Goal: Communication & Community: Share content

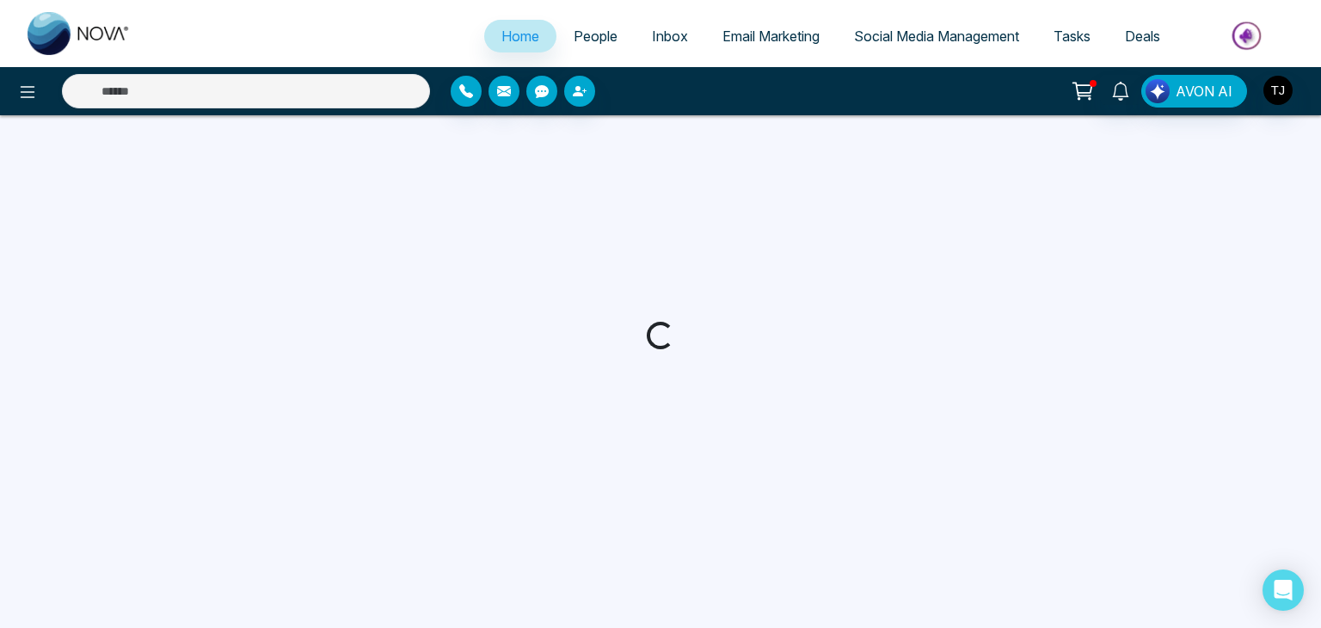
select select "*"
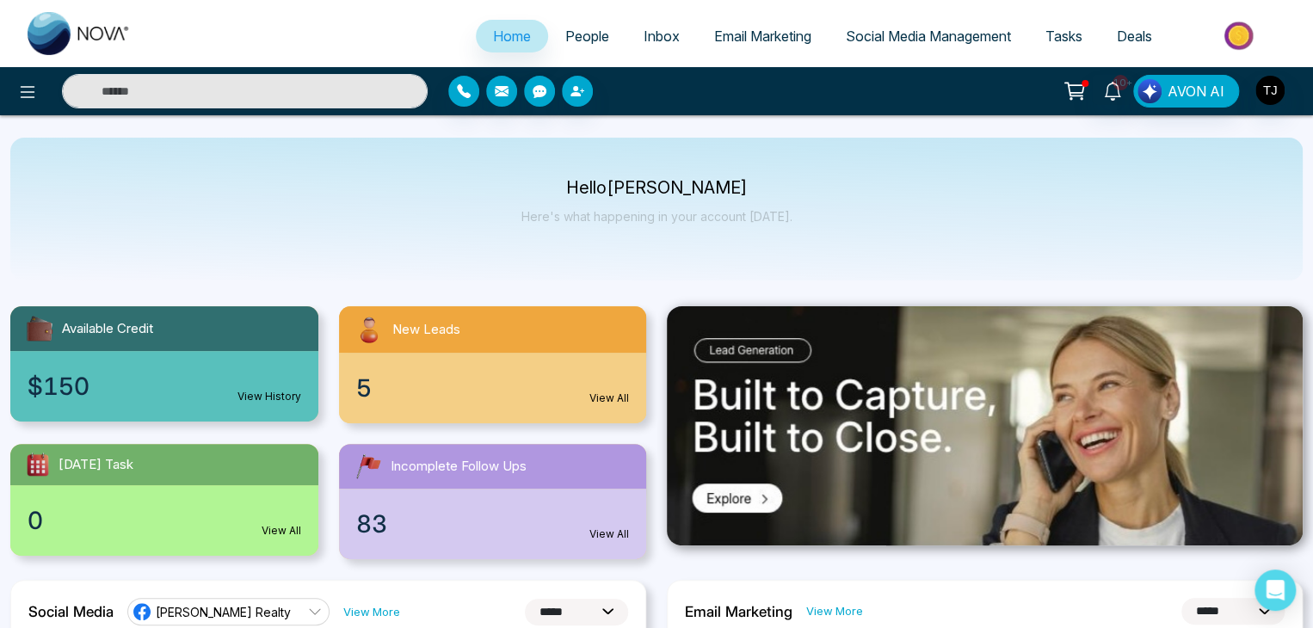
click at [1082, 95] on icon at bounding box center [1073, 89] width 17 height 13
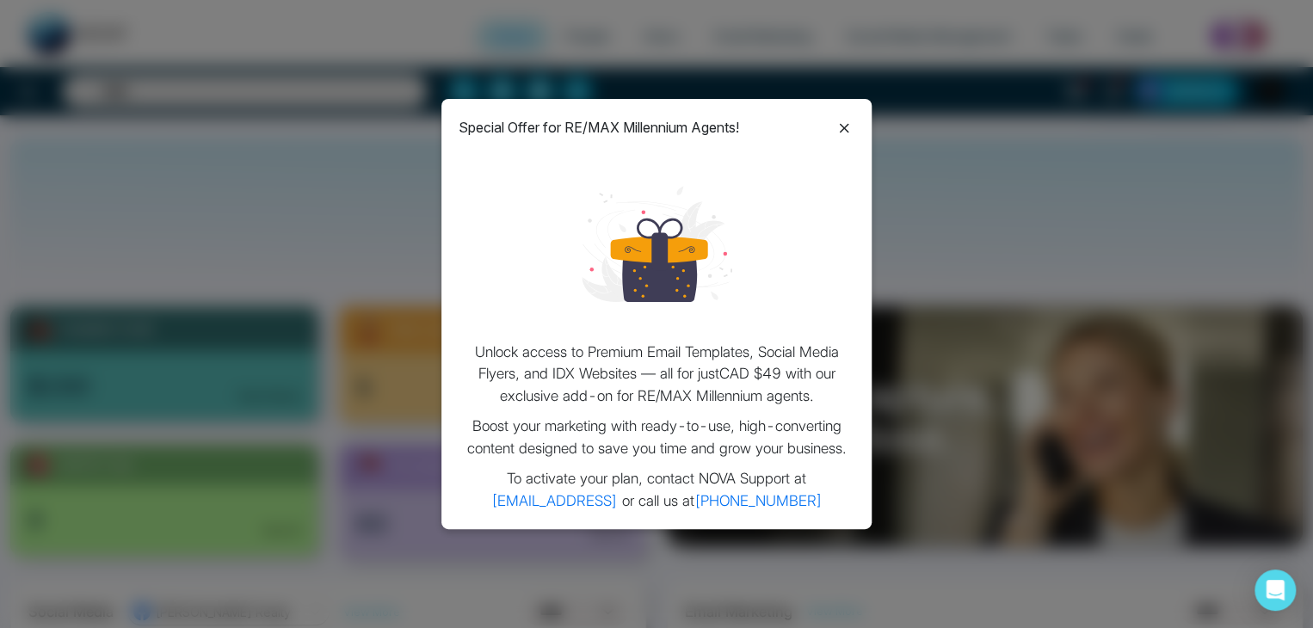
click at [843, 130] on icon at bounding box center [844, 128] width 21 height 21
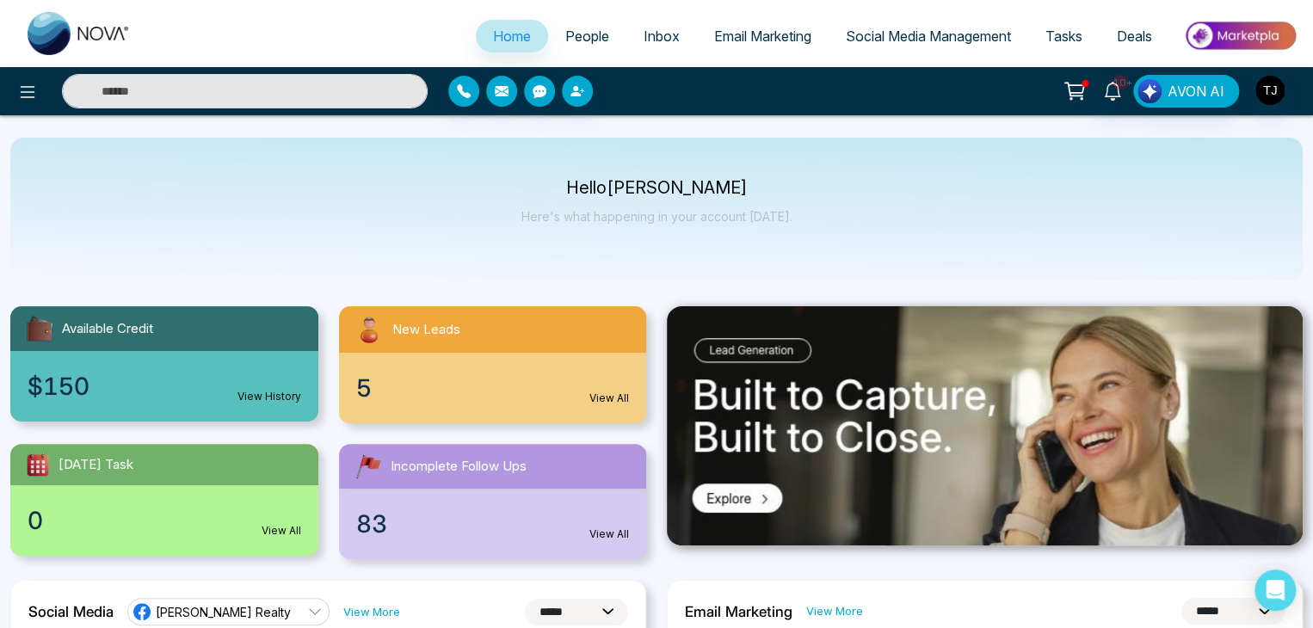
click at [802, 28] on span "Email Marketing" at bounding box center [762, 36] width 97 height 17
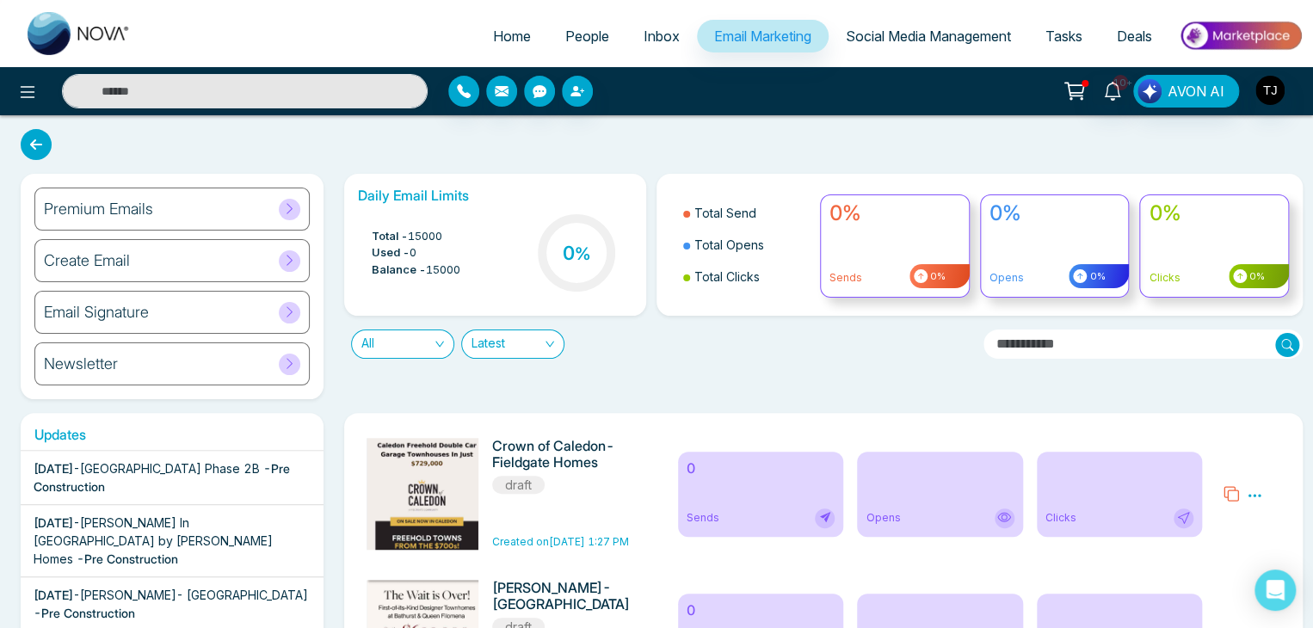
click at [277, 191] on div "Premium Emails" at bounding box center [171, 209] width 275 height 43
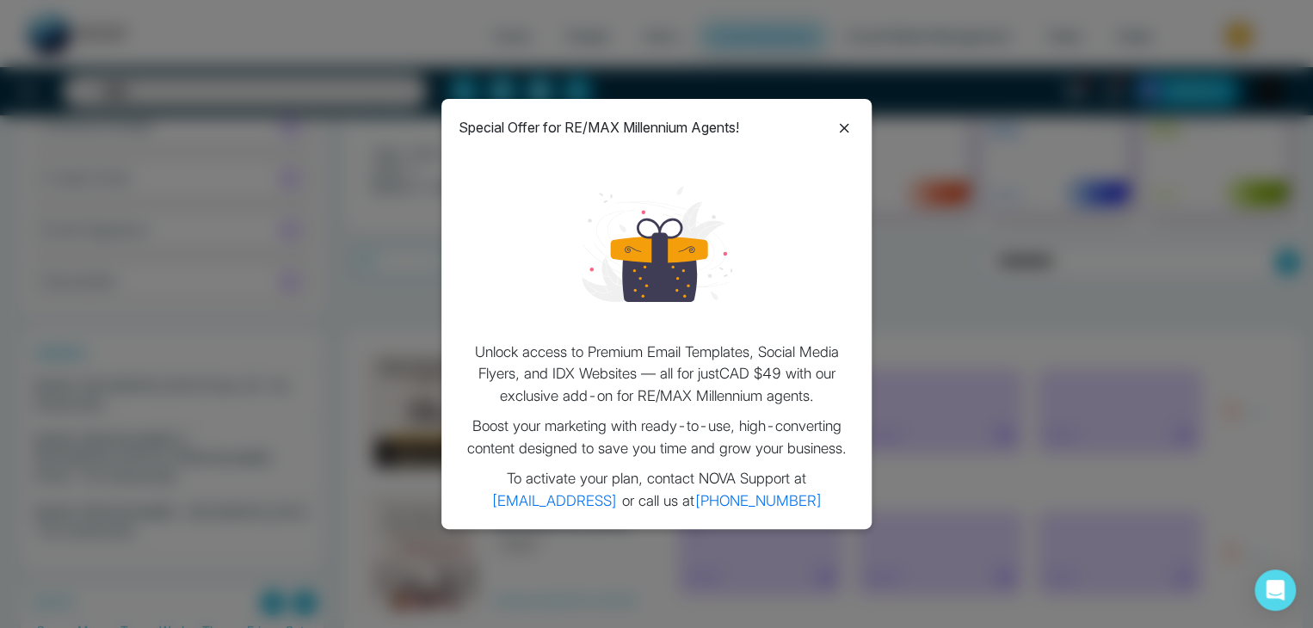
scroll to position [84, 0]
click at [841, 128] on icon at bounding box center [844, 128] width 21 height 21
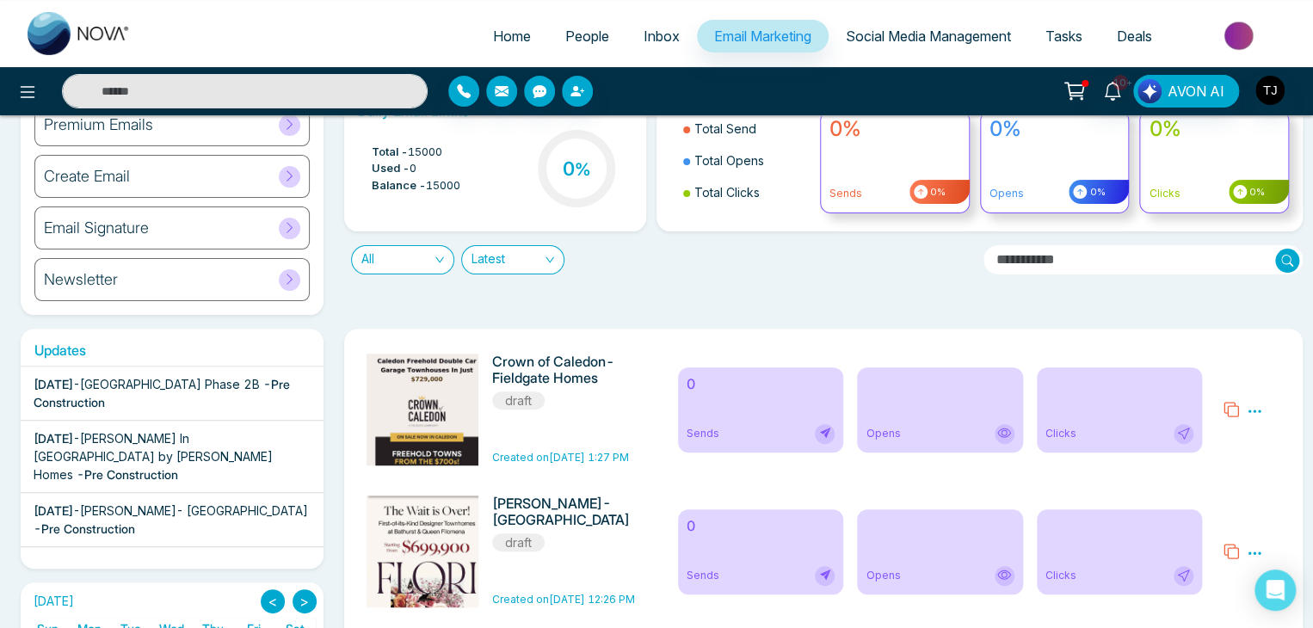
scroll to position [0, 0]
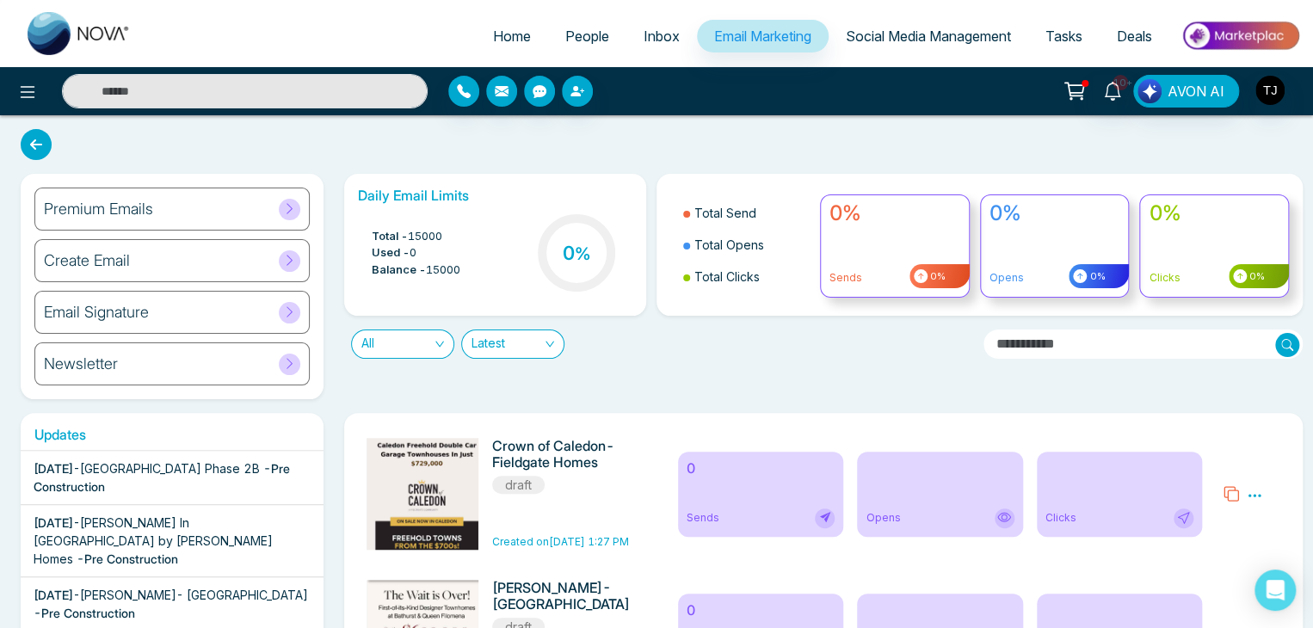
click at [285, 207] on icon at bounding box center [289, 208] width 13 height 13
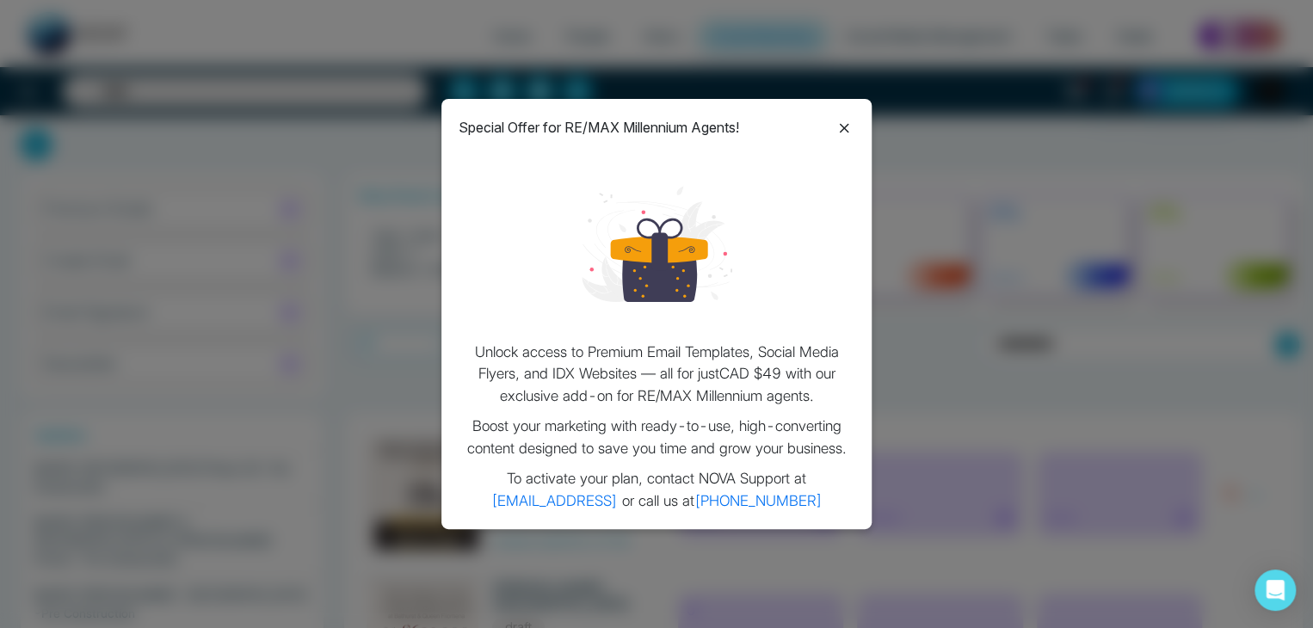
click at [832, 117] on div "Special Offer for RE/MAX Millennium Agents!" at bounding box center [657, 127] width 396 height 22
click at [847, 120] on icon at bounding box center [844, 128] width 21 height 21
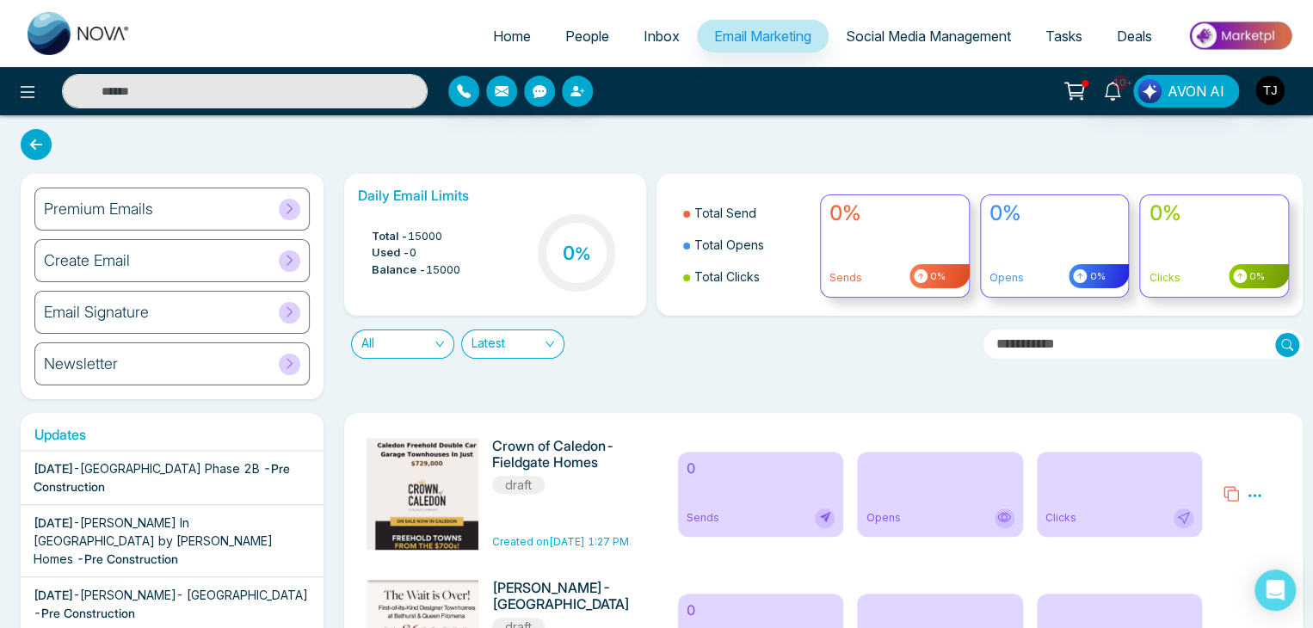
click at [138, 208] on h6 "Premium Emails" at bounding box center [98, 209] width 109 height 19
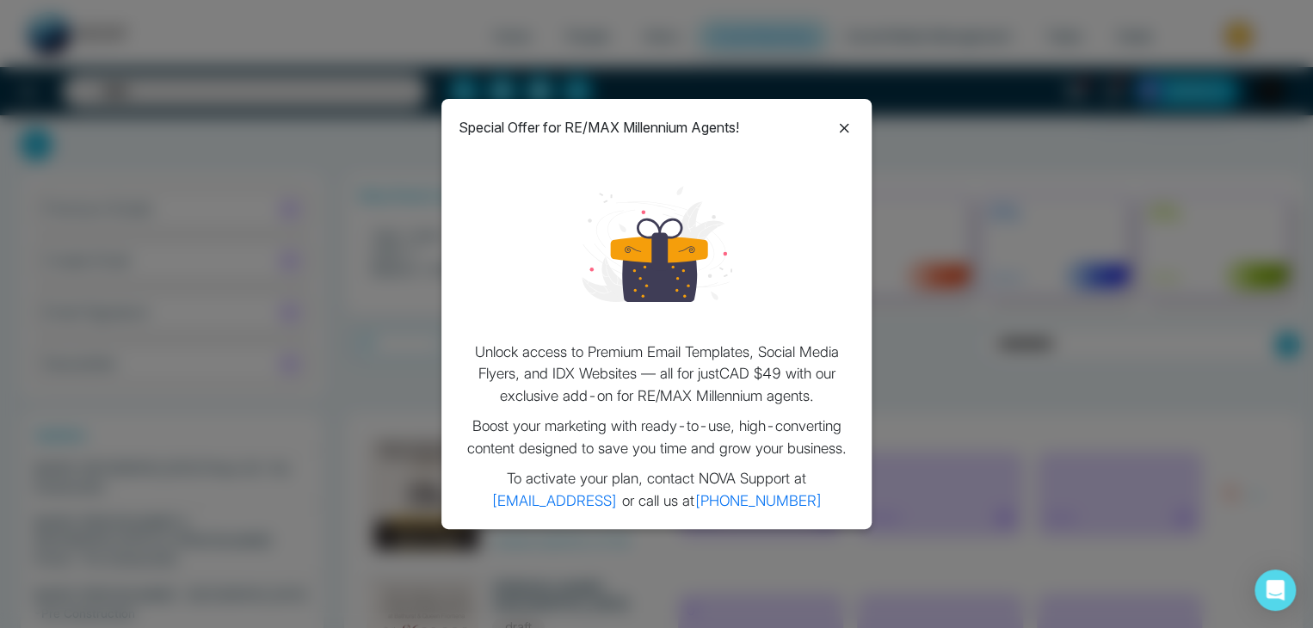
click at [843, 122] on icon at bounding box center [844, 128] width 21 height 21
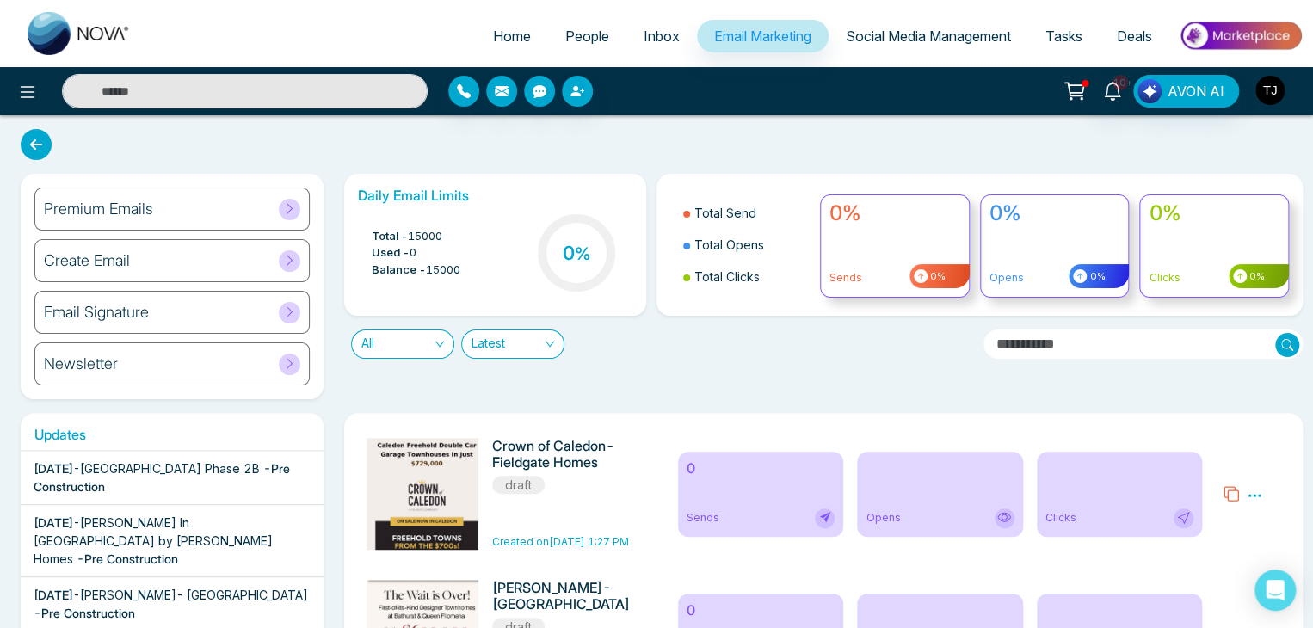
click at [1267, 94] on img "button" at bounding box center [1269, 90] width 29 height 29
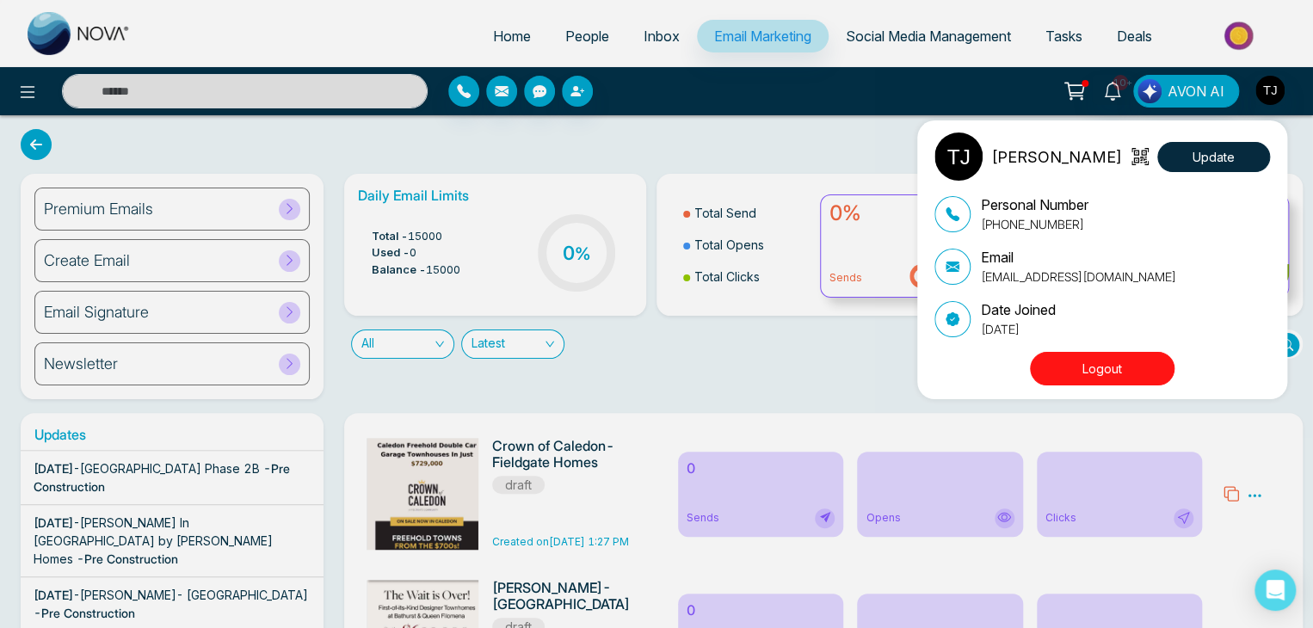
click at [1267, 94] on div "Tirston James Update Personal Number +16472175256 Email tirstonjames@gmail.com …" at bounding box center [656, 314] width 1313 height 628
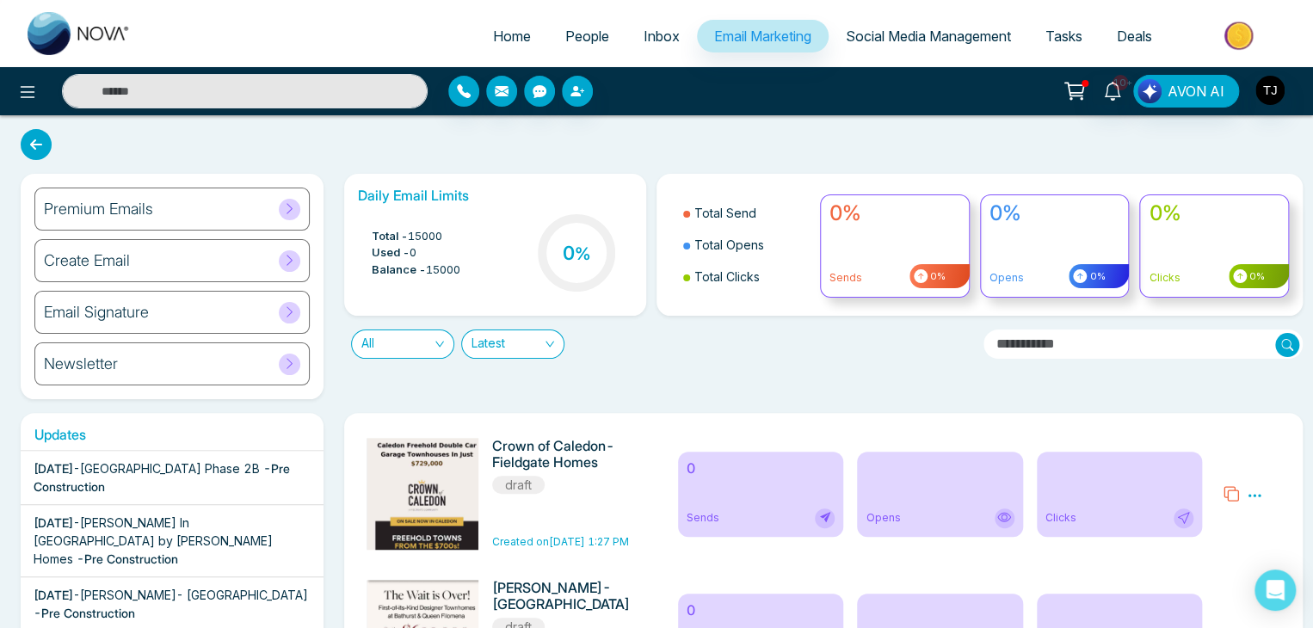
click at [242, 354] on div "Newsletter" at bounding box center [171, 363] width 275 height 43
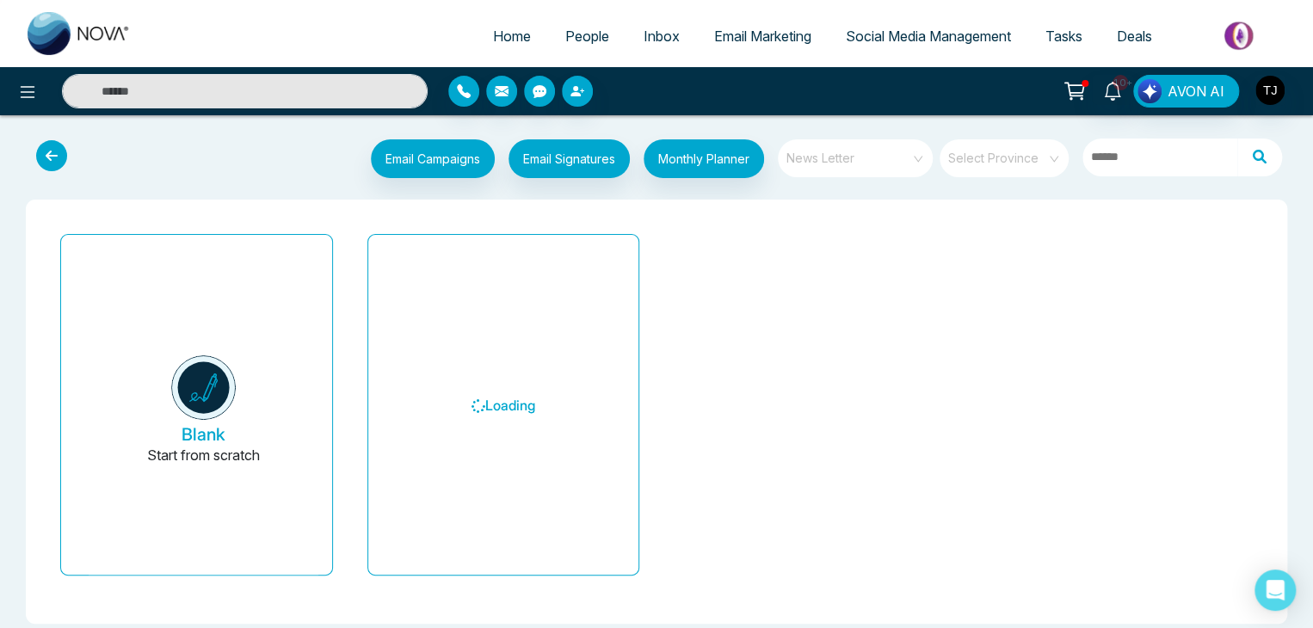
click at [884, 148] on span "News Letter" at bounding box center [856, 158] width 140 height 26
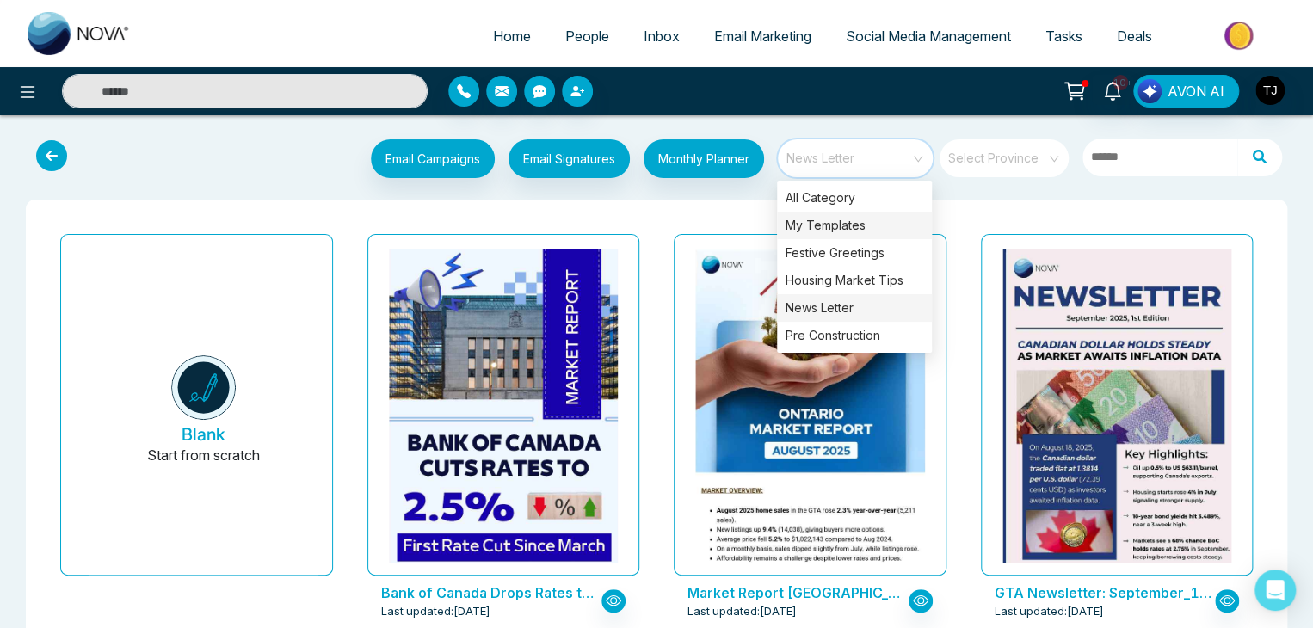
click at [886, 225] on div "My Templates" at bounding box center [854, 226] width 155 height 28
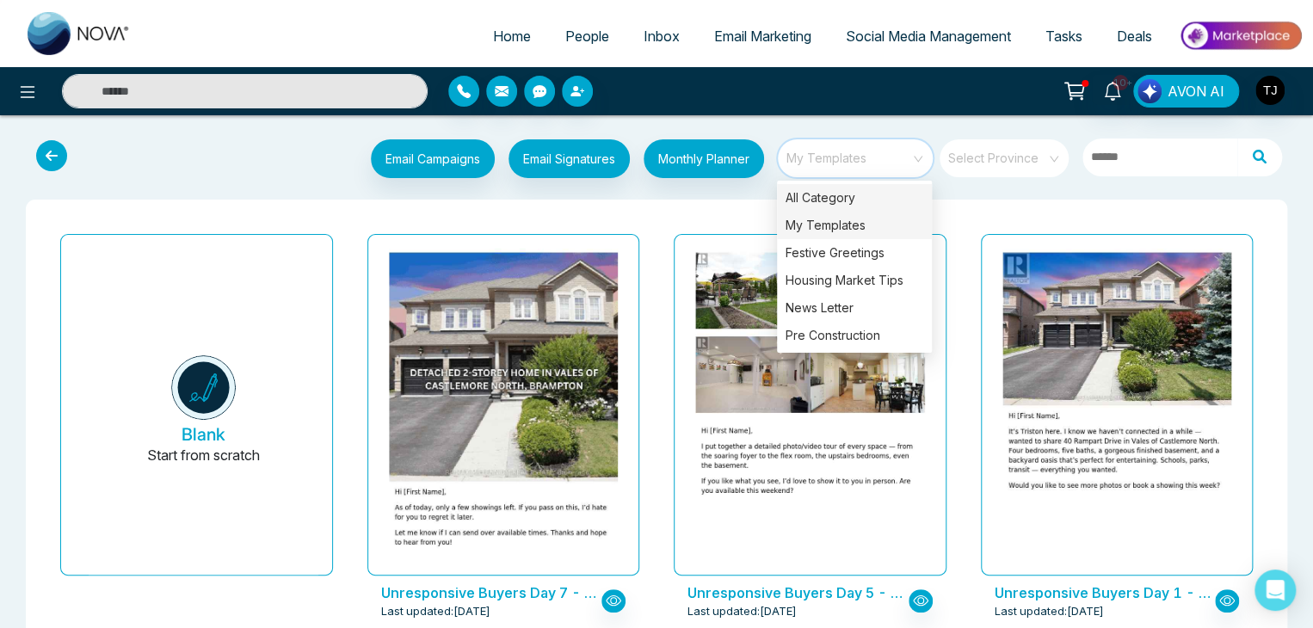
click at [891, 188] on div "All Category" at bounding box center [854, 198] width 155 height 28
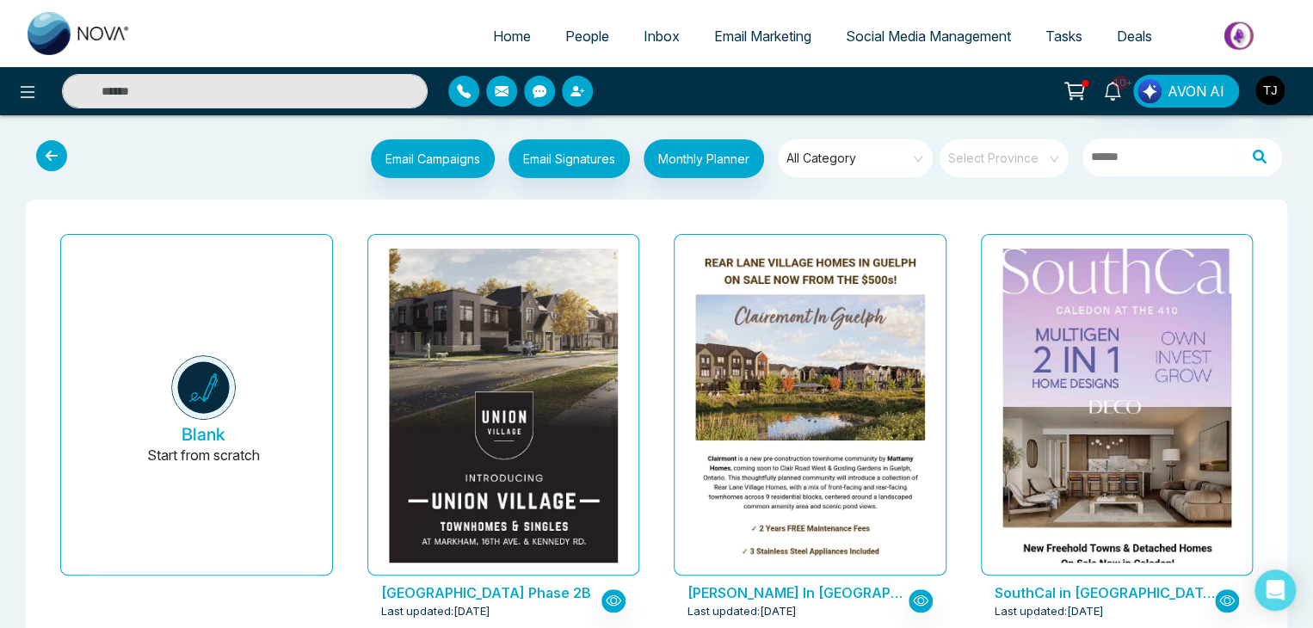
click at [783, 42] on span "Email Marketing" at bounding box center [762, 36] width 97 height 17
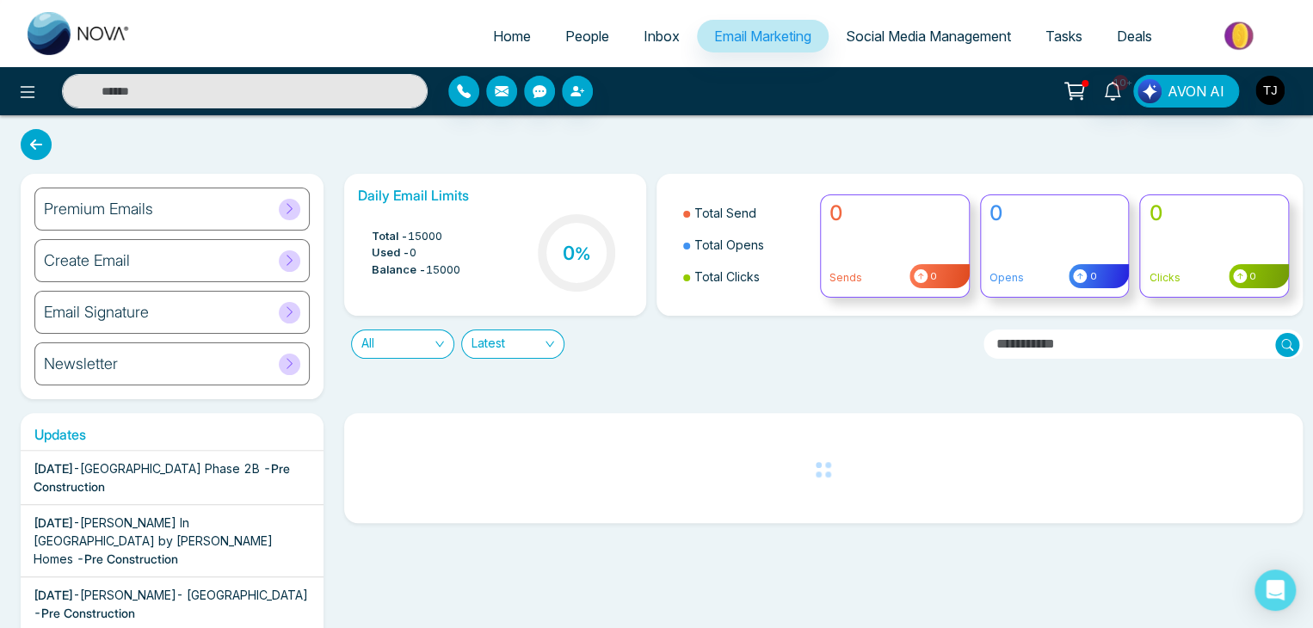
click at [271, 212] on div "Premium Emails" at bounding box center [171, 209] width 275 height 43
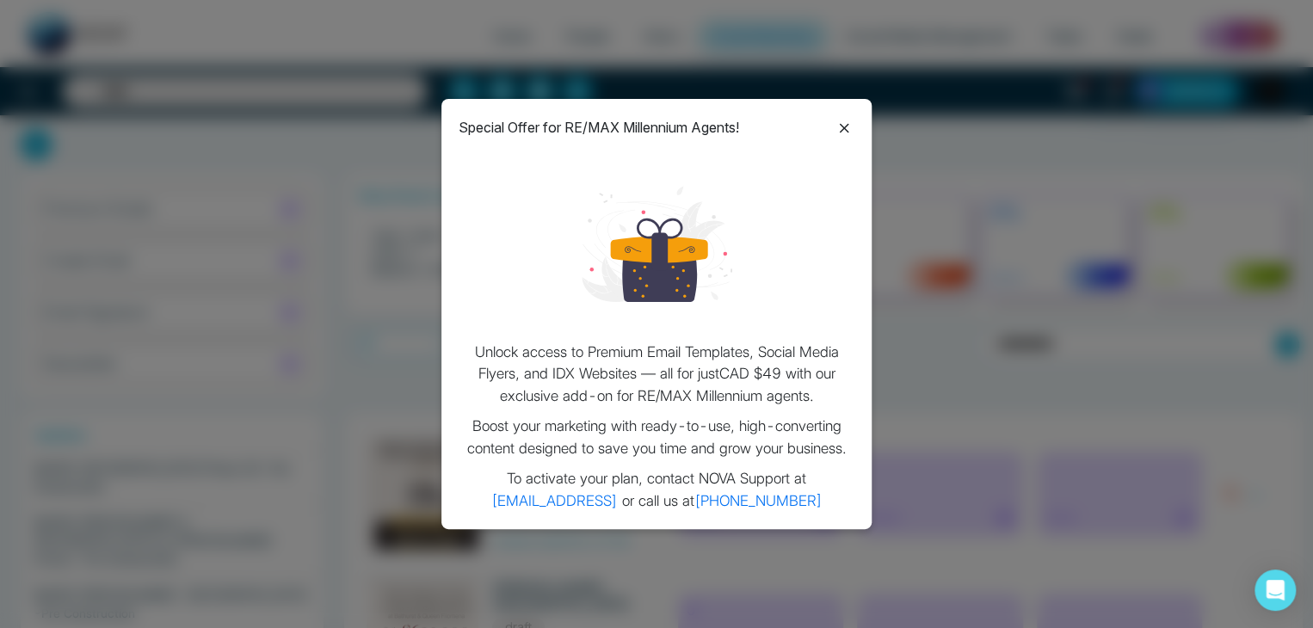
click at [845, 120] on icon at bounding box center [844, 128] width 21 height 21
click at [845, 127] on icon at bounding box center [844, 128] width 21 height 21
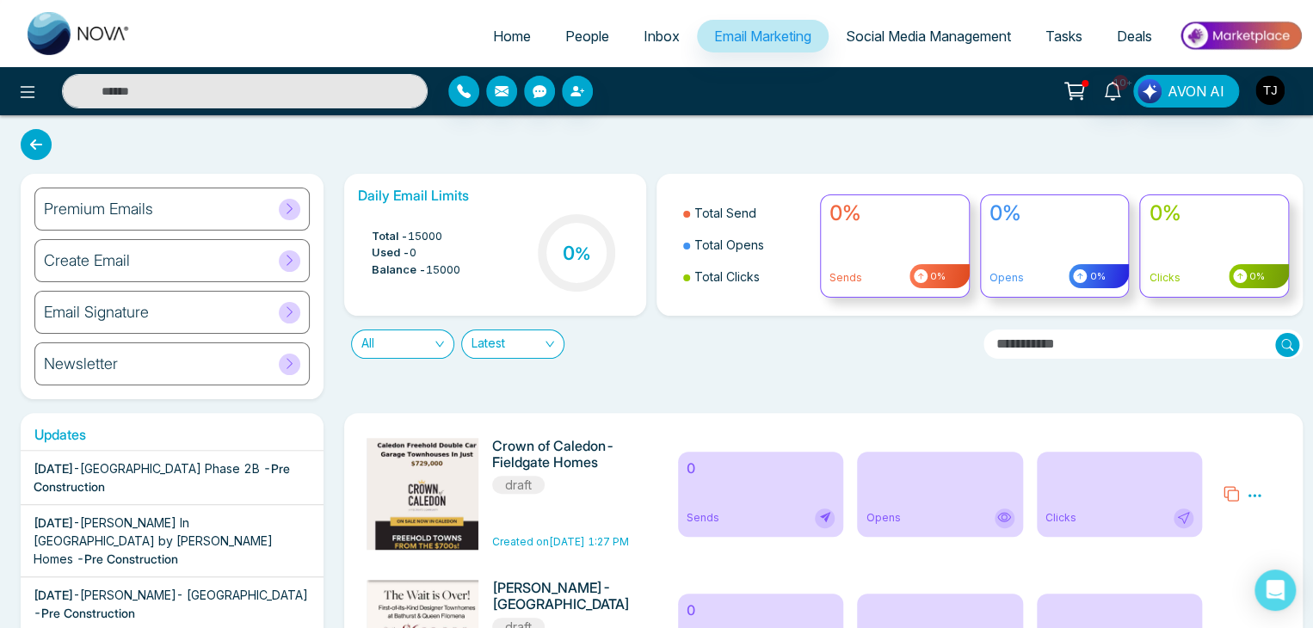
click at [850, 25] on link "Social Media Management" at bounding box center [929, 36] width 200 height 33
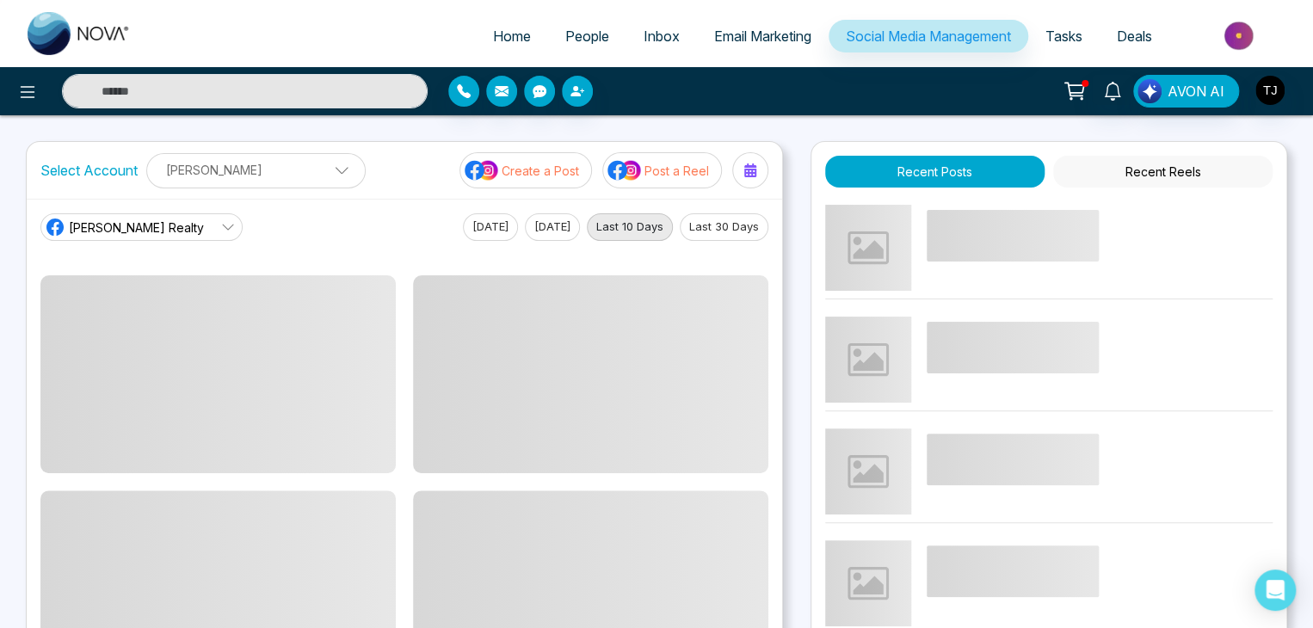
click at [554, 188] on div "Select Account Triston James Triston James Add Social Accounts Create a Post Po…" at bounding box center [404, 170] width 755 height 57
click at [555, 171] on p "Create a Post" at bounding box center [540, 171] width 77 height 18
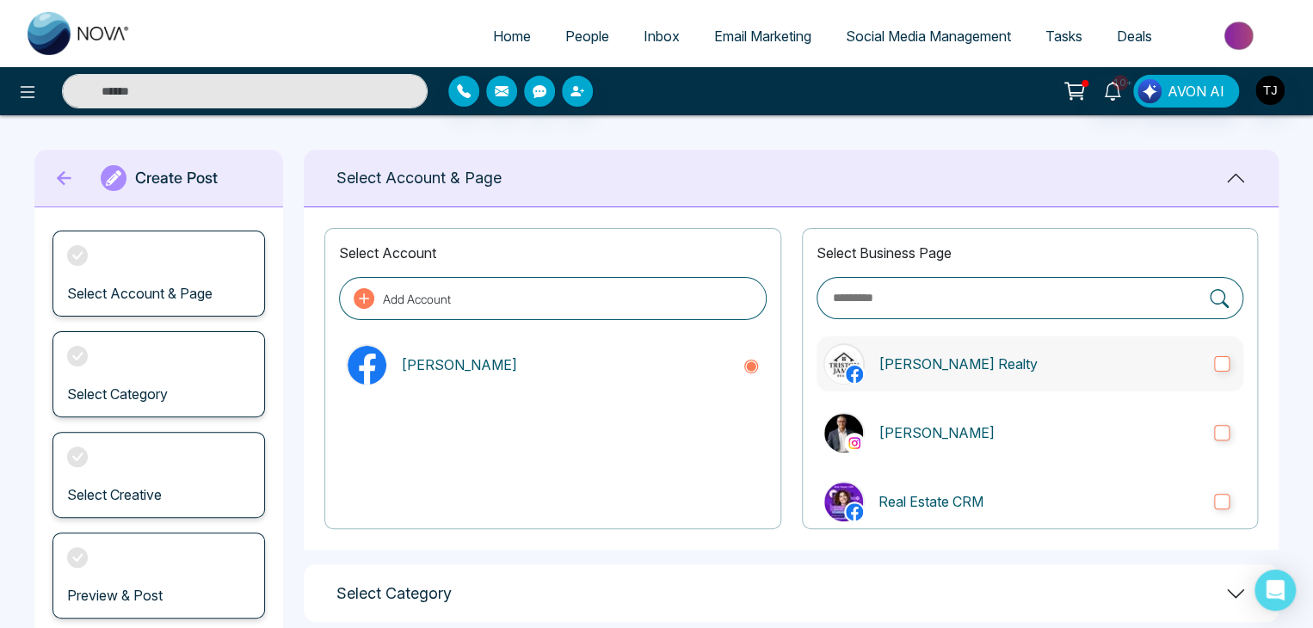
click at [964, 361] on p "[PERSON_NAME] Realty" at bounding box center [1039, 364] width 322 height 21
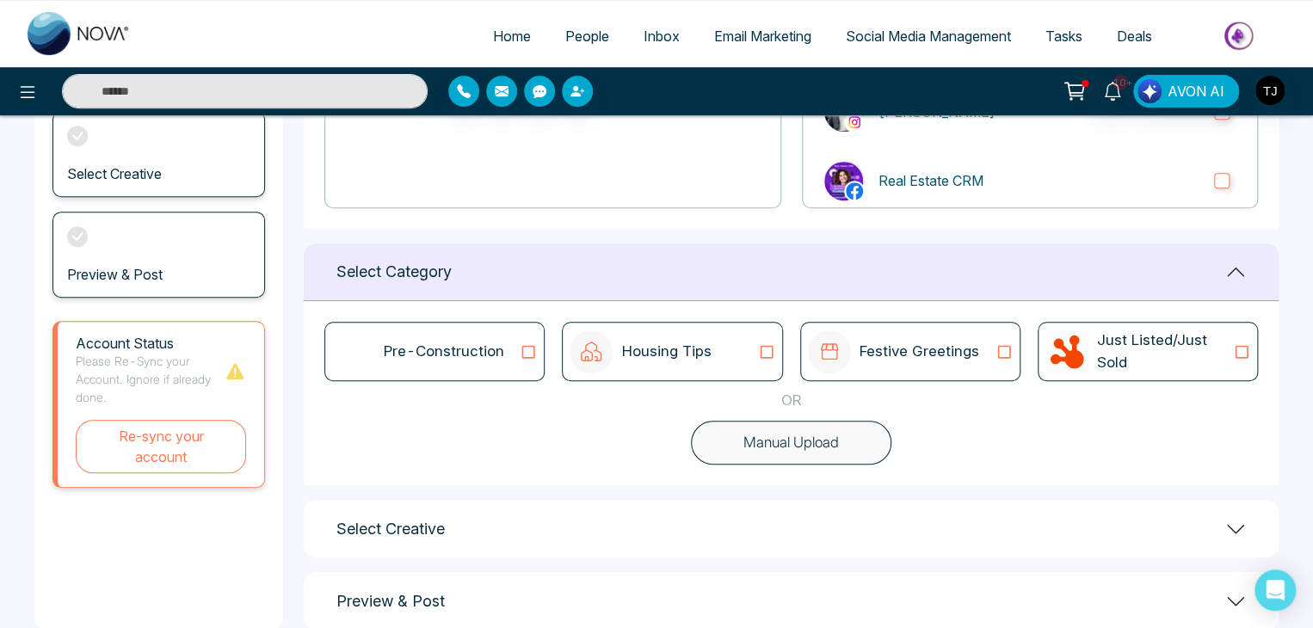
scroll to position [317, 0]
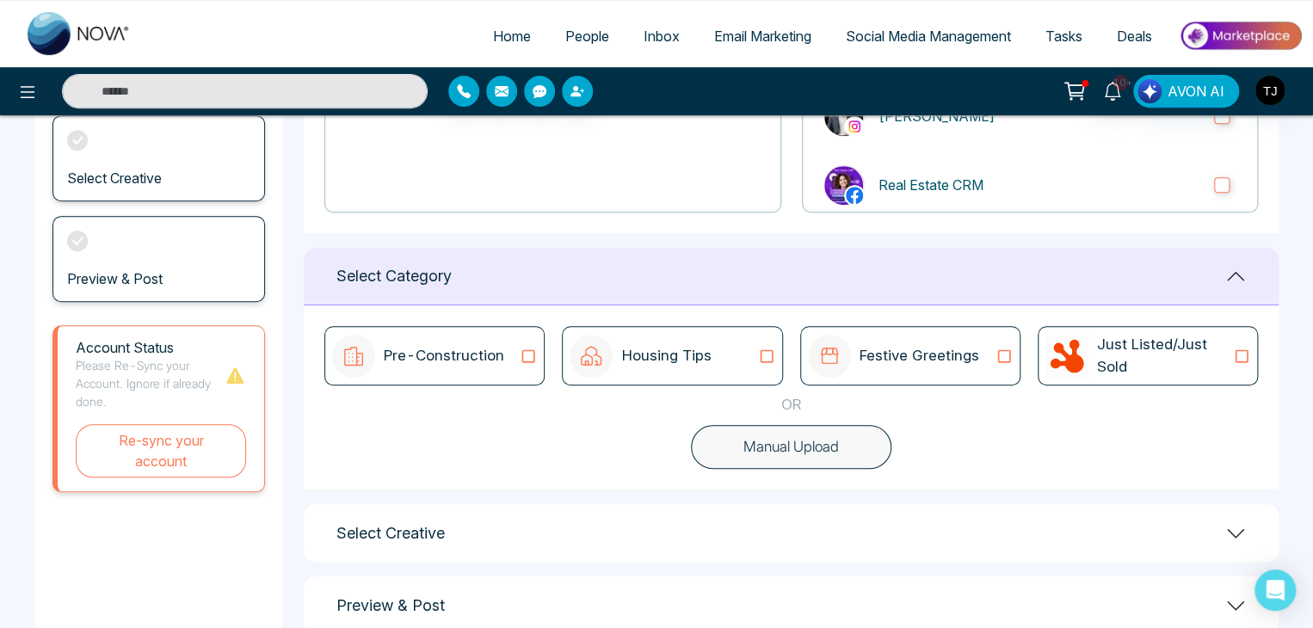
click at [441, 330] on div "Pre-Construction" at bounding box center [434, 355] width 220 height 59
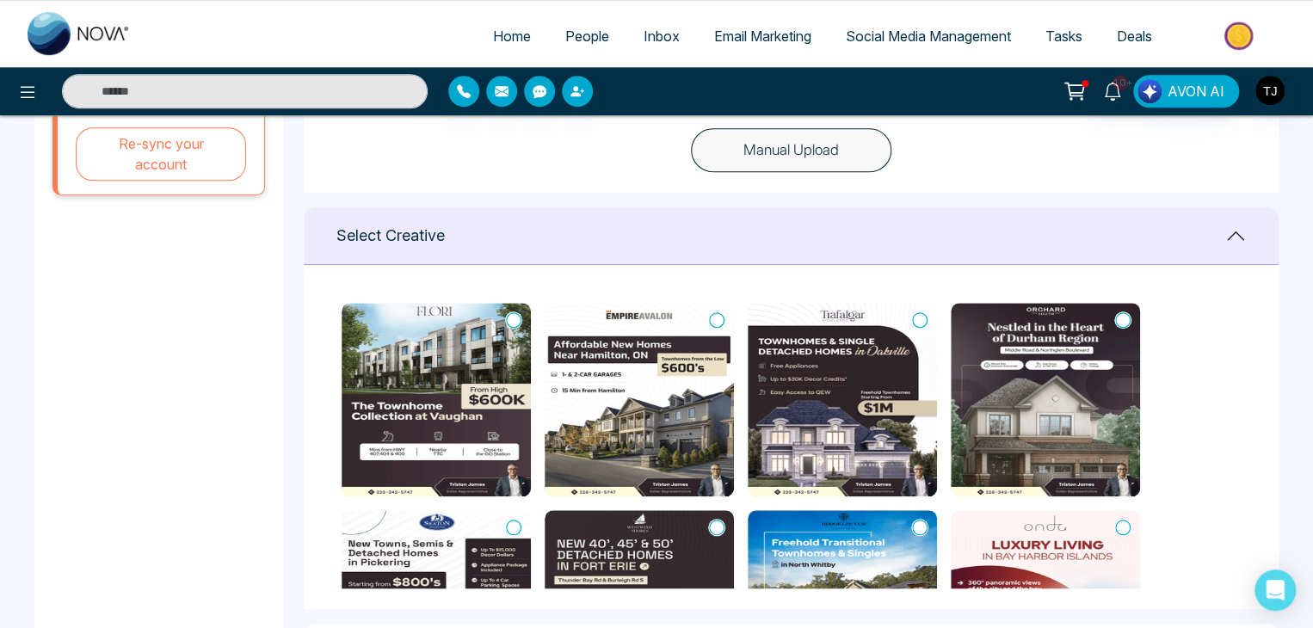
scroll to position [613, 0]
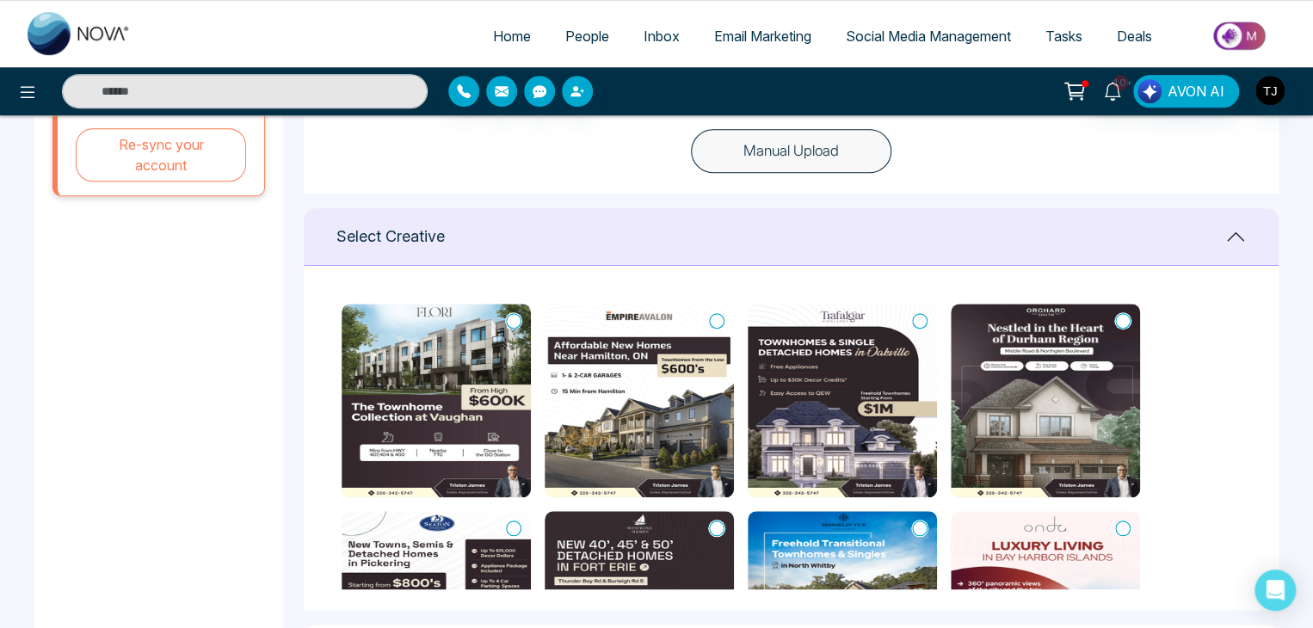
click at [519, 313] on icon at bounding box center [513, 320] width 15 height 17
type textarea "**********"
click at [519, 313] on icon at bounding box center [513, 320] width 15 height 17
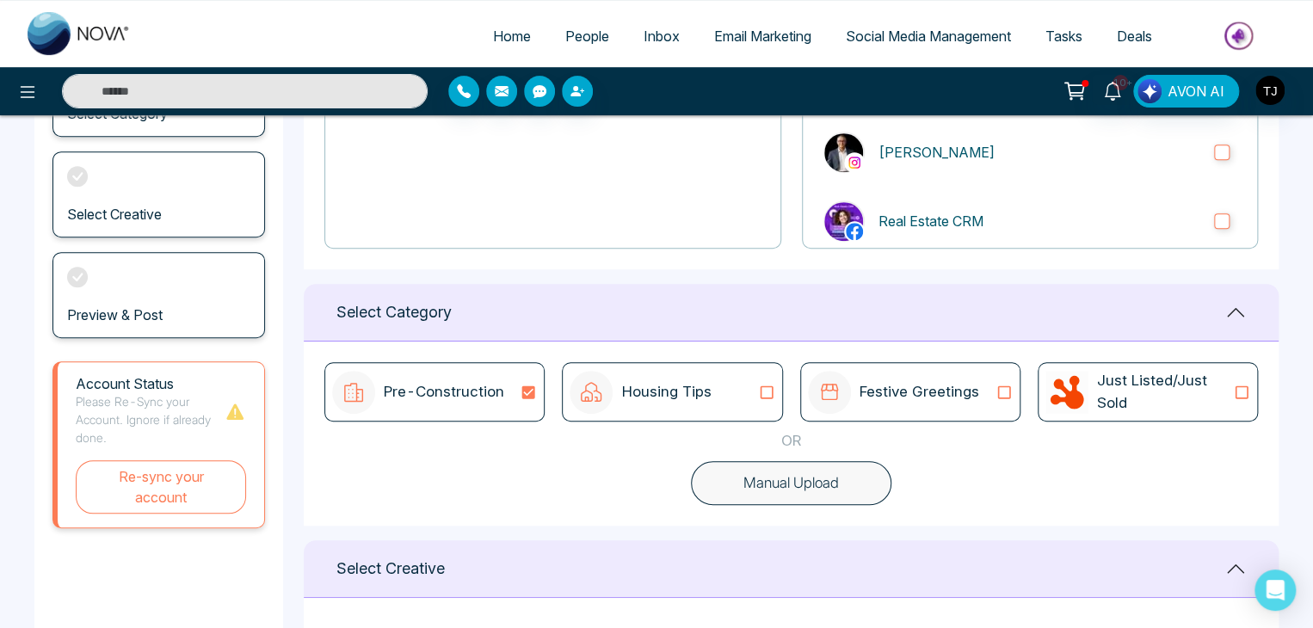
scroll to position [273, 0]
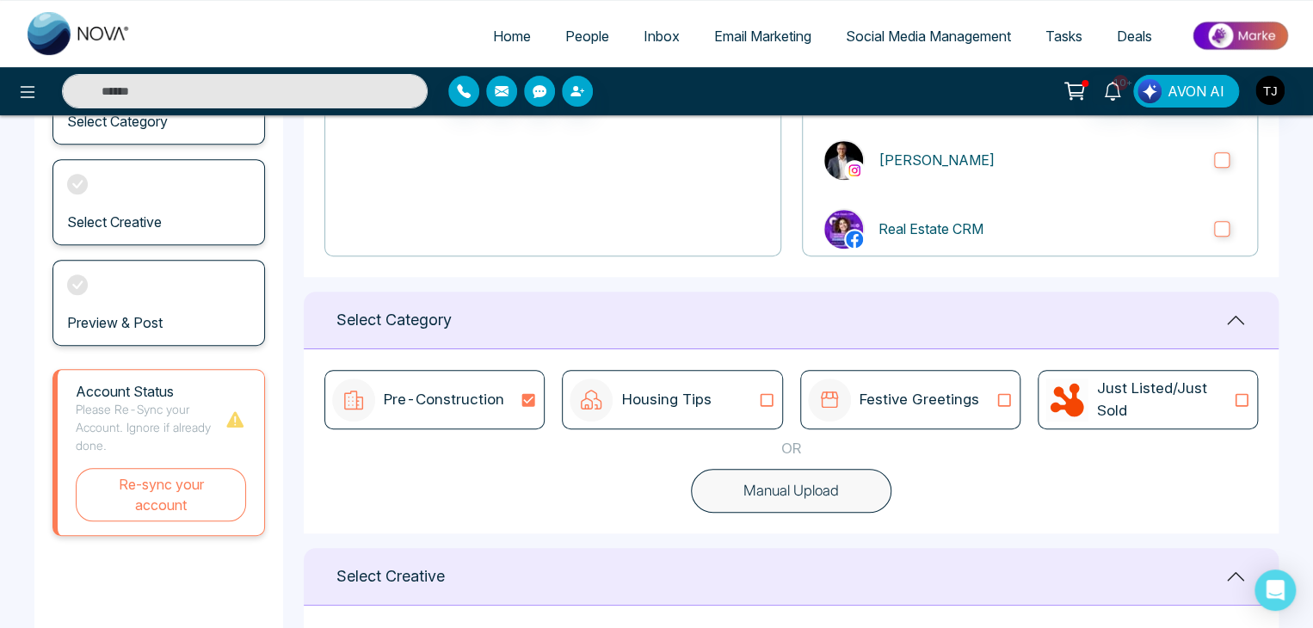
click at [732, 32] on span "Email Marketing" at bounding box center [762, 36] width 97 height 17
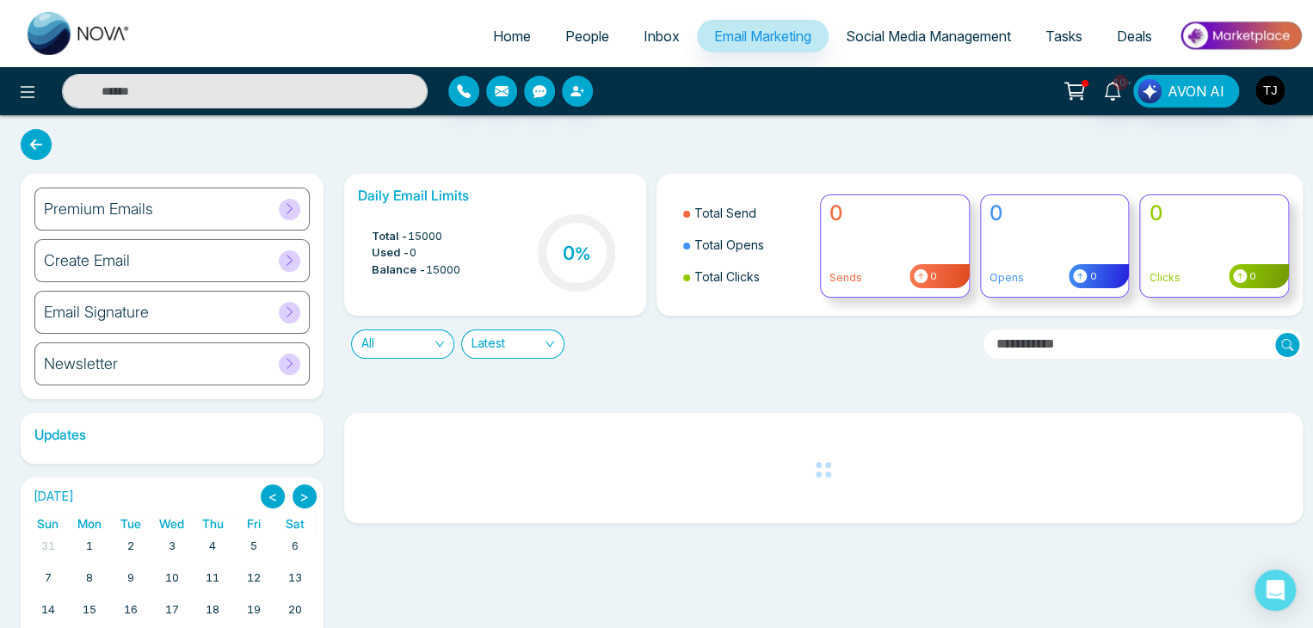
click at [258, 195] on div "Premium Emails" at bounding box center [171, 209] width 275 height 43
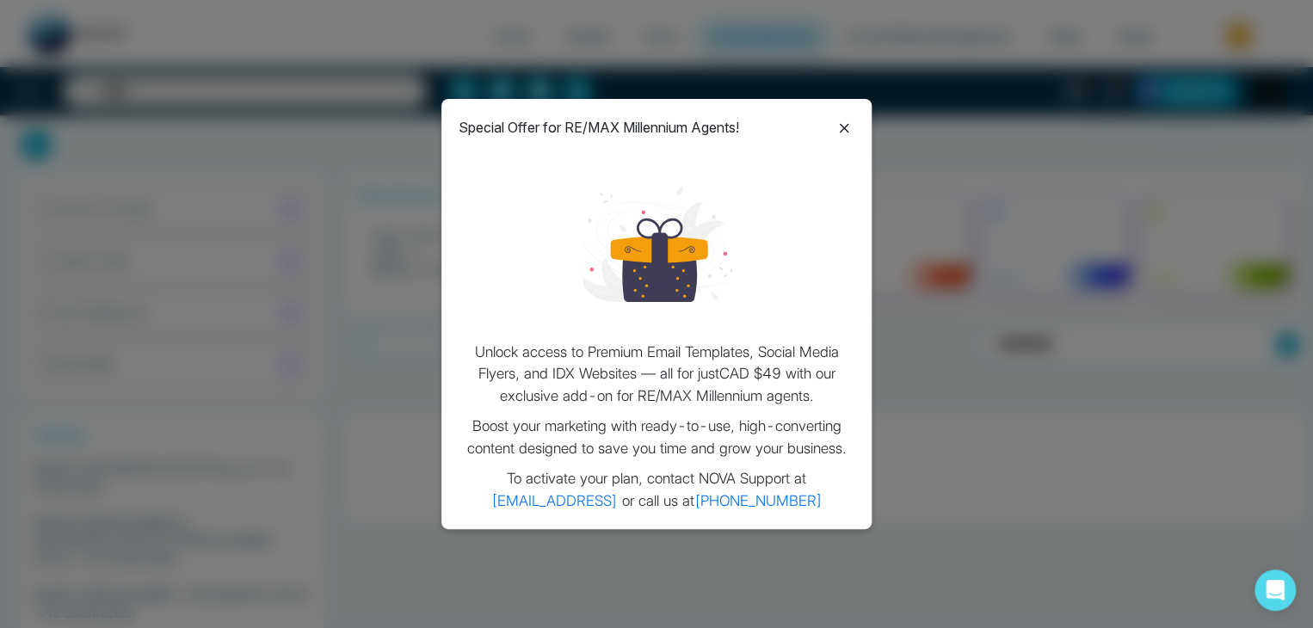
click at [847, 122] on icon at bounding box center [844, 128] width 21 height 21
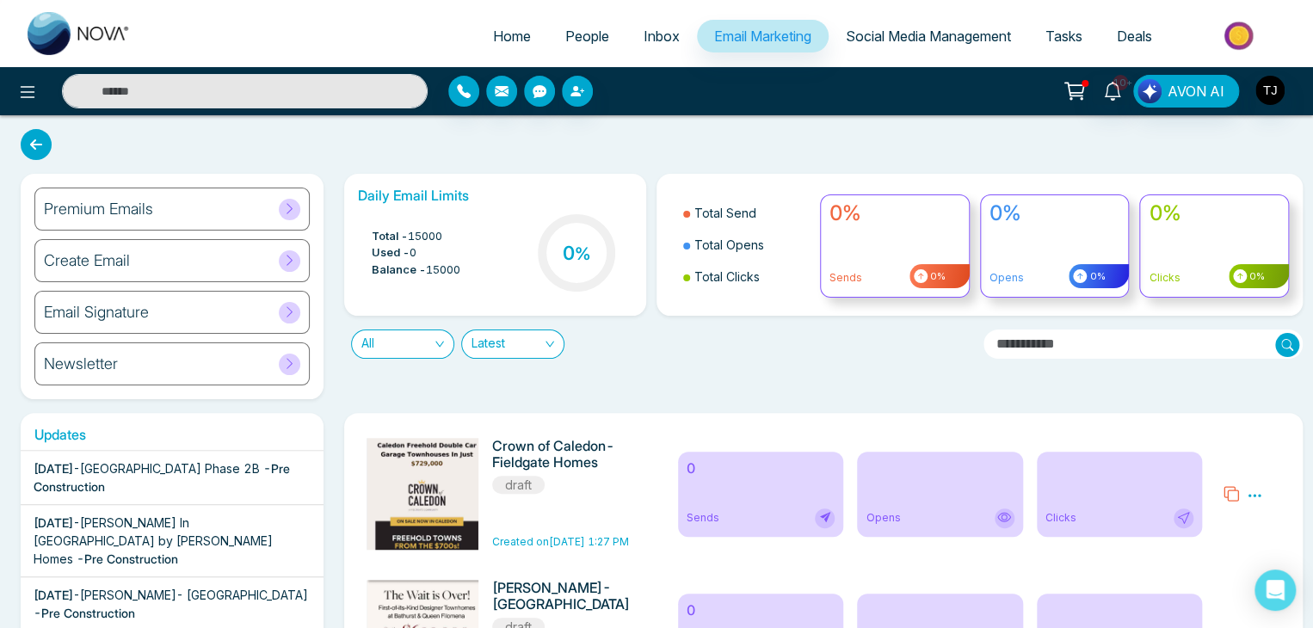
click at [238, 207] on div "Premium Emails" at bounding box center [171, 209] width 275 height 43
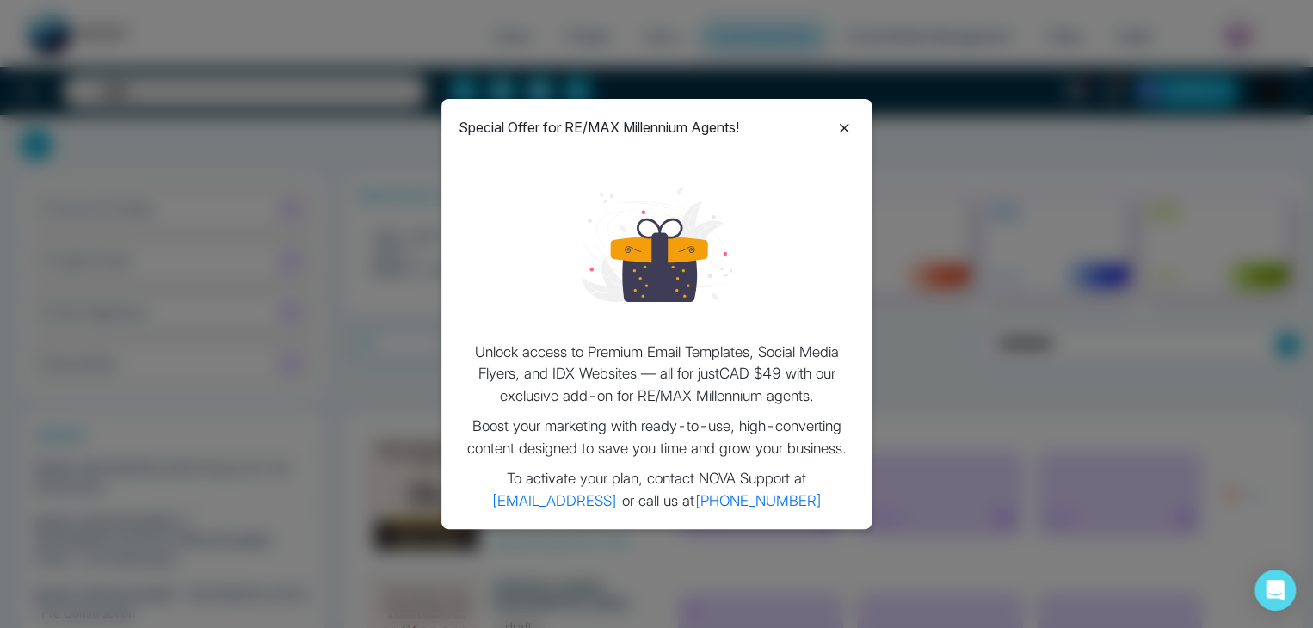
click at [841, 126] on icon at bounding box center [844, 127] width 9 height 9
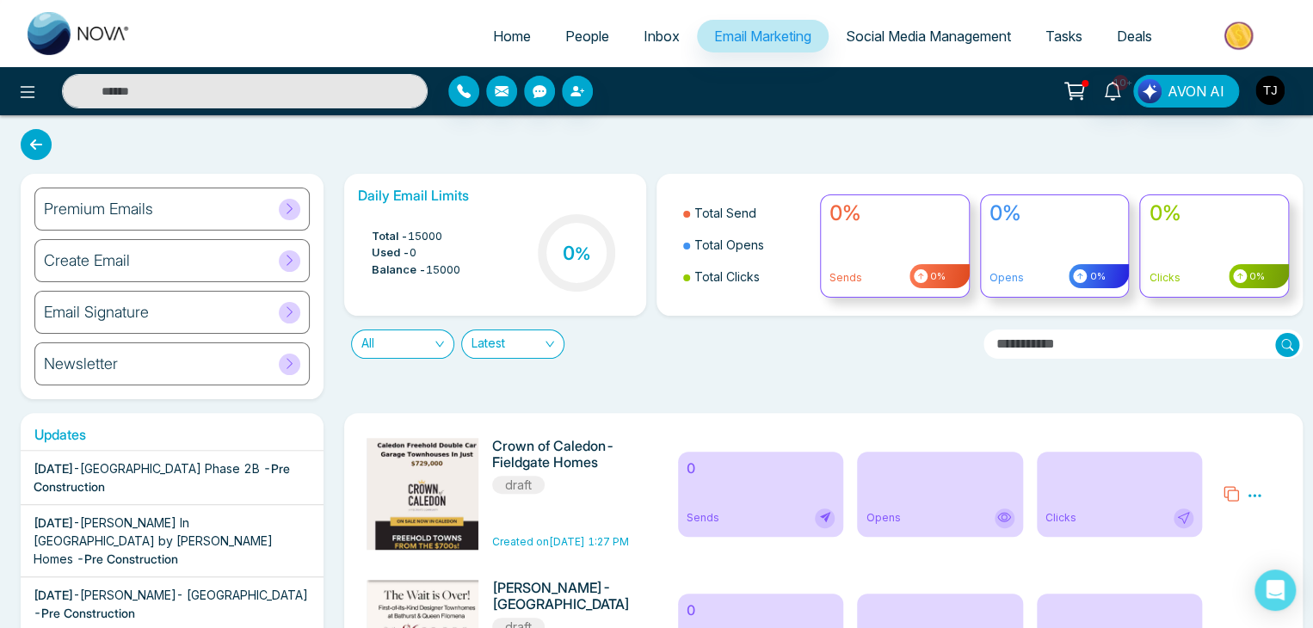
click at [247, 373] on div "Newsletter" at bounding box center [171, 363] width 275 height 43
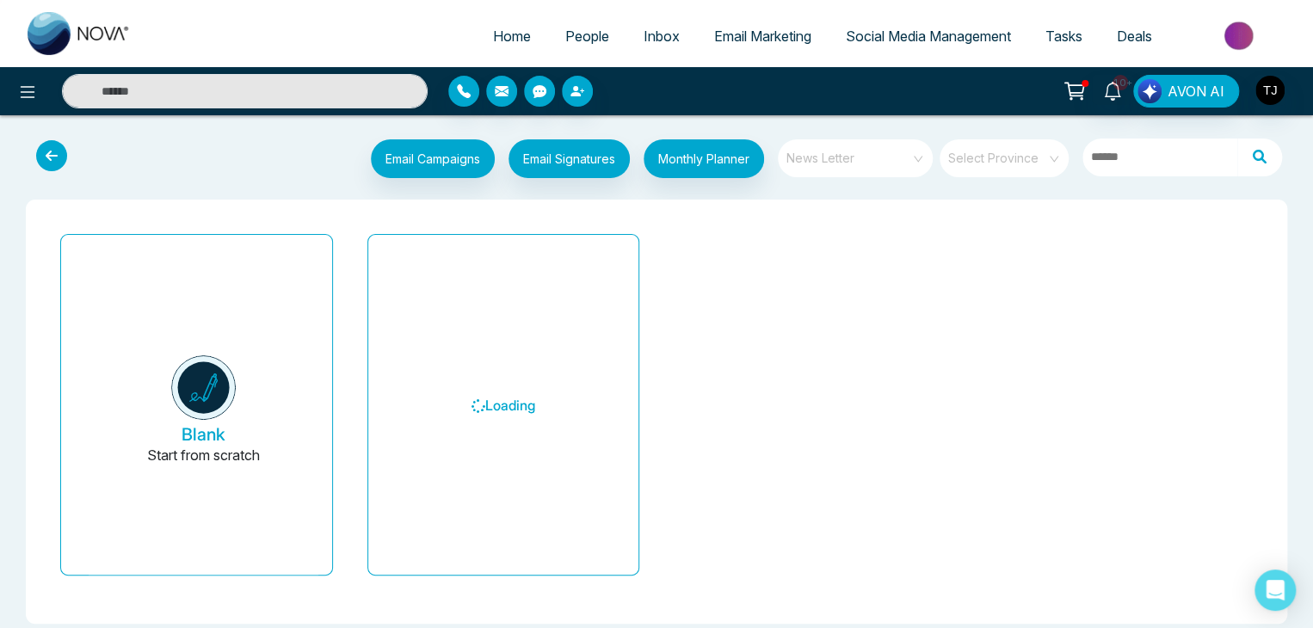
click at [909, 159] on span "News Letter" at bounding box center [856, 158] width 140 height 26
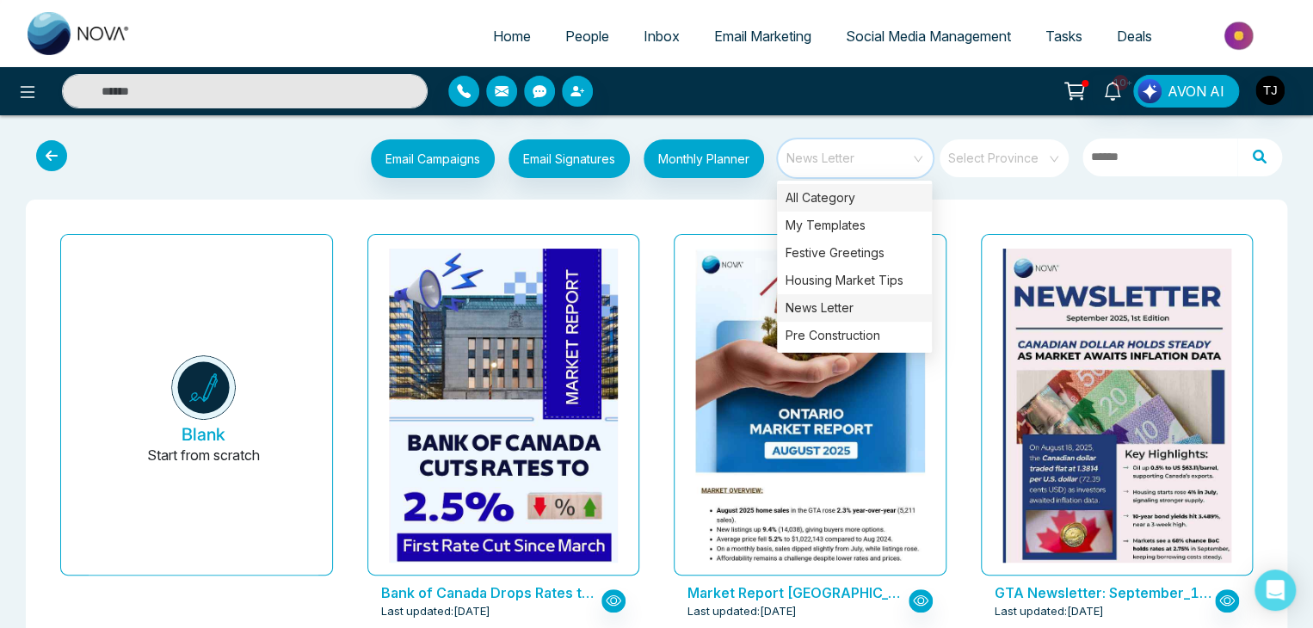
click at [889, 204] on div "All Category" at bounding box center [854, 198] width 155 height 28
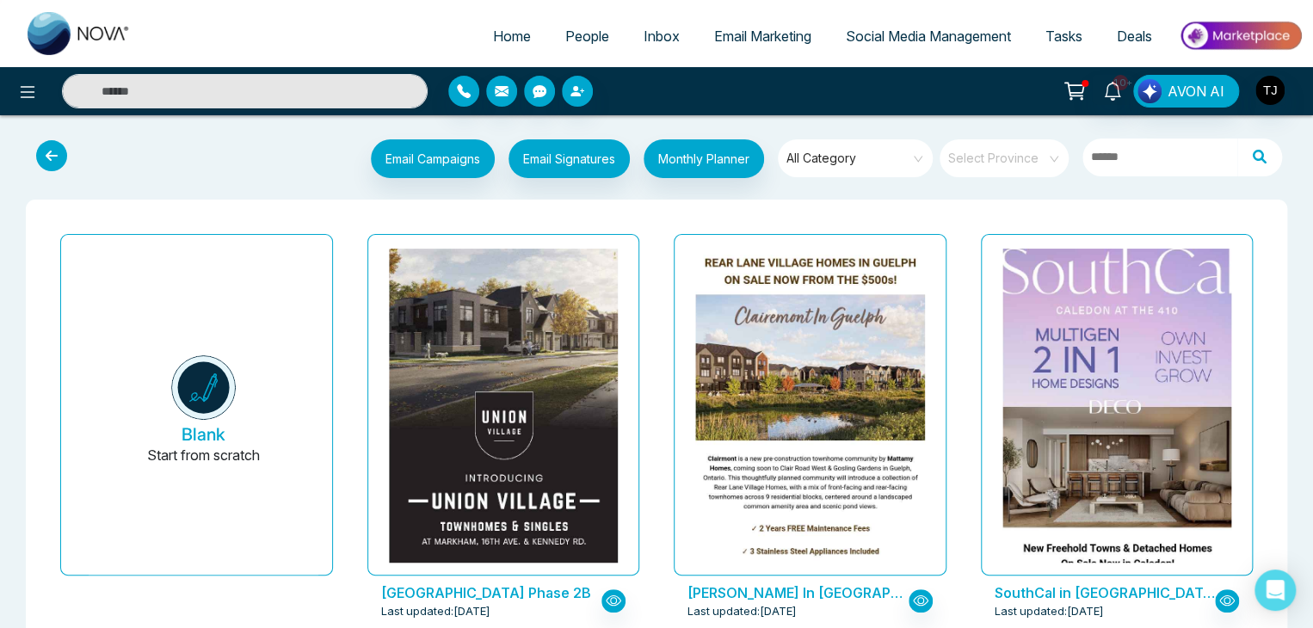
click at [755, 36] on span "Email Marketing" at bounding box center [762, 36] width 97 height 17
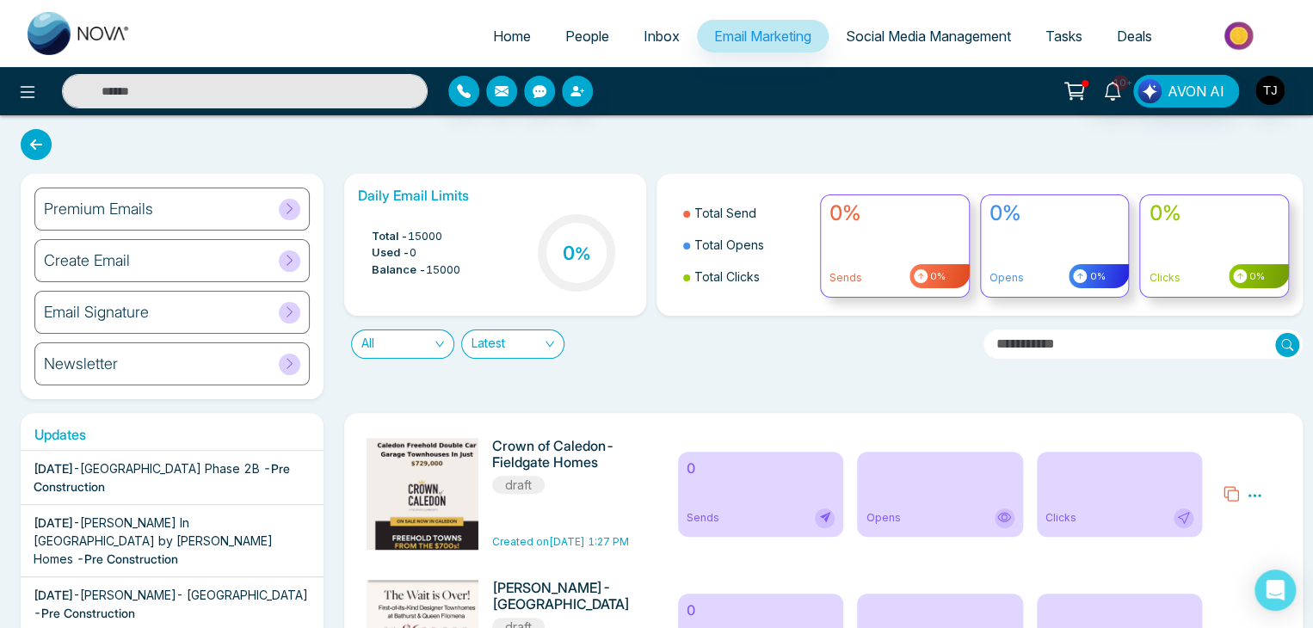
click at [495, 39] on span "Home" at bounding box center [512, 36] width 38 height 17
select select "*"
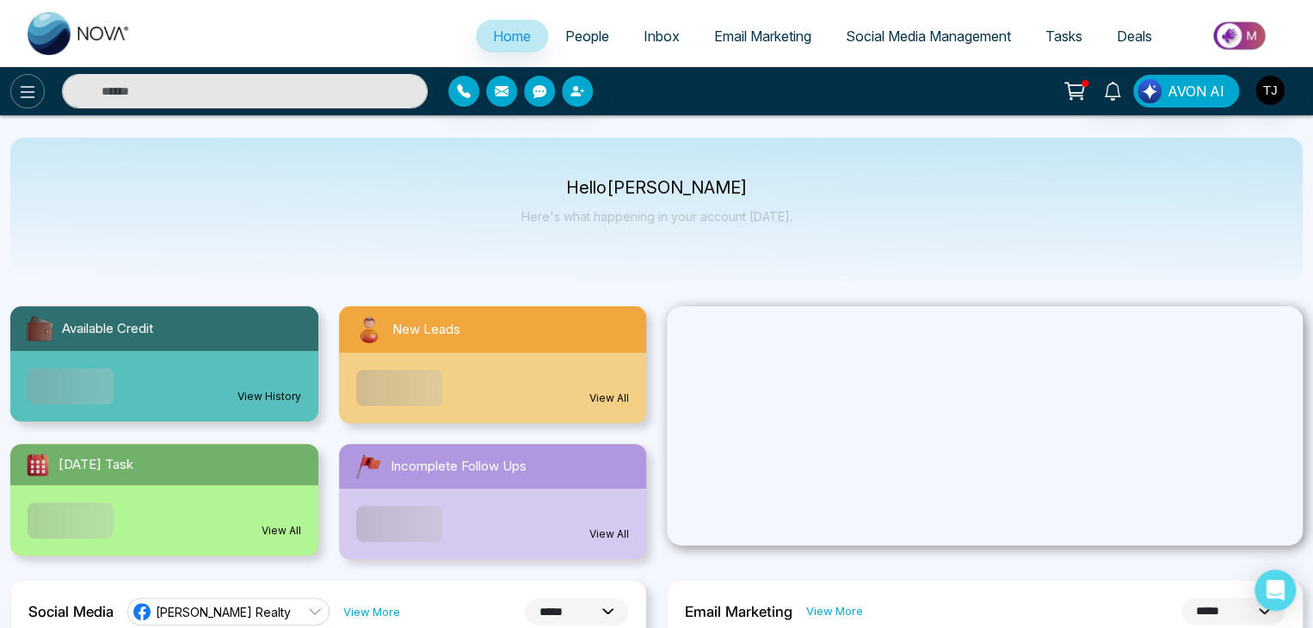
click at [18, 95] on icon at bounding box center [27, 92] width 21 height 21
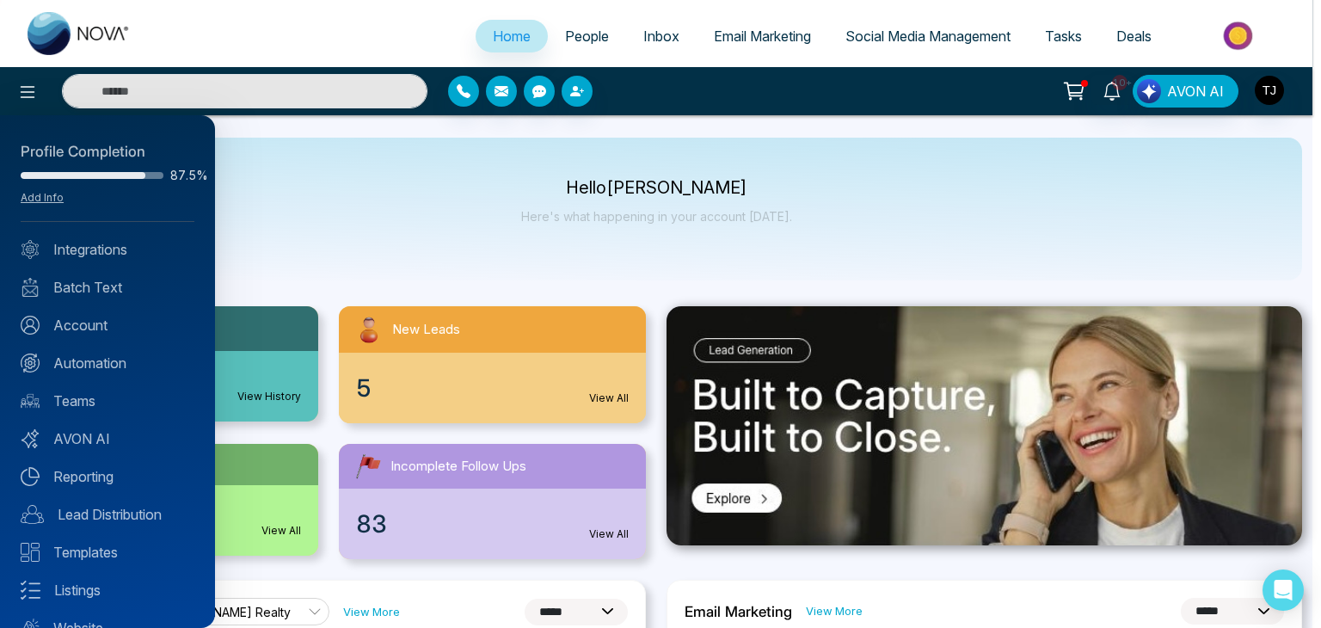
click at [426, 202] on div at bounding box center [660, 314] width 1321 height 628
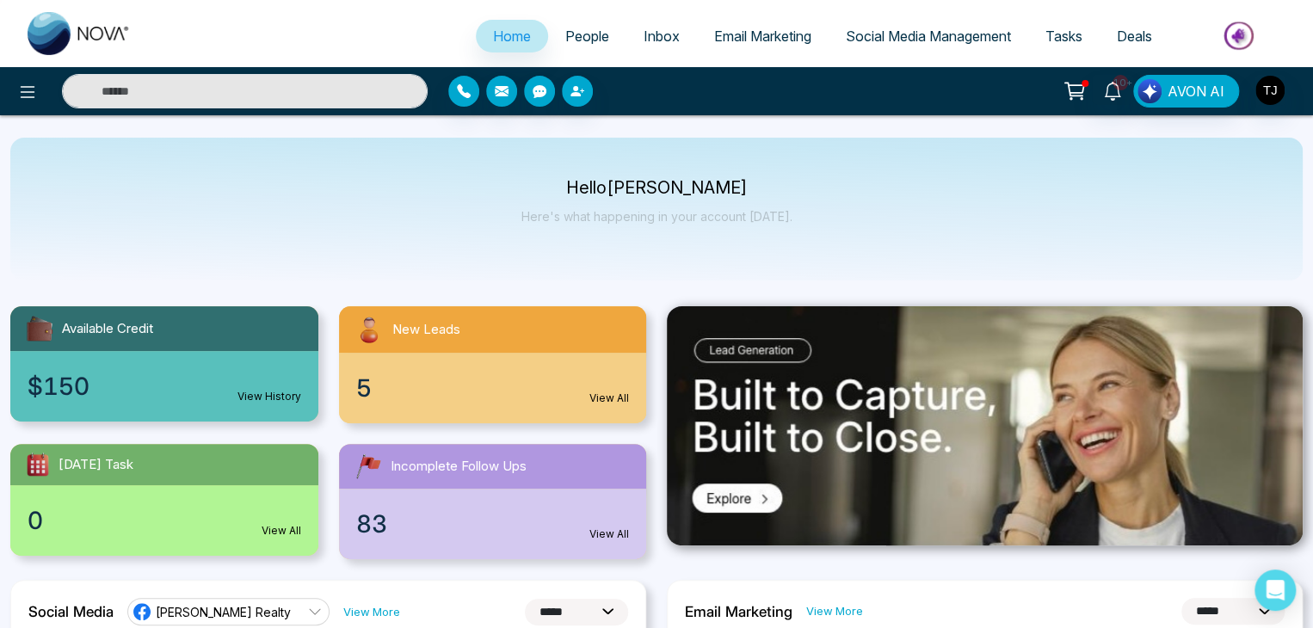
click at [762, 20] on link "Email Marketing" at bounding box center [763, 36] width 132 height 33
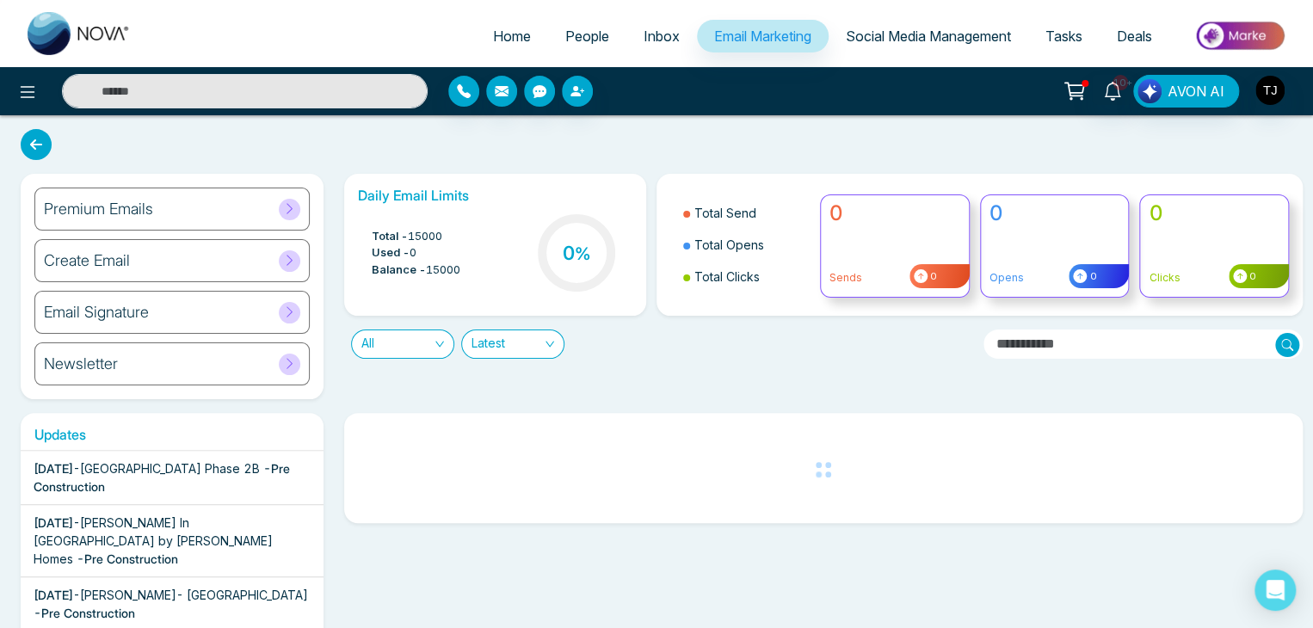
click at [235, 357] on div "Newsletter" at bounding box center [171, 363] width 275 height 43
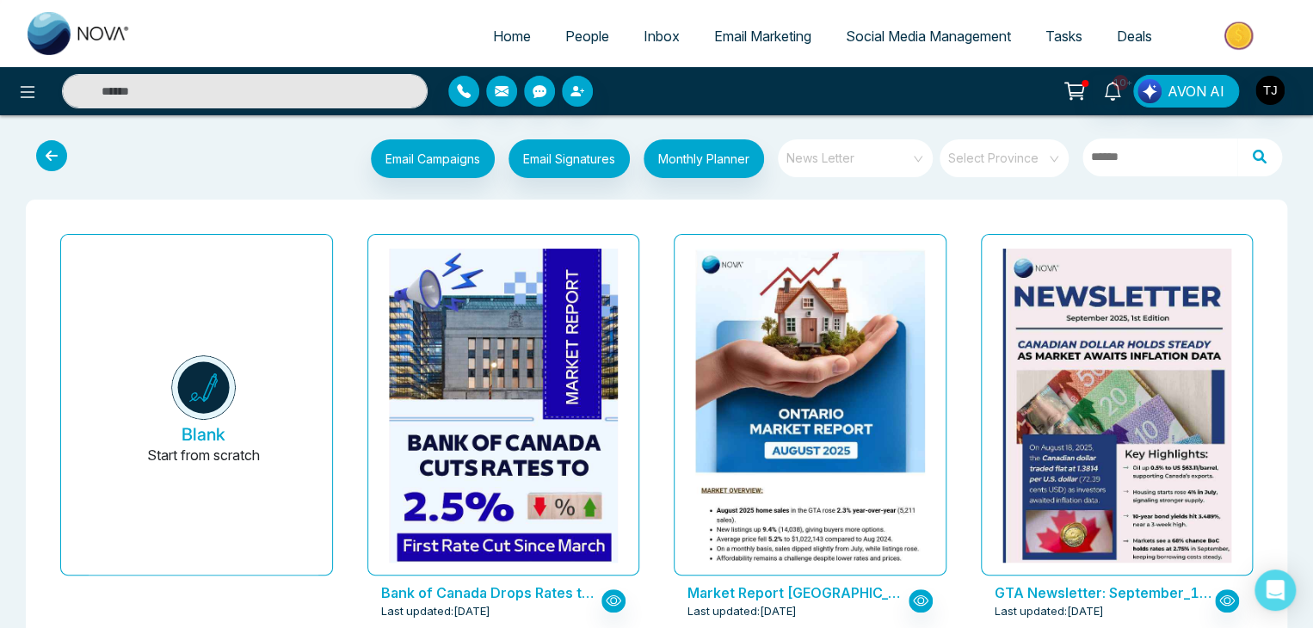
click at [884, 151] on span "News Letter" at bounding box center [856, 158] width 140 height 26
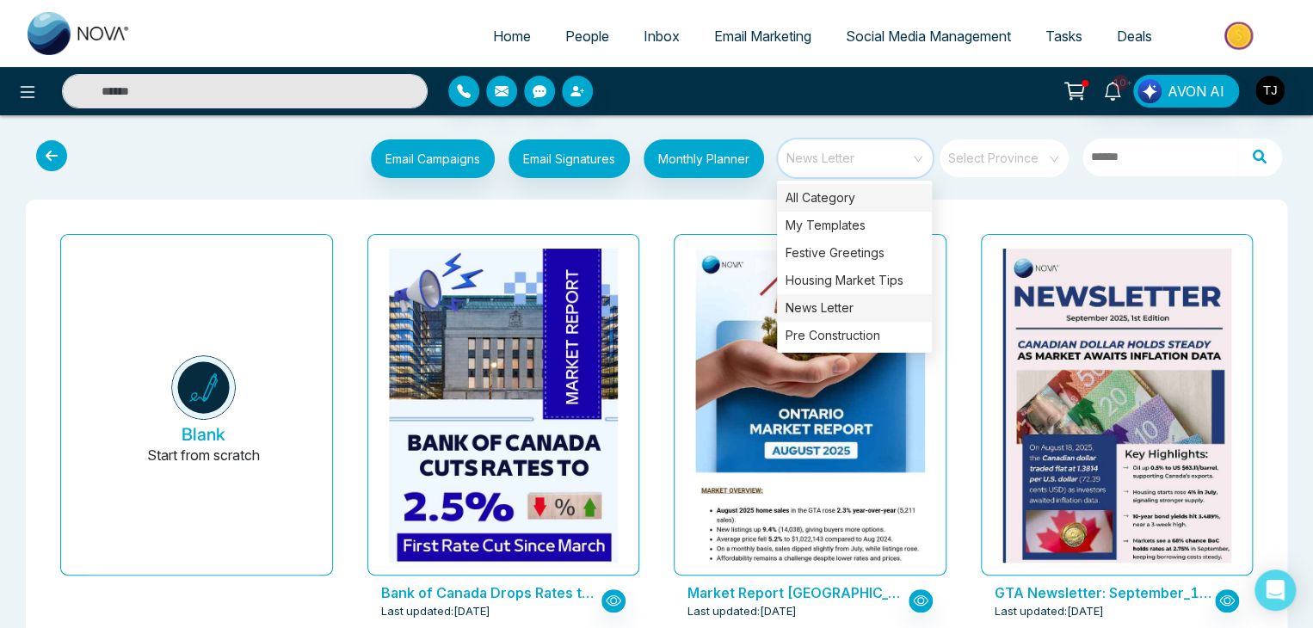
click at [884, 204] on div "All Category" at bounding box center [854, 198] width 155 height 28
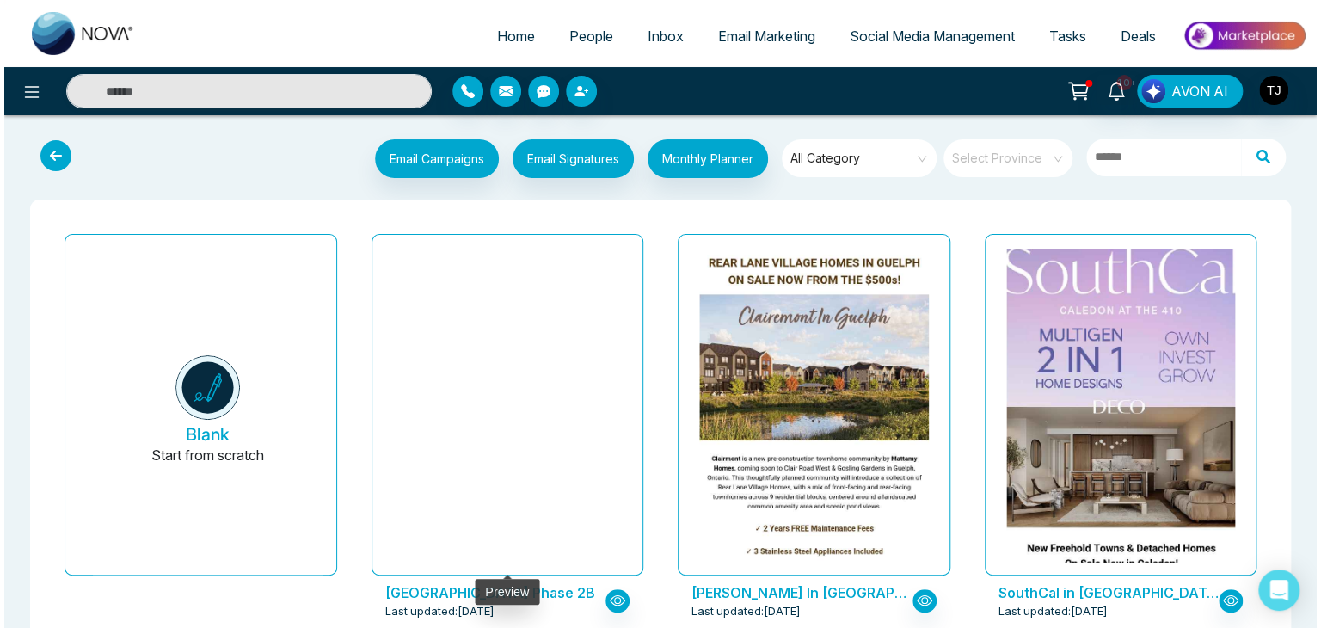
scroll to position [59, 0]
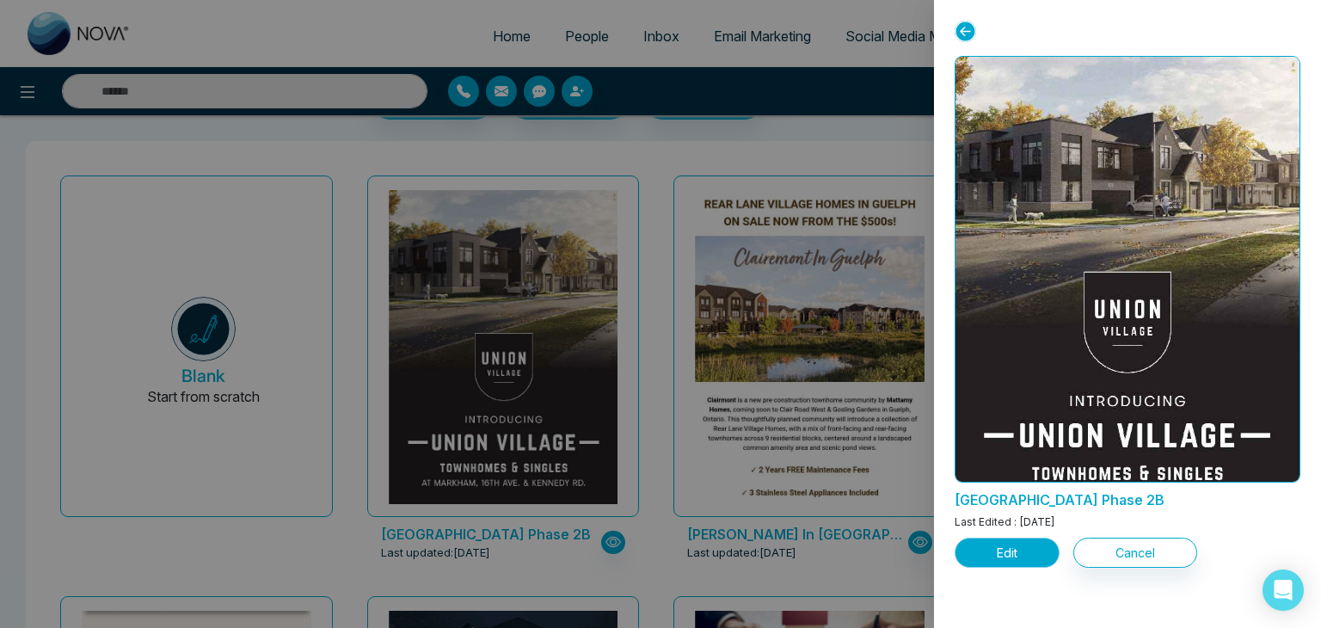
click at [1036, 545] on button "Edit" at bounding box center [1007, 553] width 105 height 30
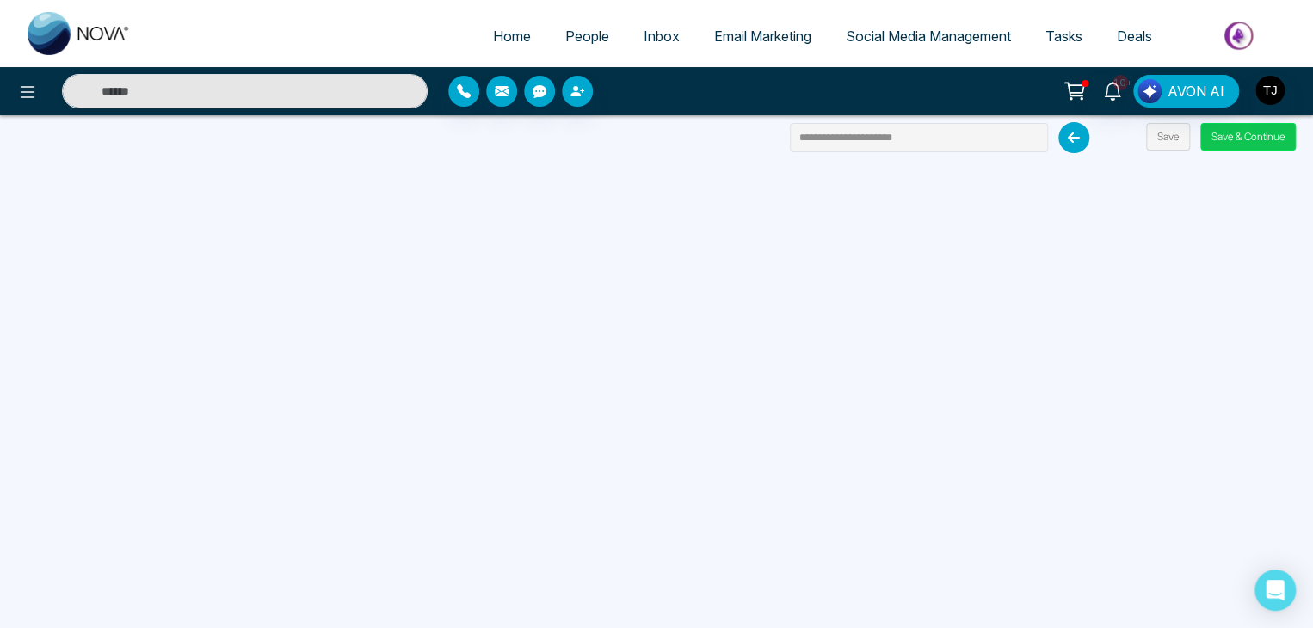
click at [1270, 138] on button "Save & Continue" at bounding box center [1247, 137] width 95 height 28
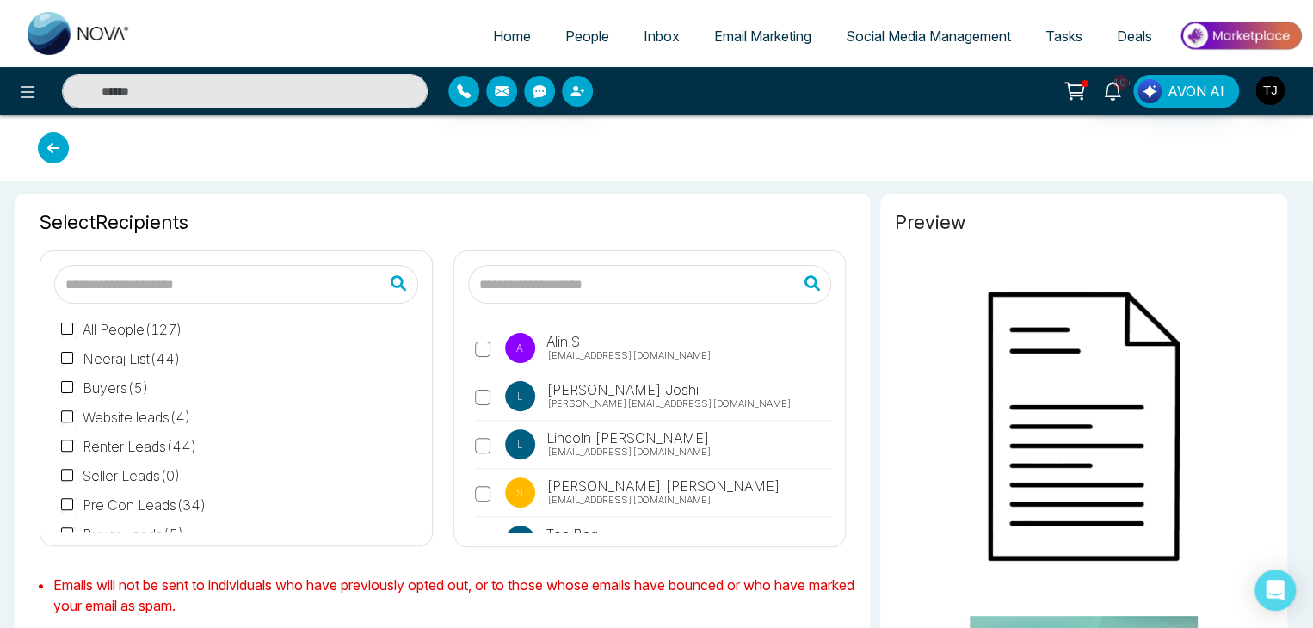
type input "**********"
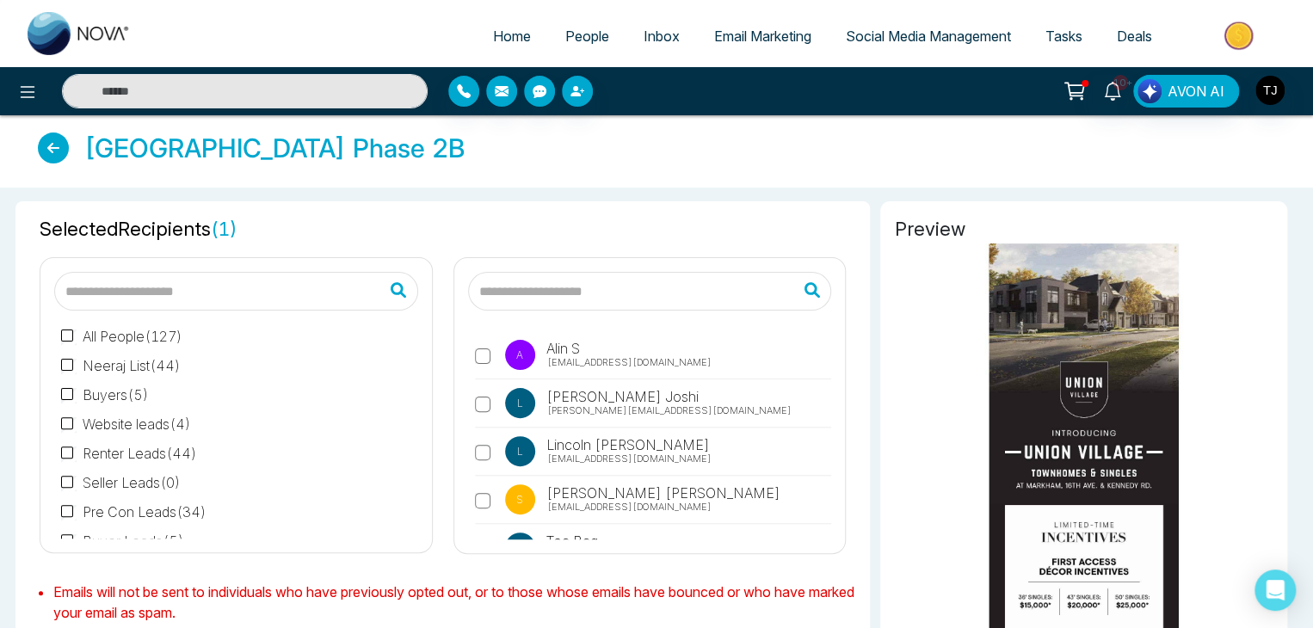
click at [490, 405] on label "L Lokesh Joshi lokesh@mmnovatech.com" at bounding box center [653, 408] width 357 height 40
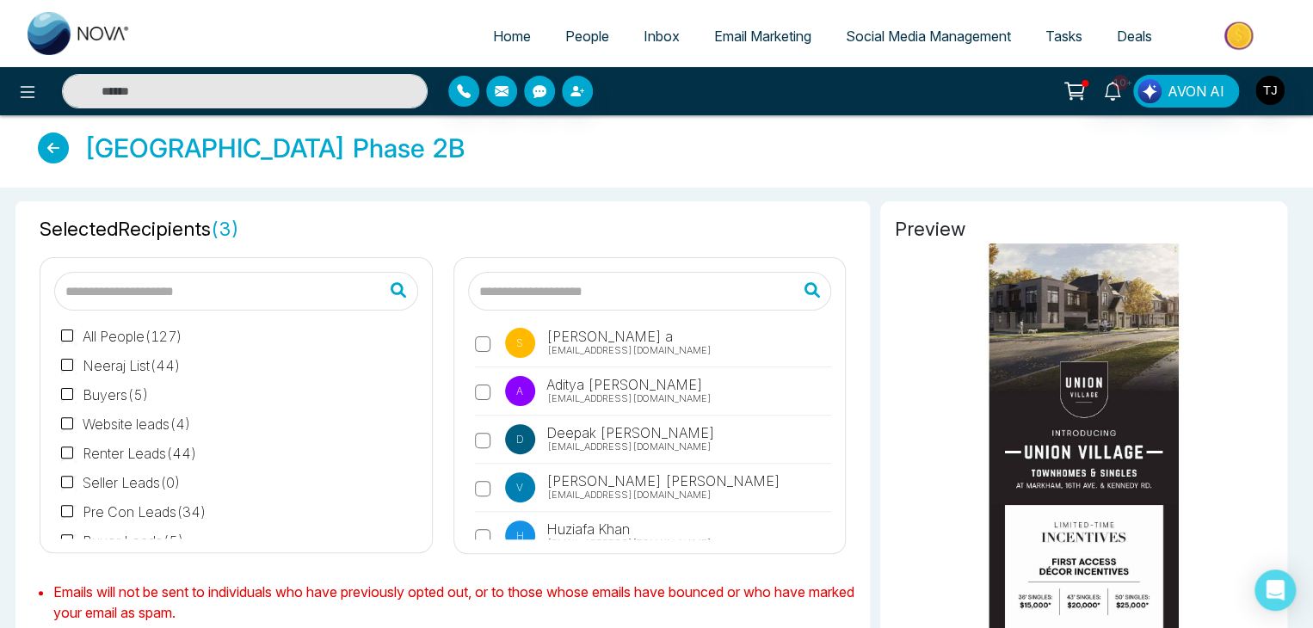
scroll to position [597, 0]
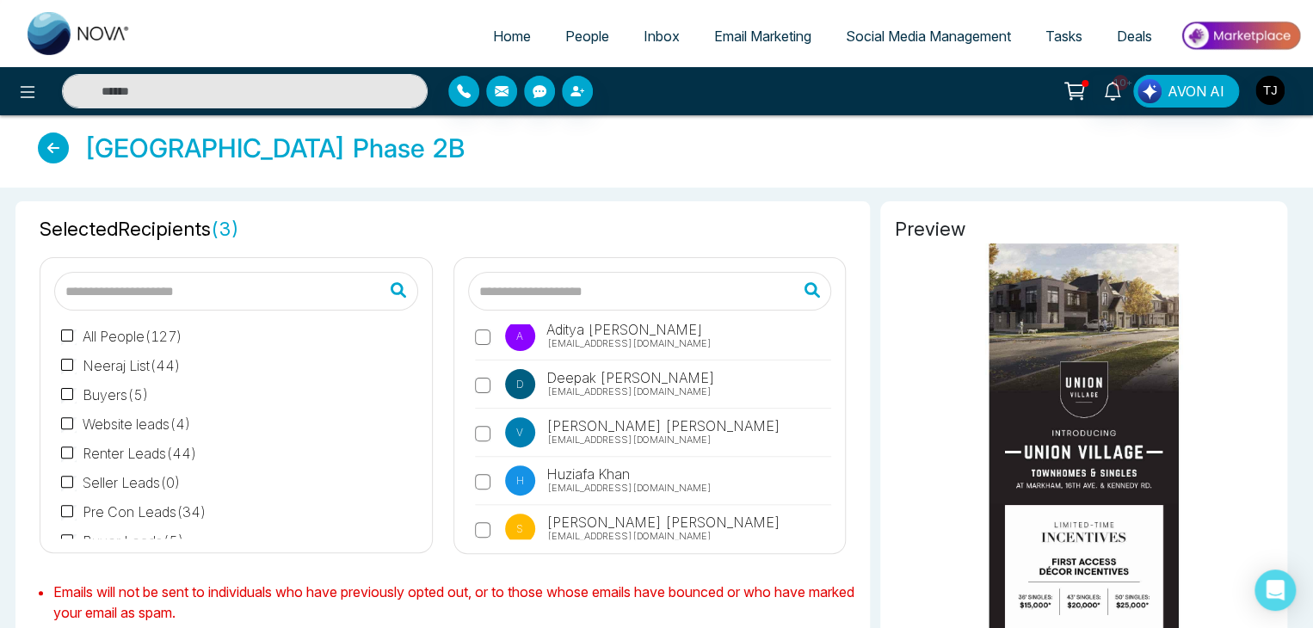
click at [473, 425] on div "A Alin S alin@mmnovatech.com L Lokesh Joshi lokesh@mmnovatech.com L Lincoln Bur…" at bounding box center [650, 431] width 364 height 215
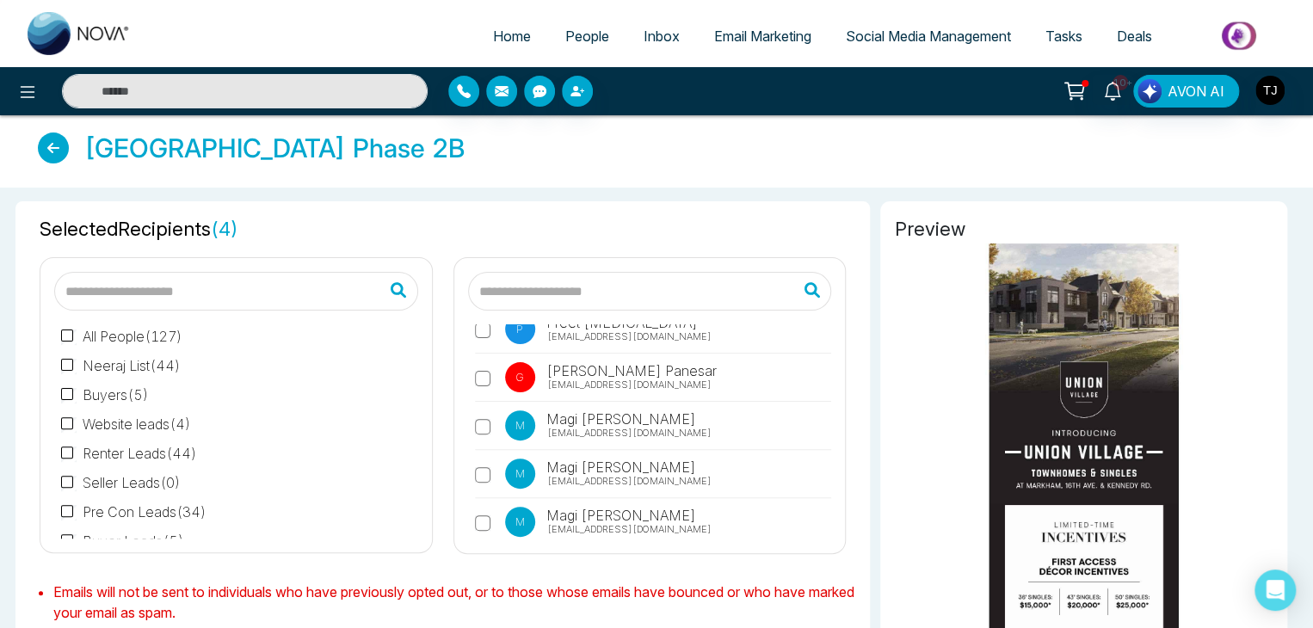
scroll to position [1520, 0]
click at [484, 506] on label "M Magi Mannepalli magi@mmnovatech.com" at bounding box center [653, 526] width 357 height 40
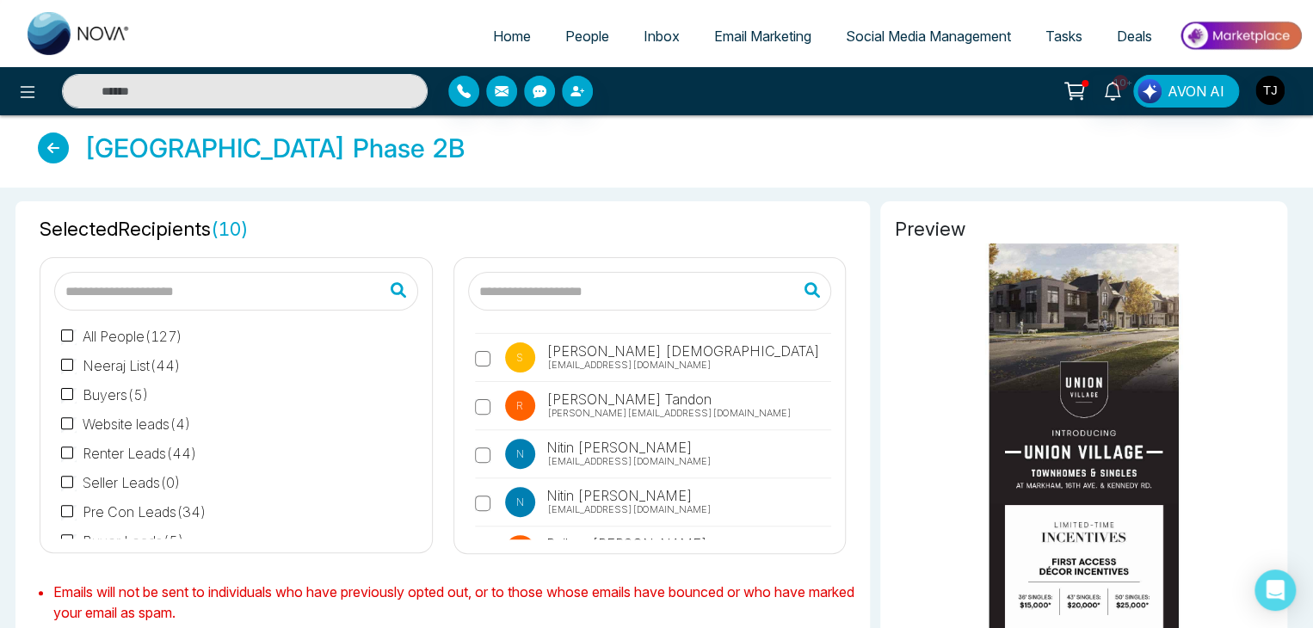
scroll to position [3987, 0]
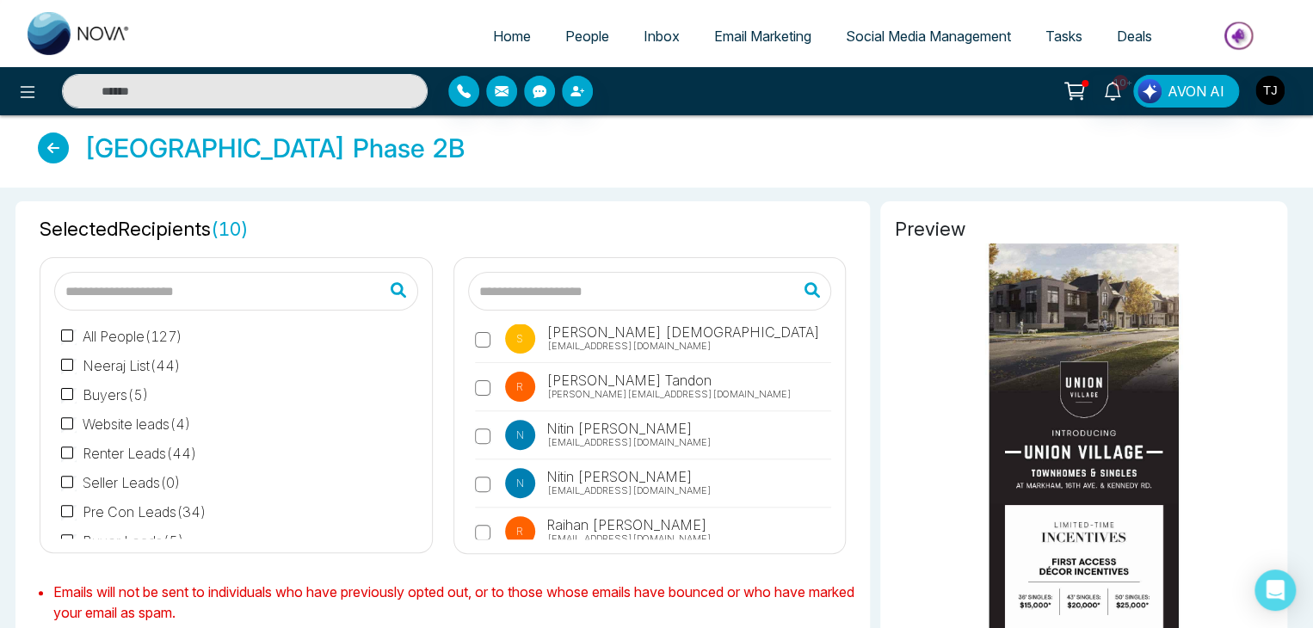
click at [485, 372] on label "R Riyansh Tandon riyansh.remax@gmail.com" at bounding box center [653, 392] width 357 height 40
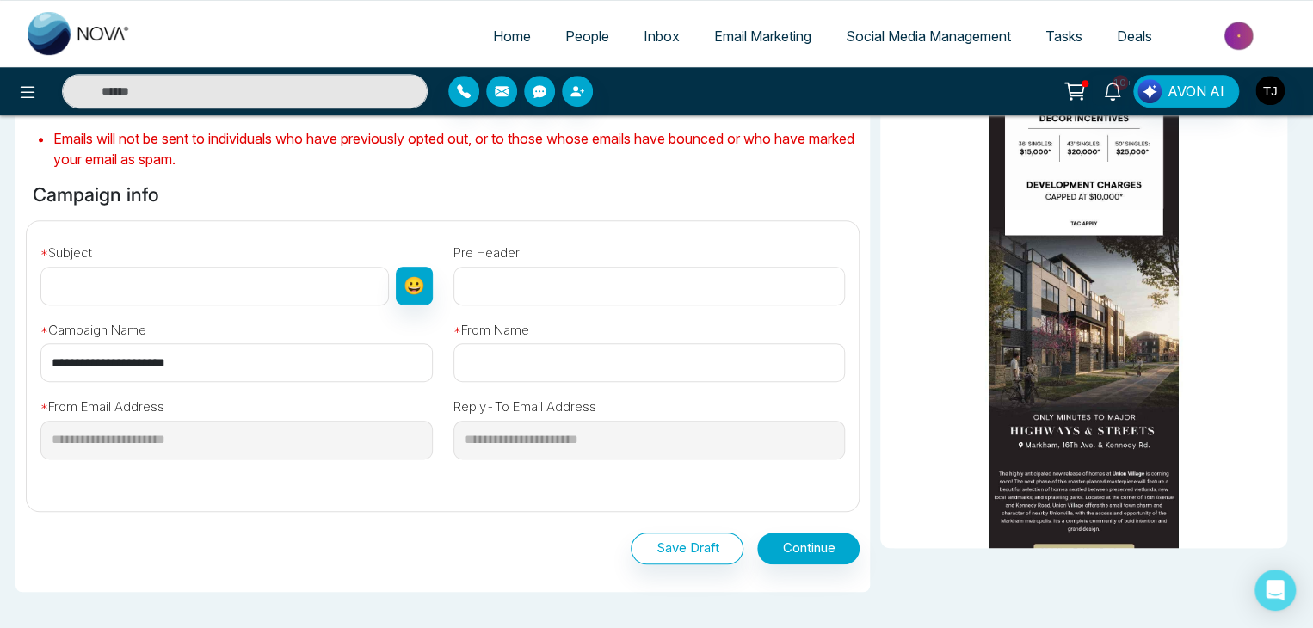
scroll to position [468, 0]
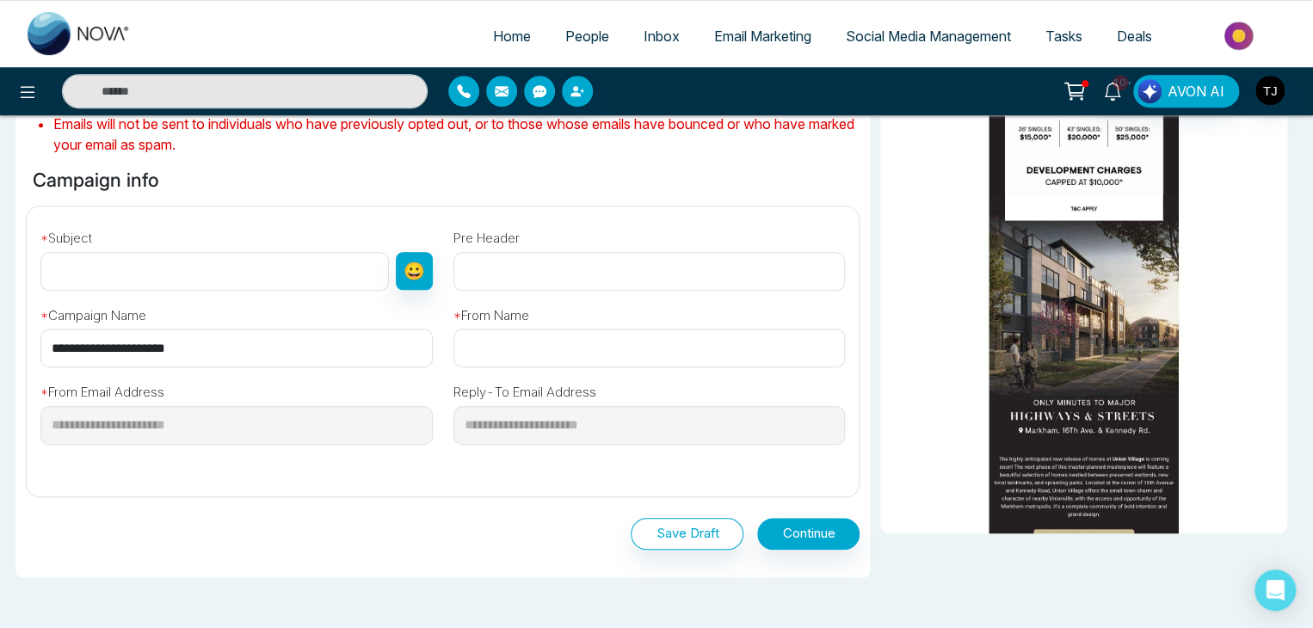
click at [353, 342] on input "**********" at bounding box center [236, 348] width 392 height 39
click at [328, 270] on input "text" at bounding box center [214, 271] width 348 height 39
paste input "**********"
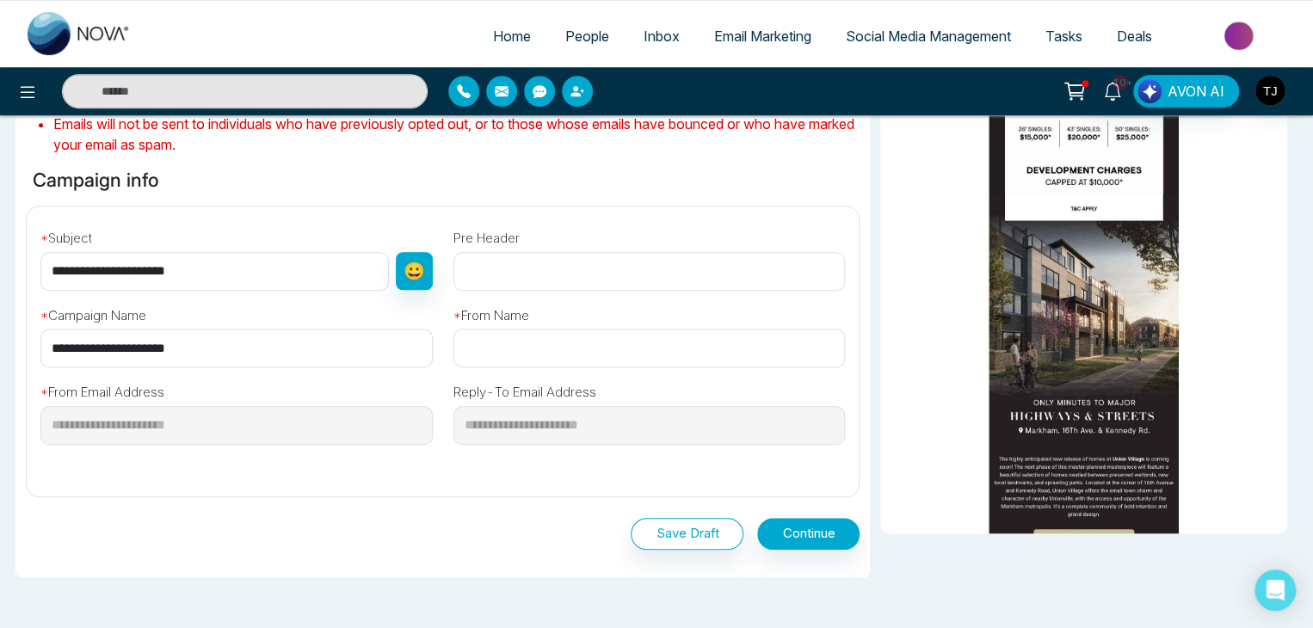
type input "**********"
paste input "**********"
click at [537, 339] on input "text" at bounding box center [649, 348] width 392 height 39
type input "**********"
click at [798, 531] on button "Continue" at bounding box center [808, 534] width 102 height 32
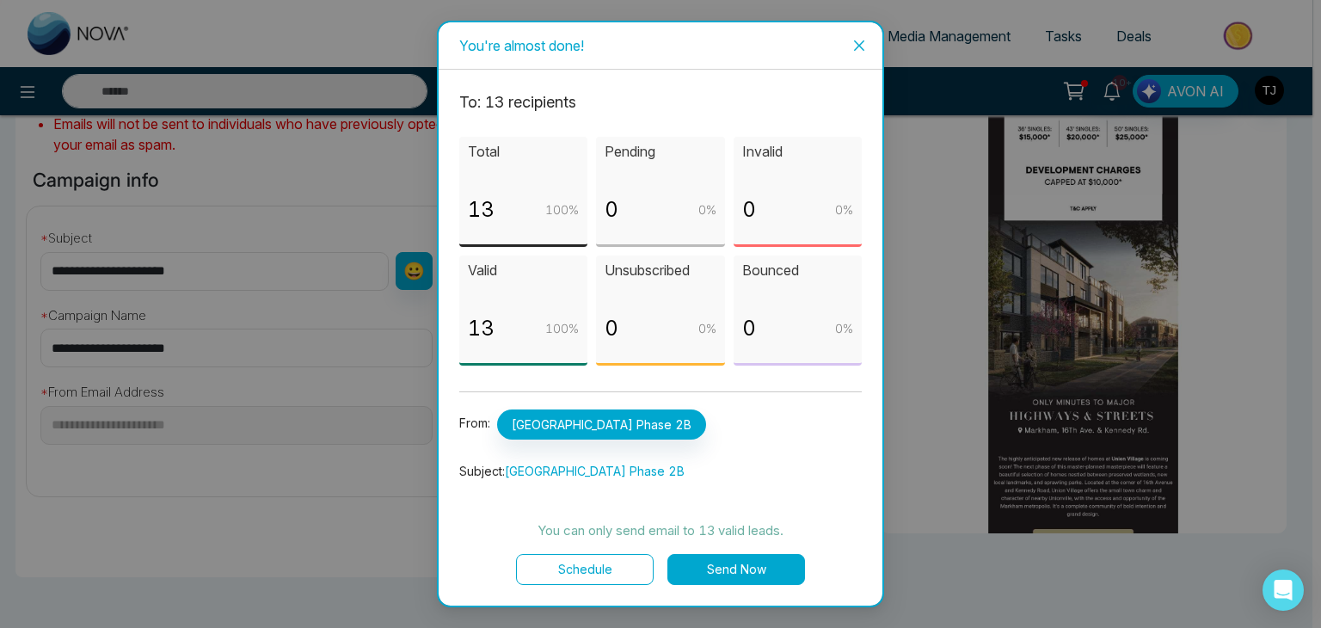
click at [778, 558] on button "Send Now" at bounding box center [737, 569] width 138 height 31
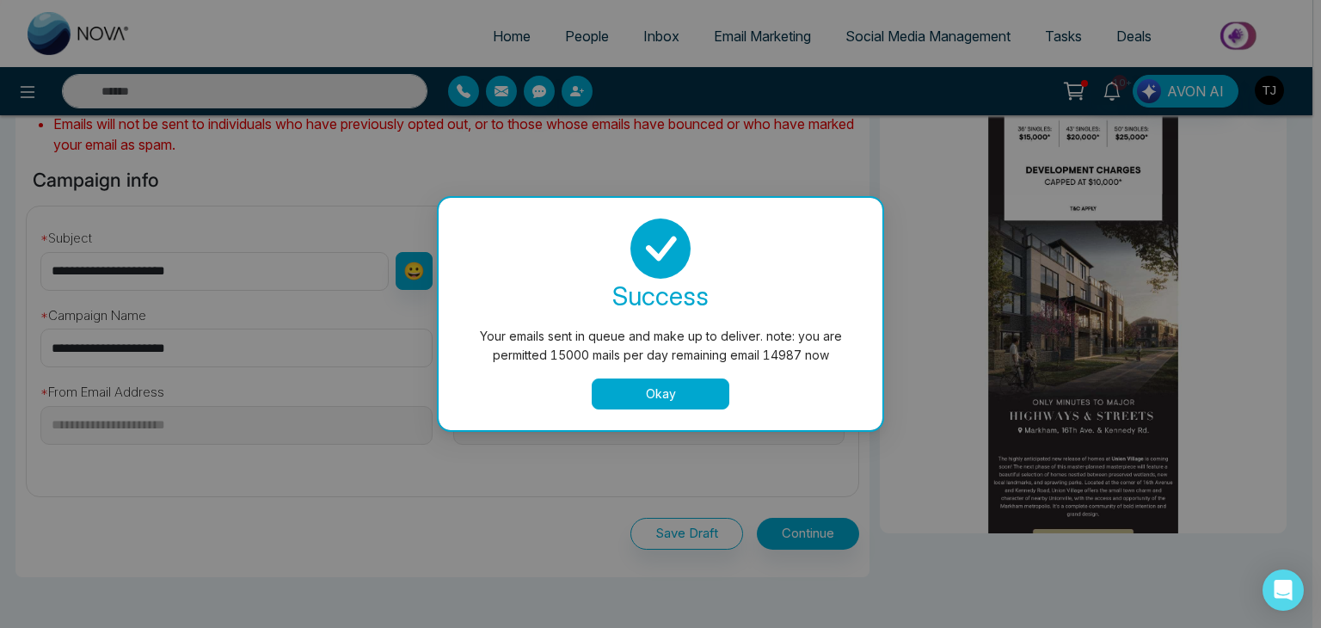
click at [699, 394] on button "Okay" at bounding box center [661, 394] width 138 height 31
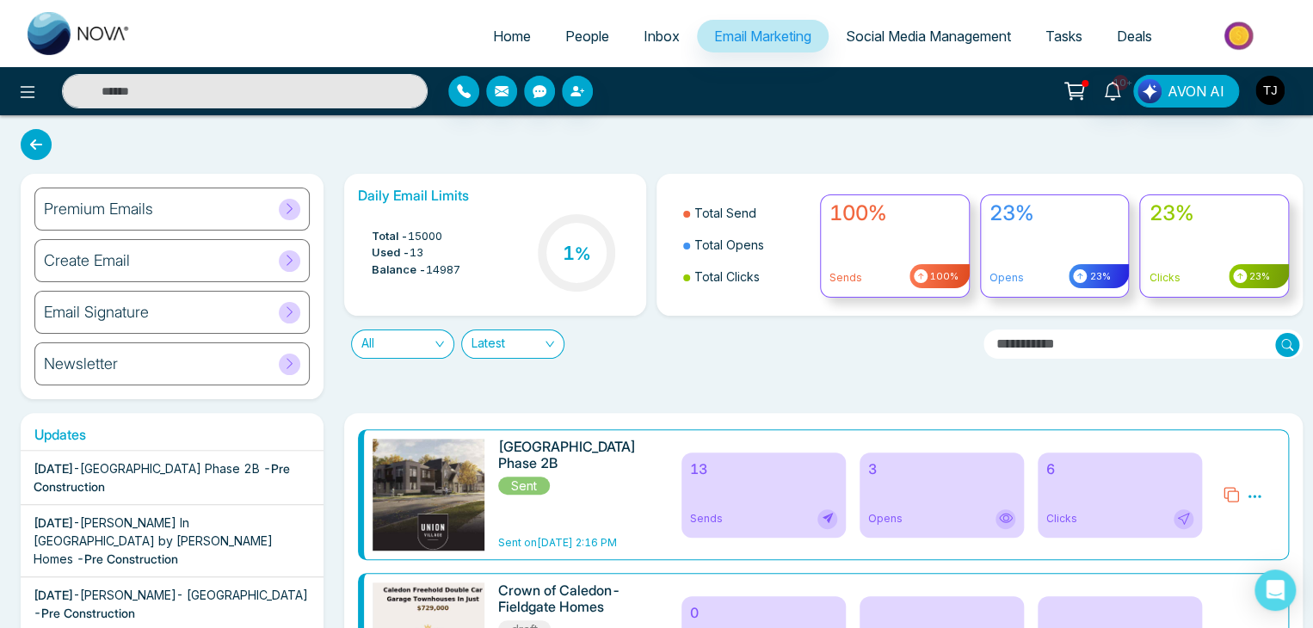
click at [944, 507] on div "3 Opens" at bounding box center [941, 495] width 164 height 85
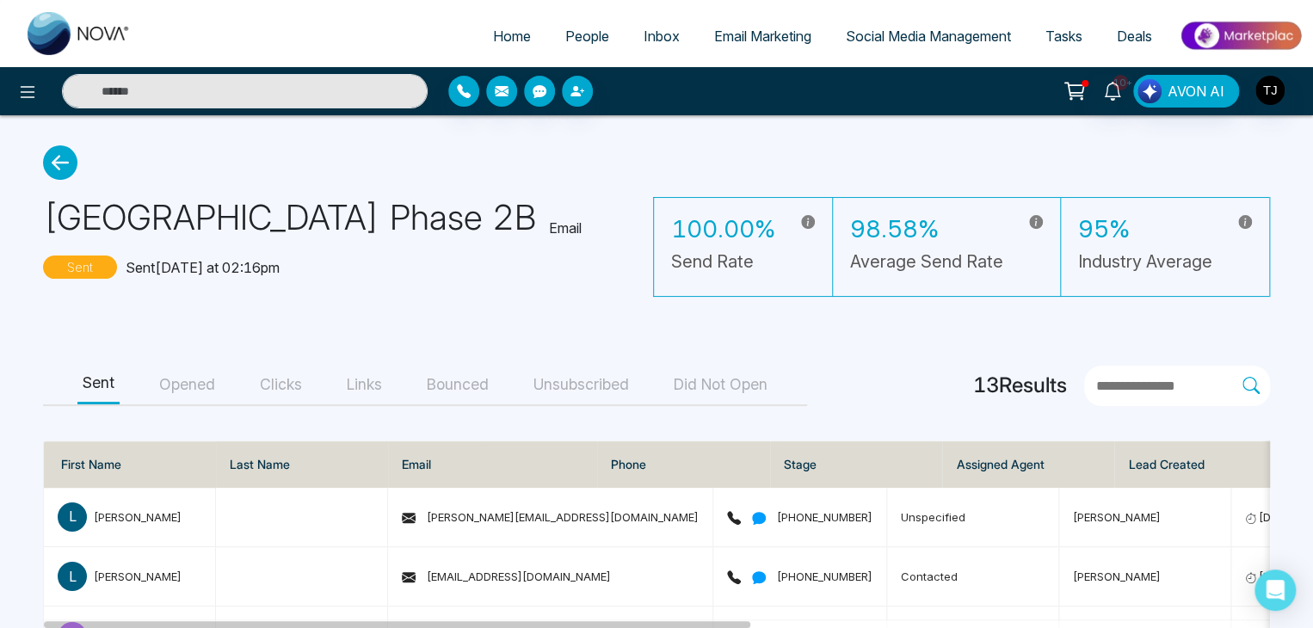
scroll to position [90, 0]
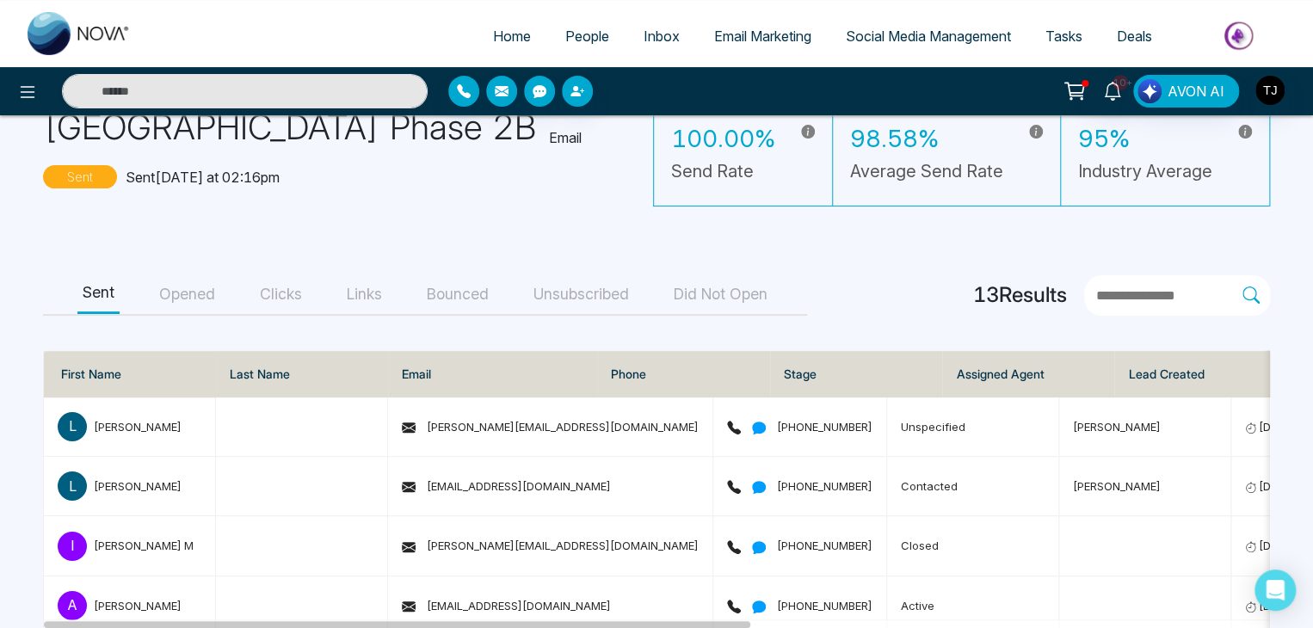
click at [213, 291] on button "Opened" at bounding box center [187, 294] width 66 height 39
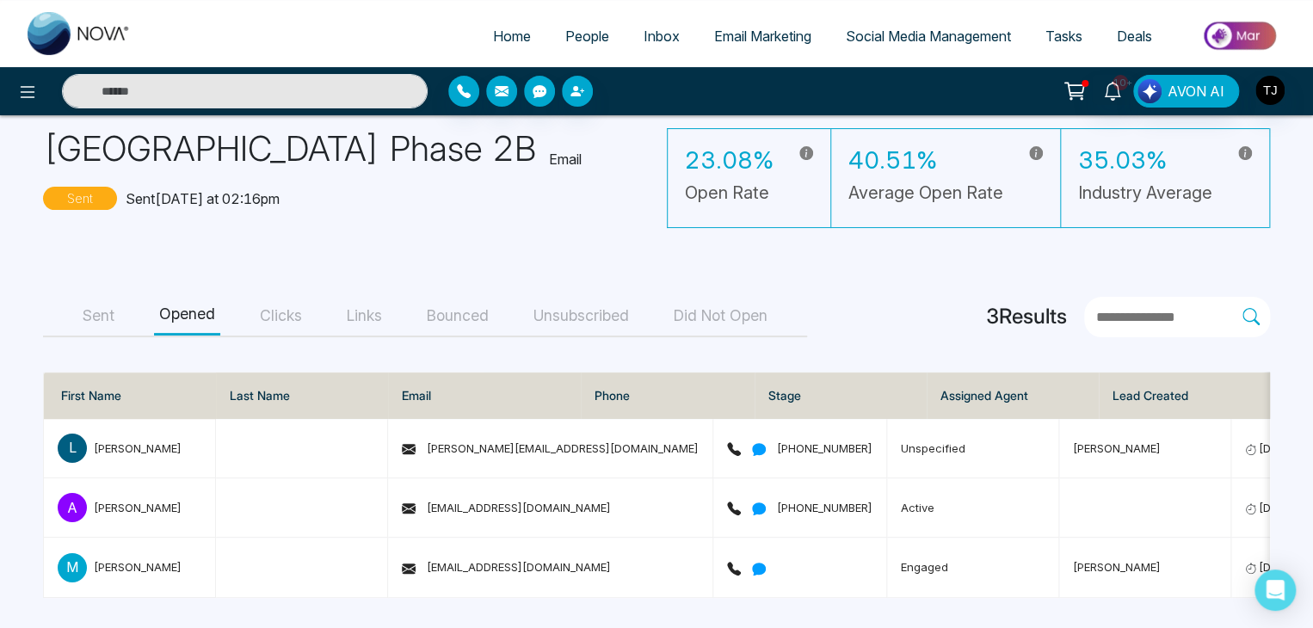
scroll to position [76, 0]
click at [493, 50] on link "Home" at bounding box center [512, 36] width 72 height 33
select select "*"
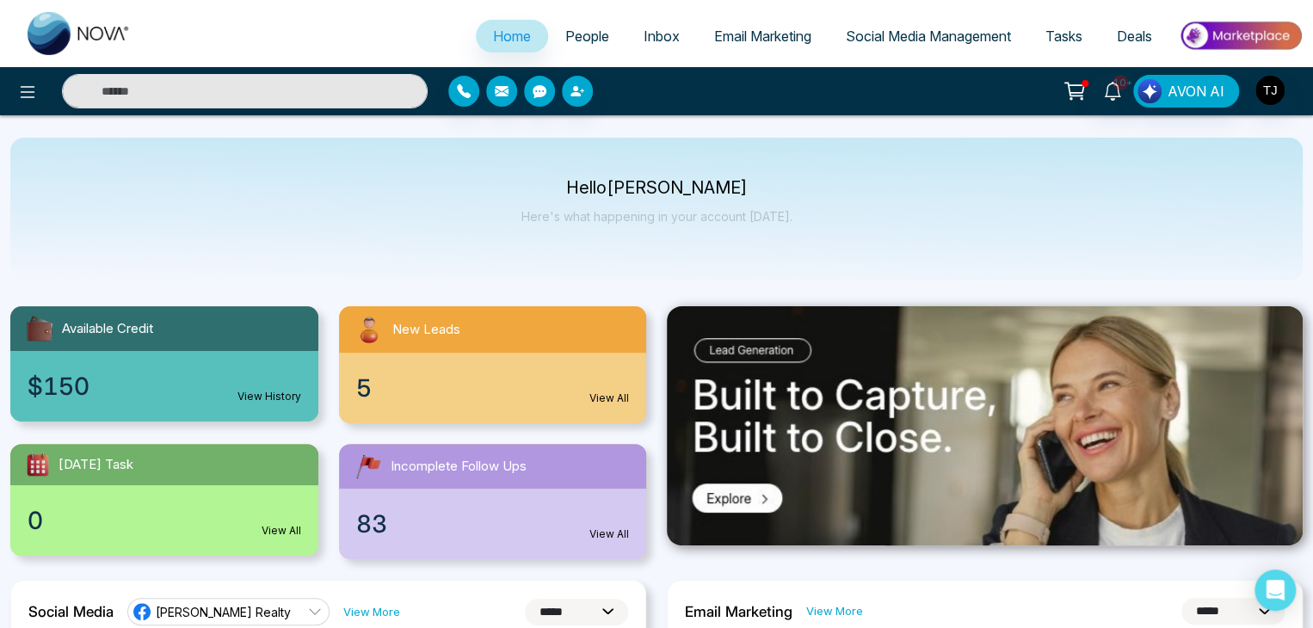
click at [750, 39] on span "Email Marketing" at bounding box center [762, 36] width 97 height 17
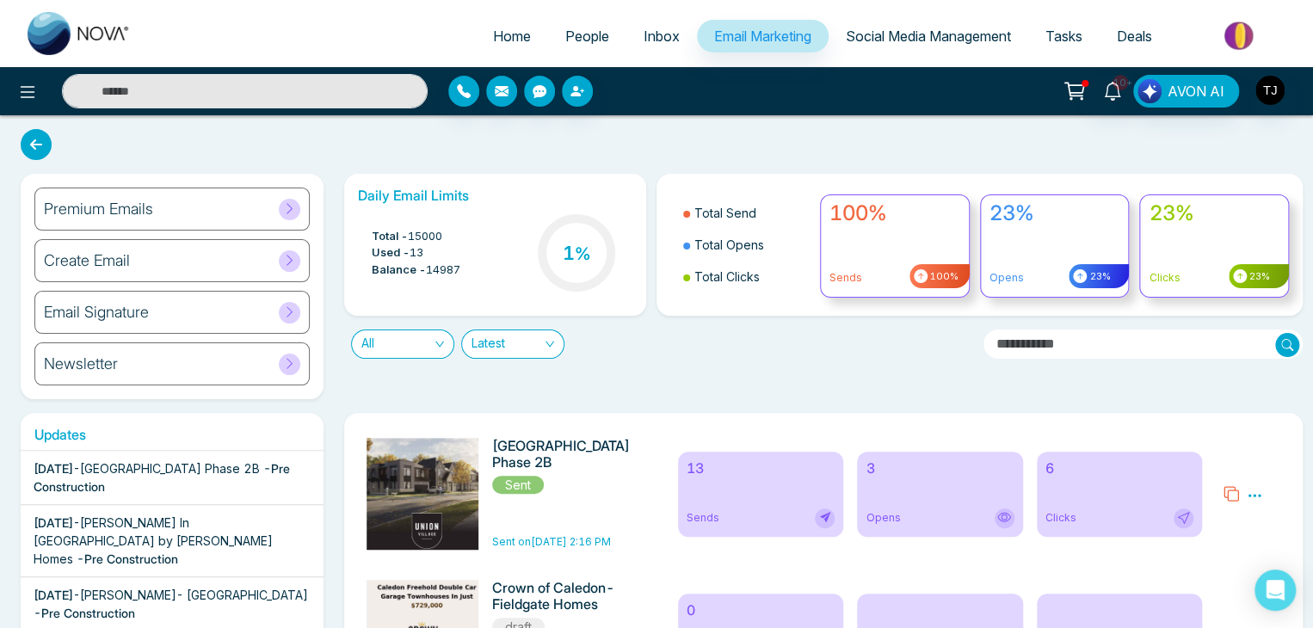
click at [629, 30] on link "Inbox" at bounding box center [661, 36] width 71 height 33
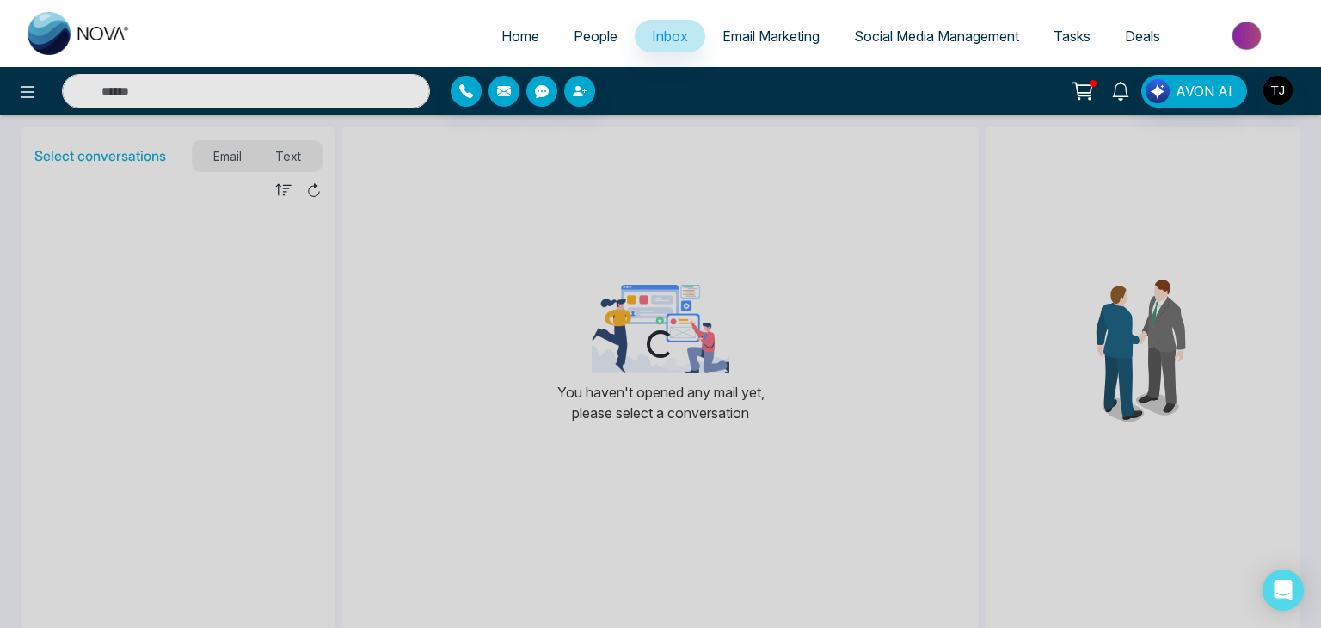
click at [1130, 96] on icon at bounding box center [1121, 91] width 19 height 19
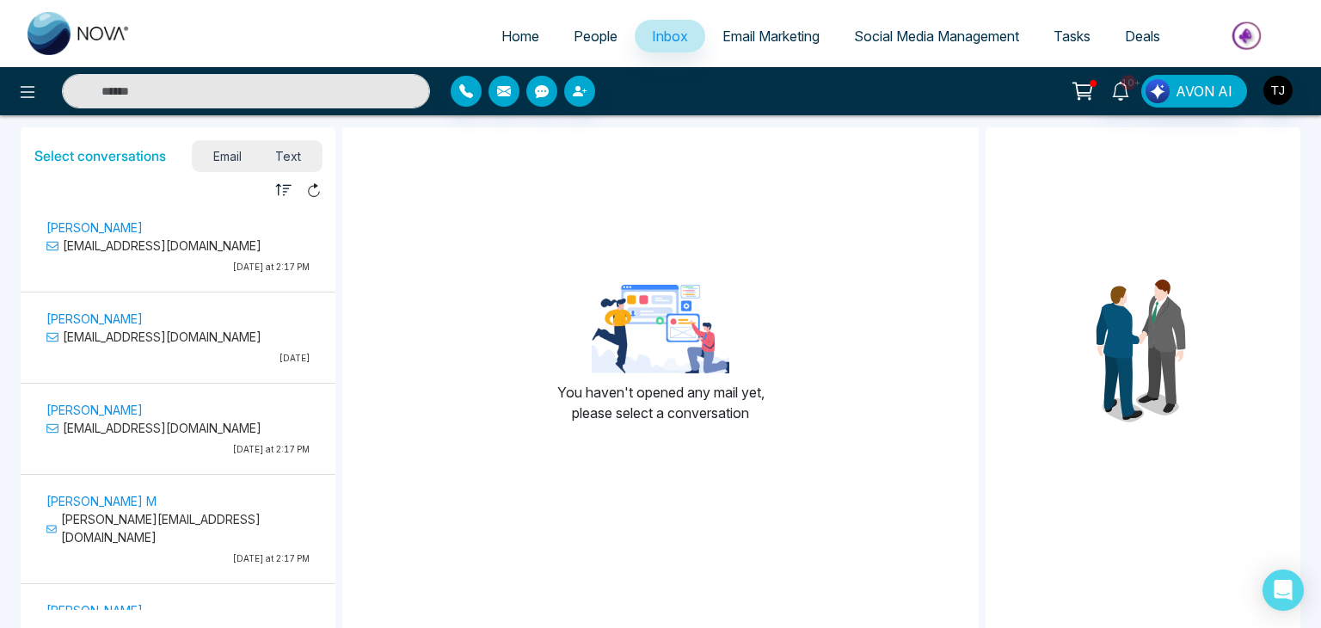
click at [1155, 231] on div at bounding box center [1143, 347] width 315 height 440
click at [490, 22] on link "Home" at bounding box center [520, 36] width 72 height 33
select select "*"
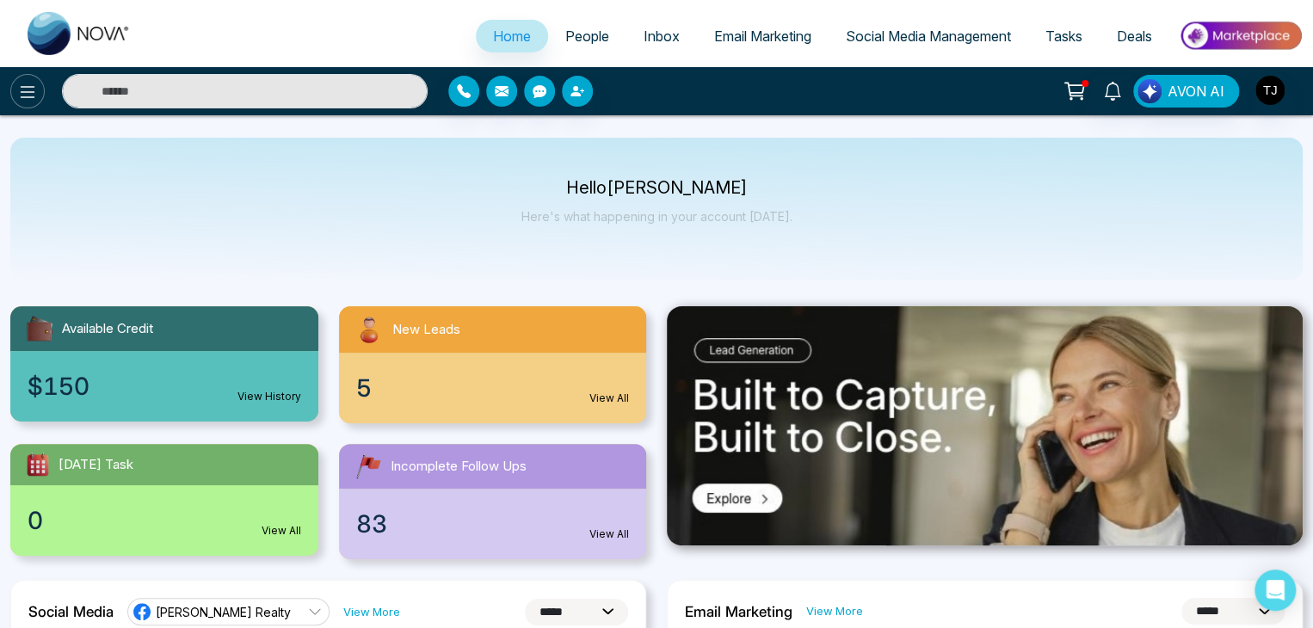
click at [22, 91] on icon at bounding box center [28, 92] width 15 height 12
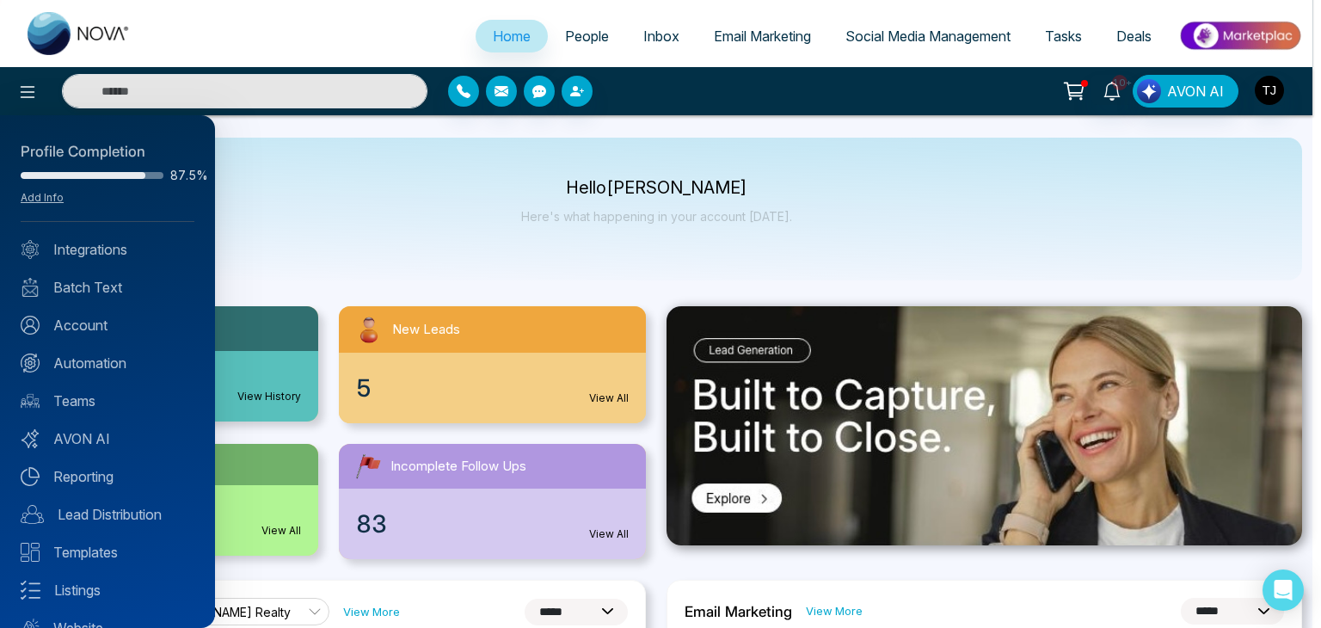
scroll to position [68, 0]
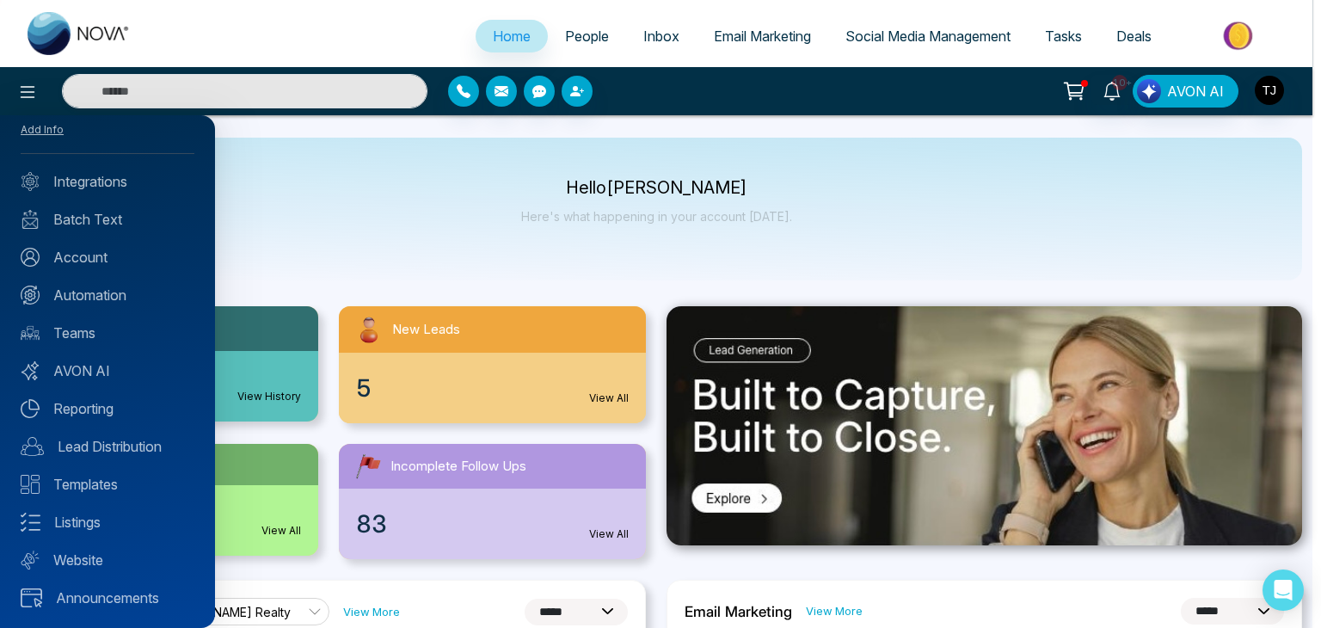
click at [753, 256] on div at bounding box center [660, 314] width 1321 height 628
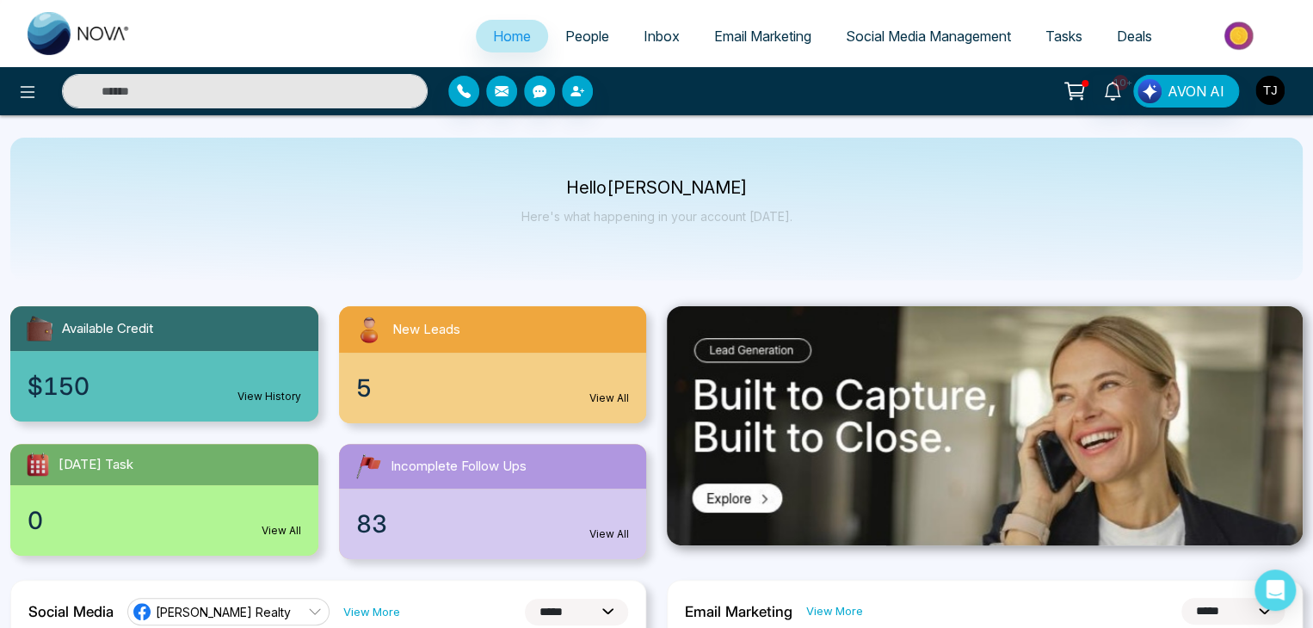
click at [1278, 95] on img "button" at bounding box center [1269, 90] width 29 height 29
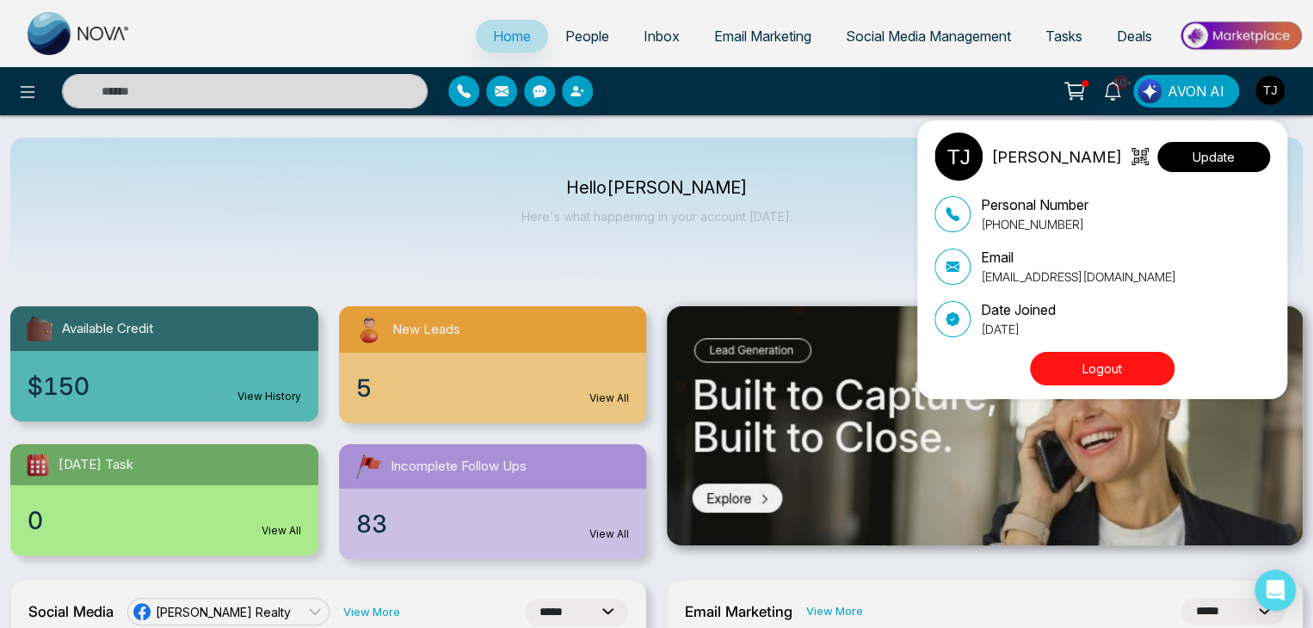
click at [1215, 163] on button "Update" at bounding box center [1213, 157] width 113 height 30
select select
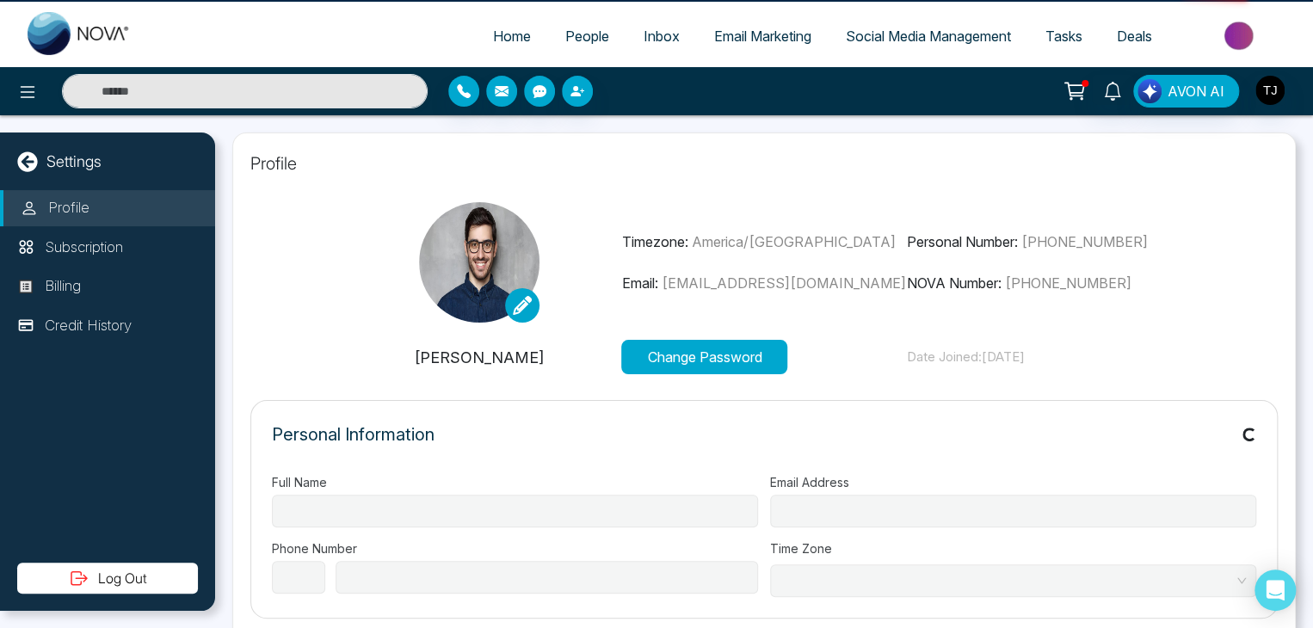
type input "**********"
select select "**"
type input "**********"
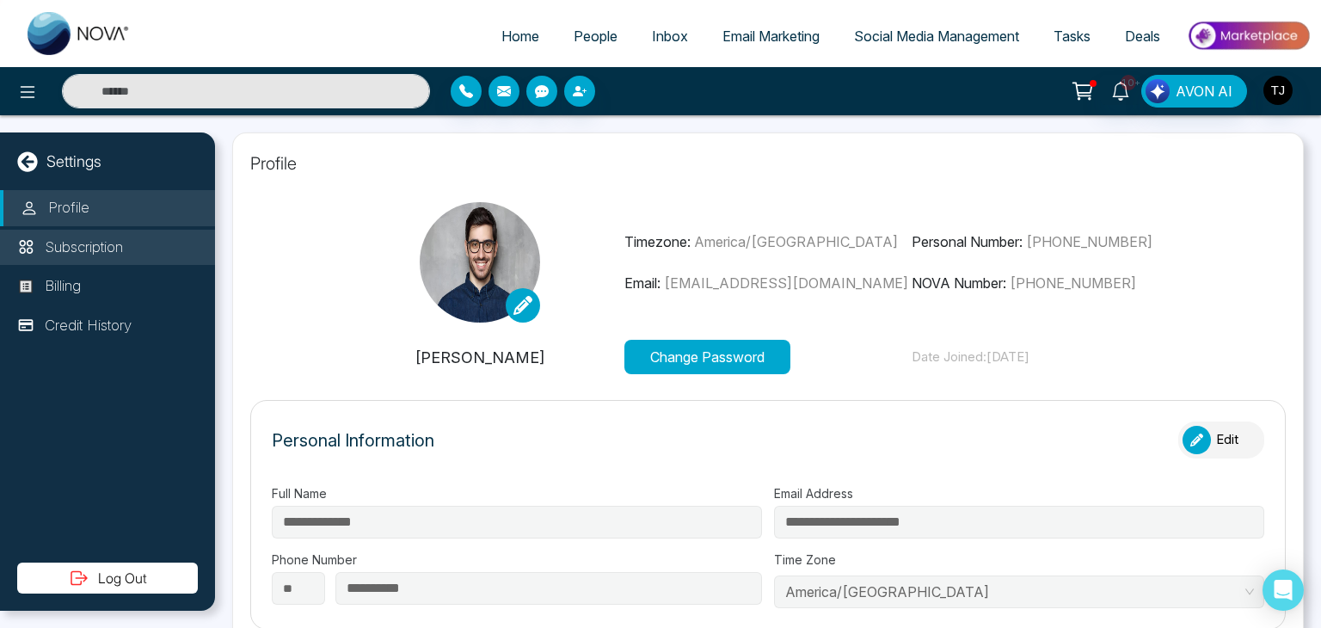
click at [32, 257] on li "Subscription" at bounding box center [107, 248] width 215 height 36
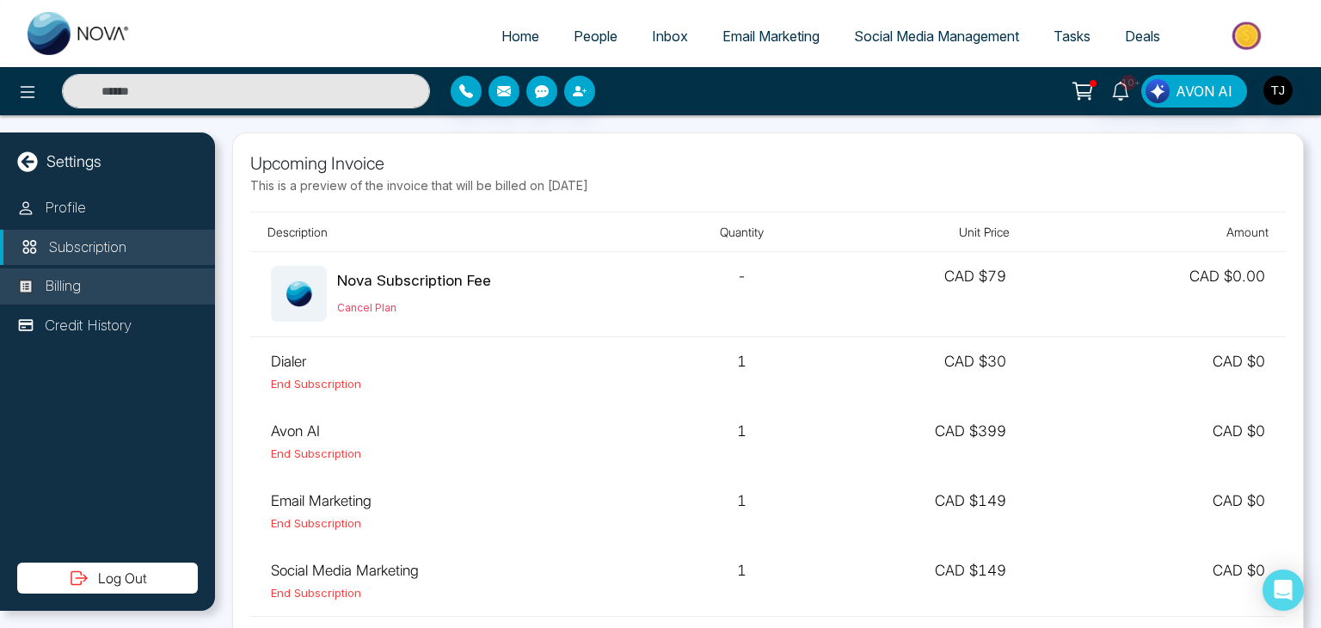
click at [47, 280] on p "Billing" at bounding box center [63, 286] width 36 height 22
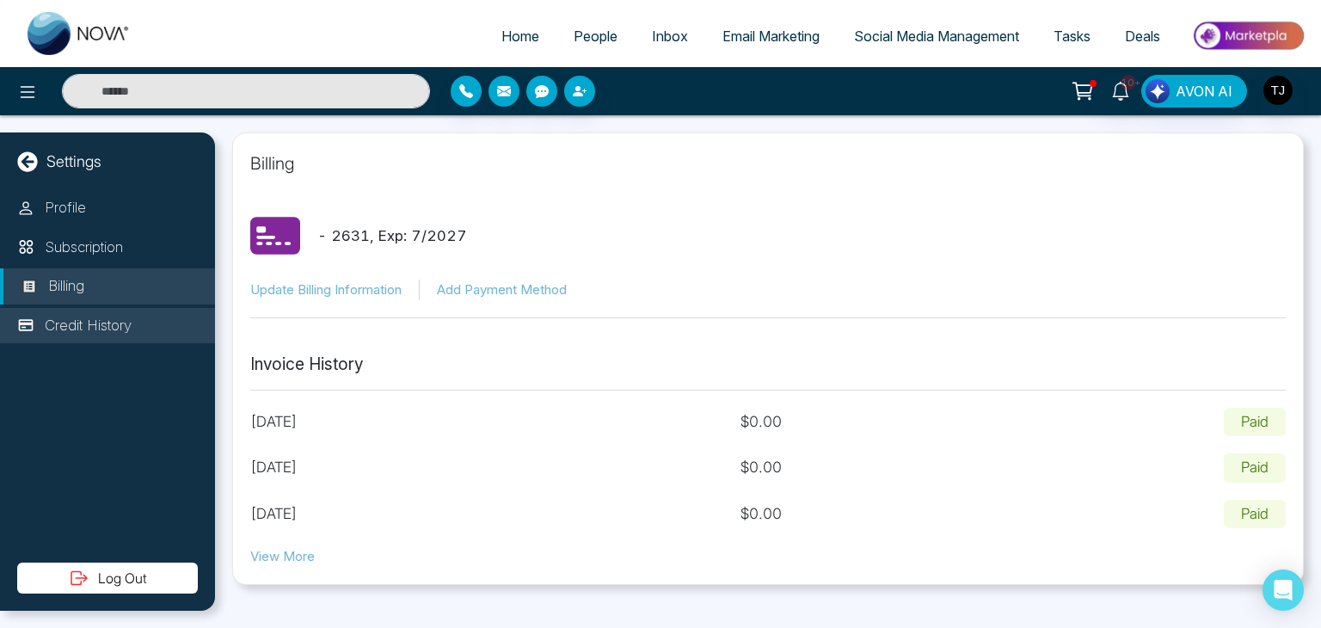
click at [100, 316] on p "Credit History" at bounding box center [88, 326] width 87 height 22
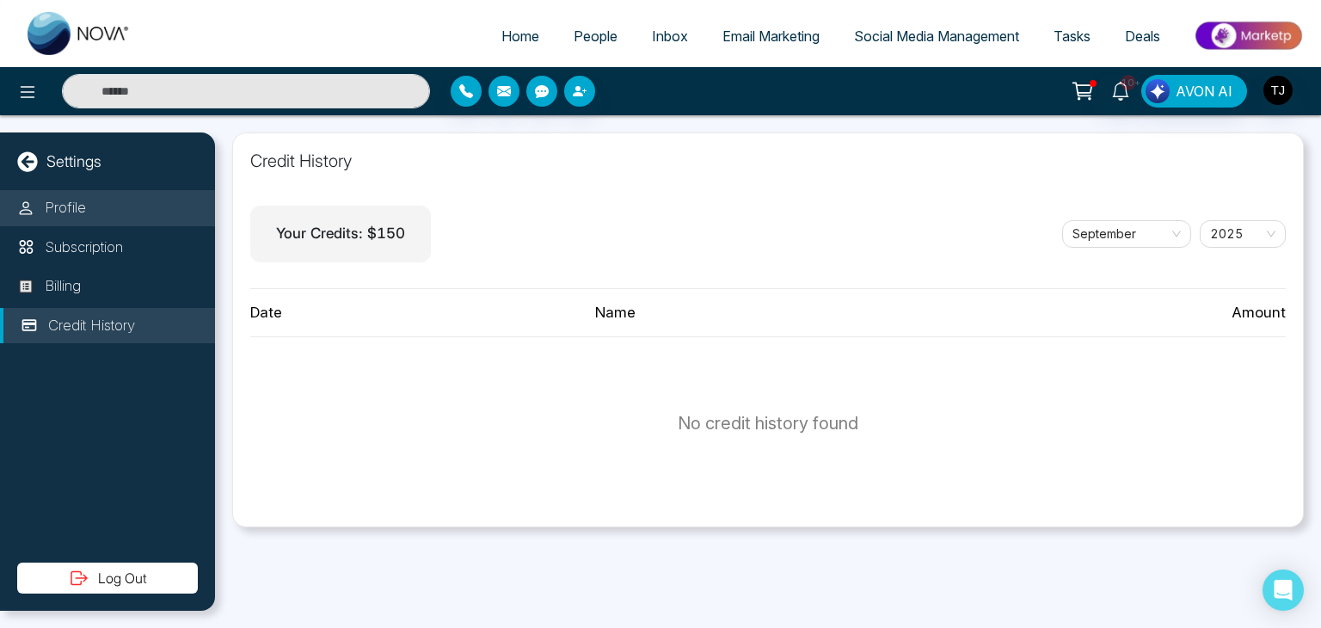
click at [172, 206] on li "Profile" at bounding box center [107, 208] width 215 height 36
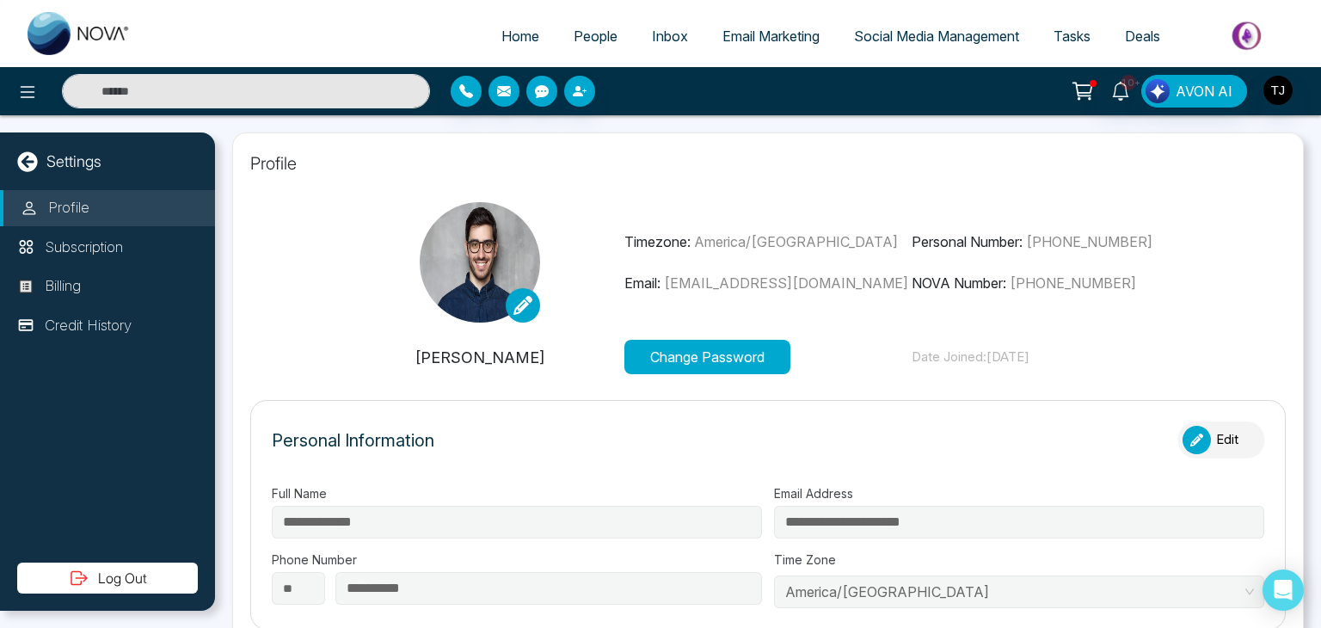
click at [557, 24] on link "People" at bounding box center [596, 36] width 78 height 33
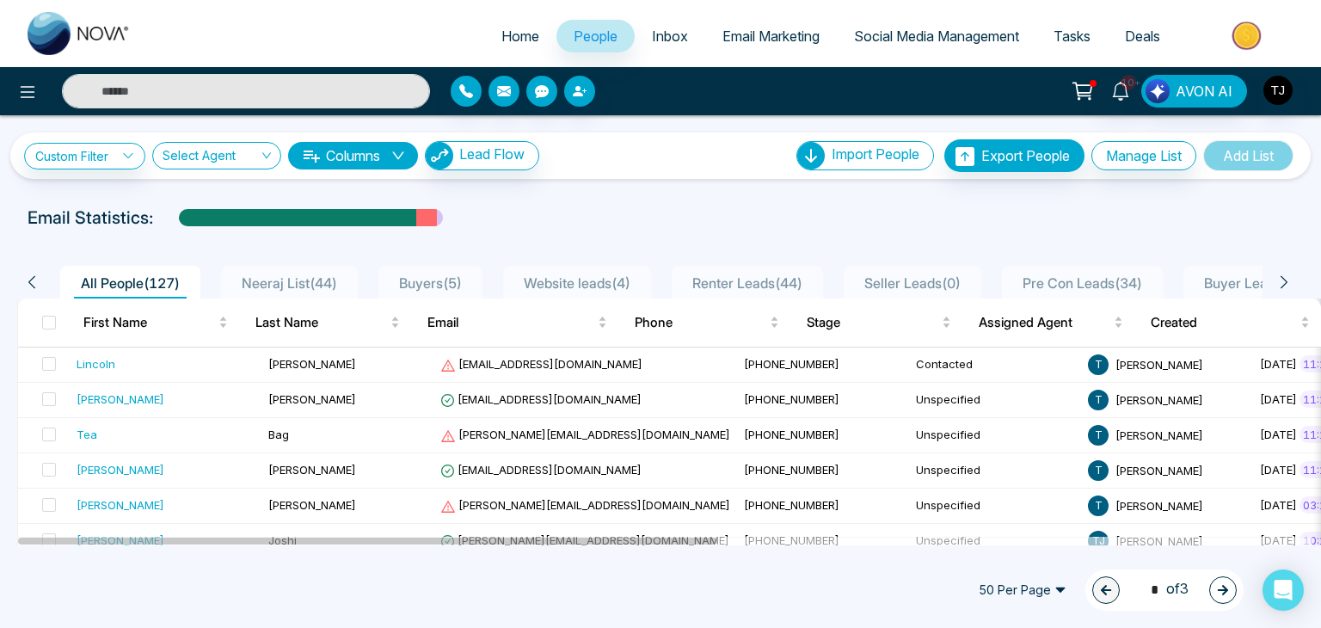
click at [404, 152] on icon "down" at bounding box center [398, 156] width 14 height 14
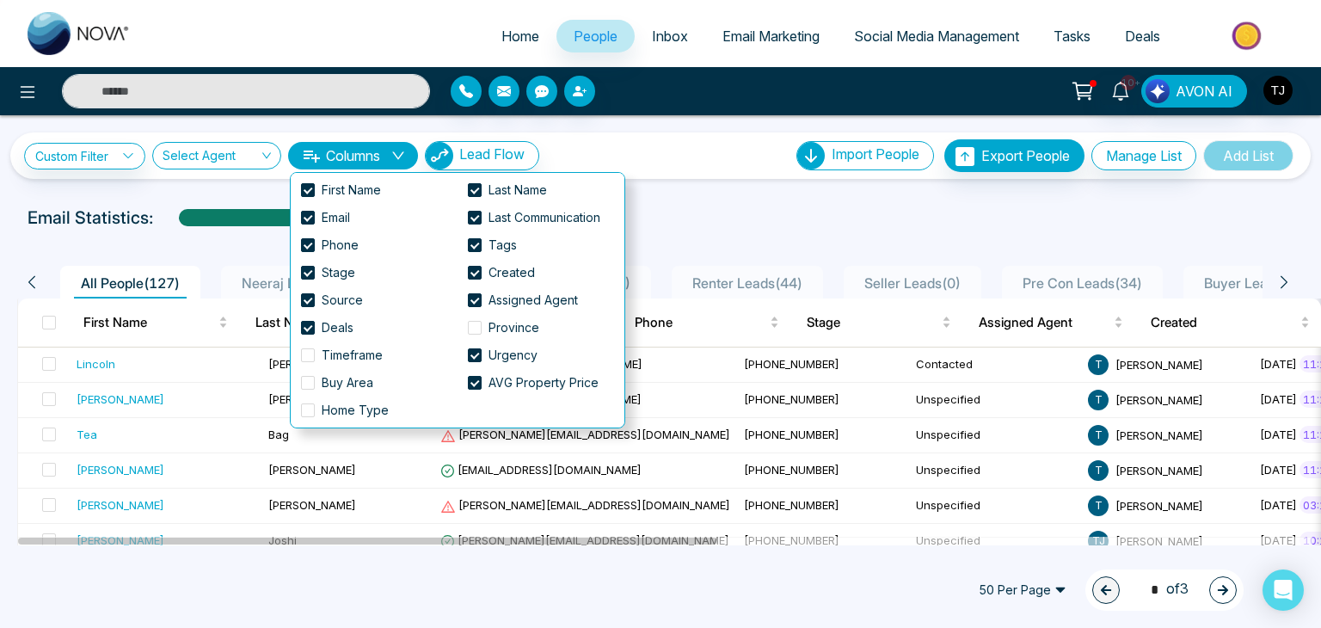
click at [404, 152] on icon "down" at bounding box center [398, 156] width 14 height 14
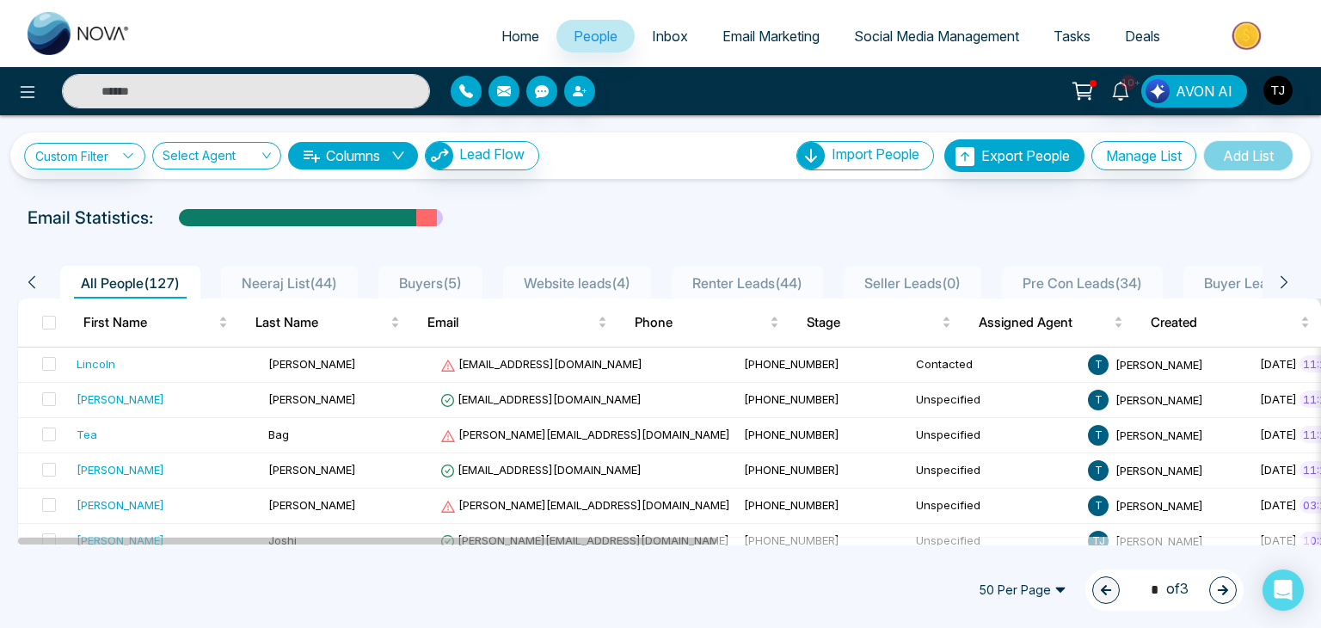
click at [372, 150] on button "Columns" at bounding box center [353, 156] width 130 height 28
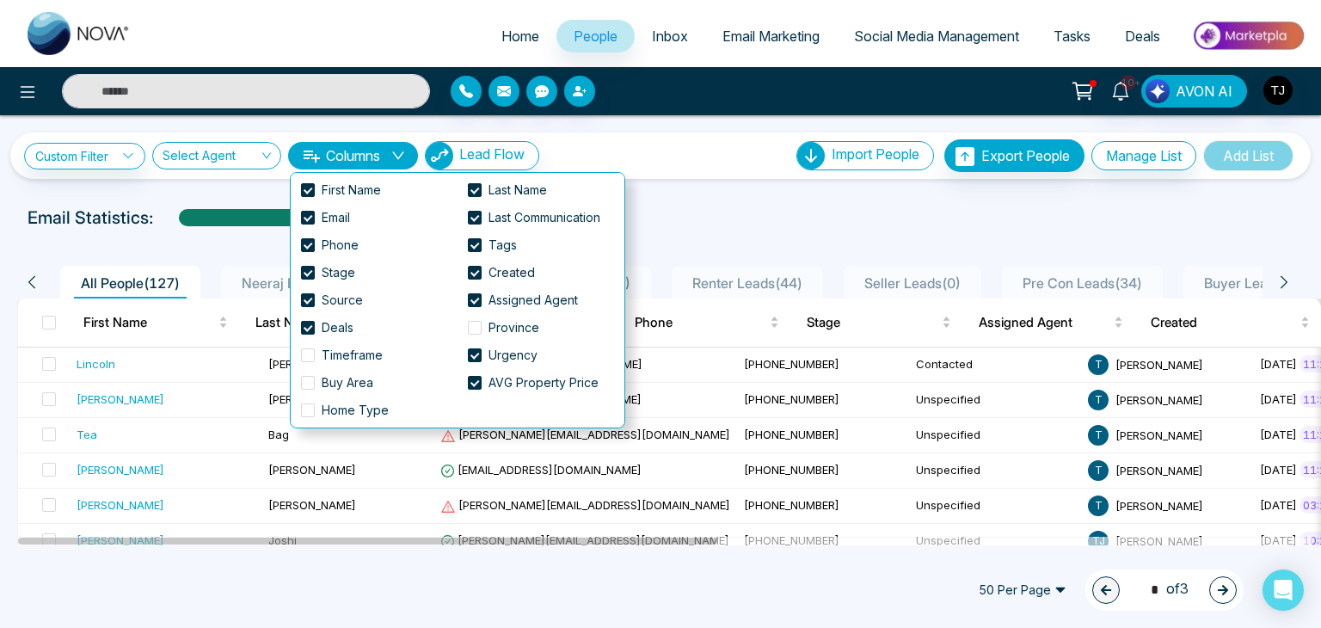
click at [372, 150] on button "Columns" at bounding box center [353, 156] width 130 height 28
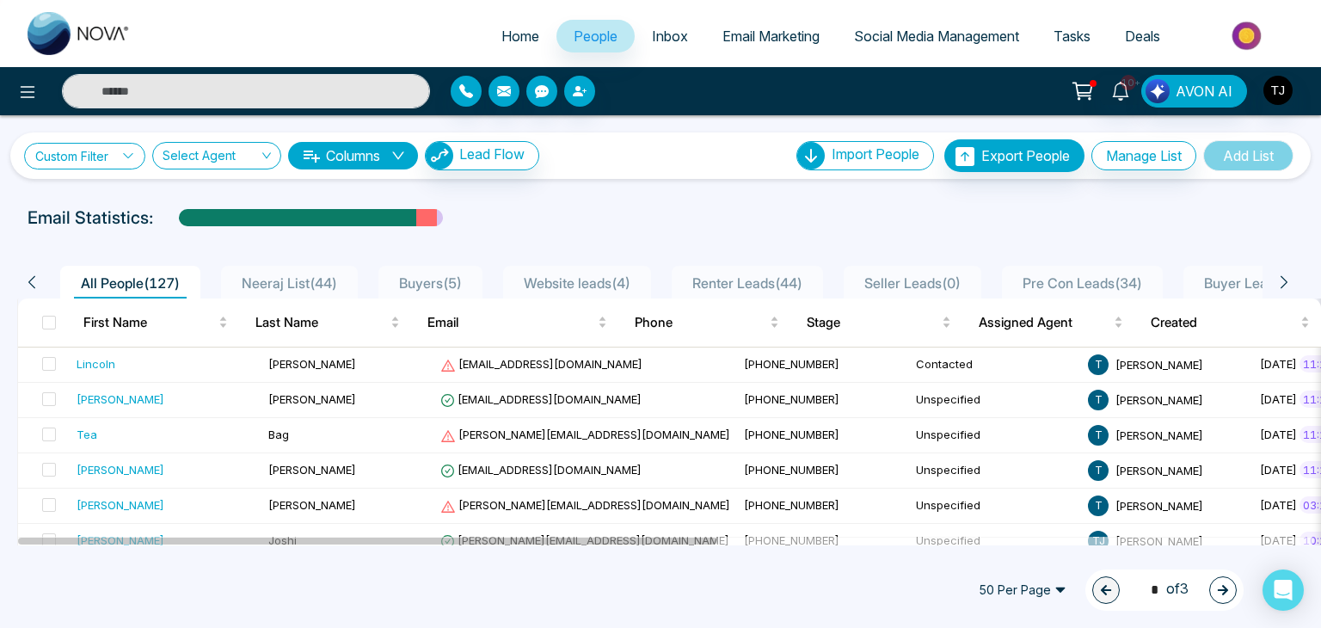
click at [62, 148] on link "Custom Filter" at bounding box center [84, 156] width 121 height 27
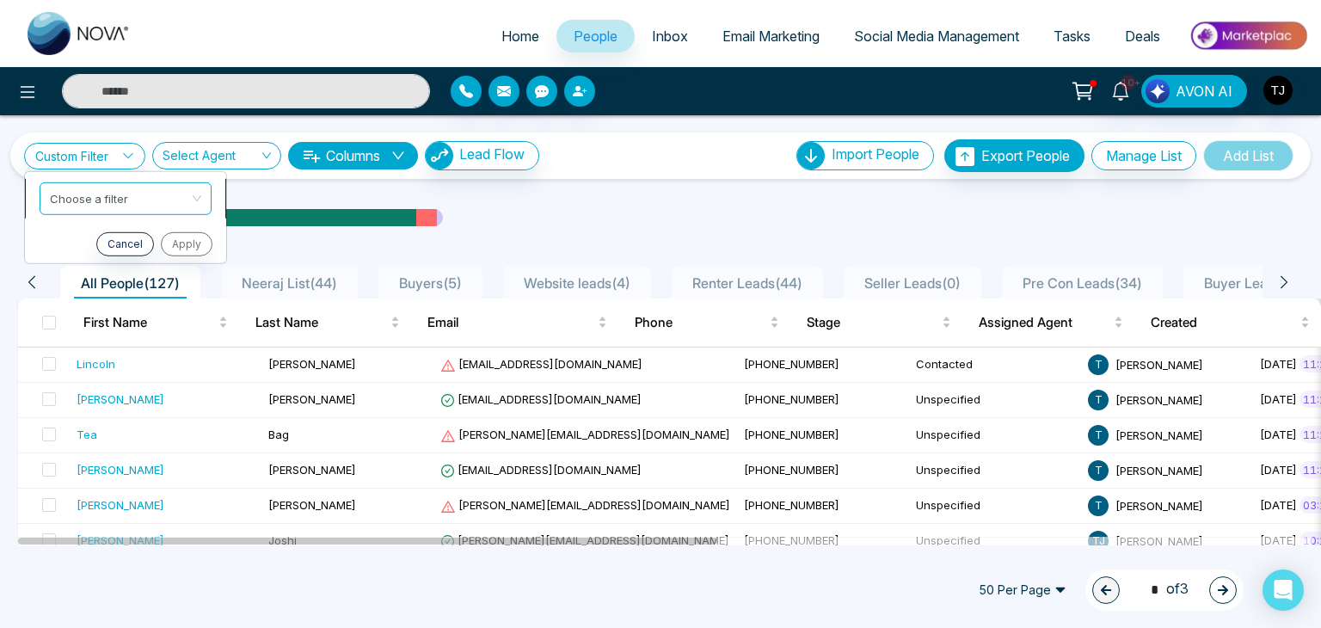
click at [89, 204] on input "search" at bounding box center [119, 195] width 139 height 26
click at [623, 193] on div "Custom Filter Choose a filter Cancel Apply Select Agent Columns Lead Flow Impor…" at bounding box center [660, 330] width 1321 height 430
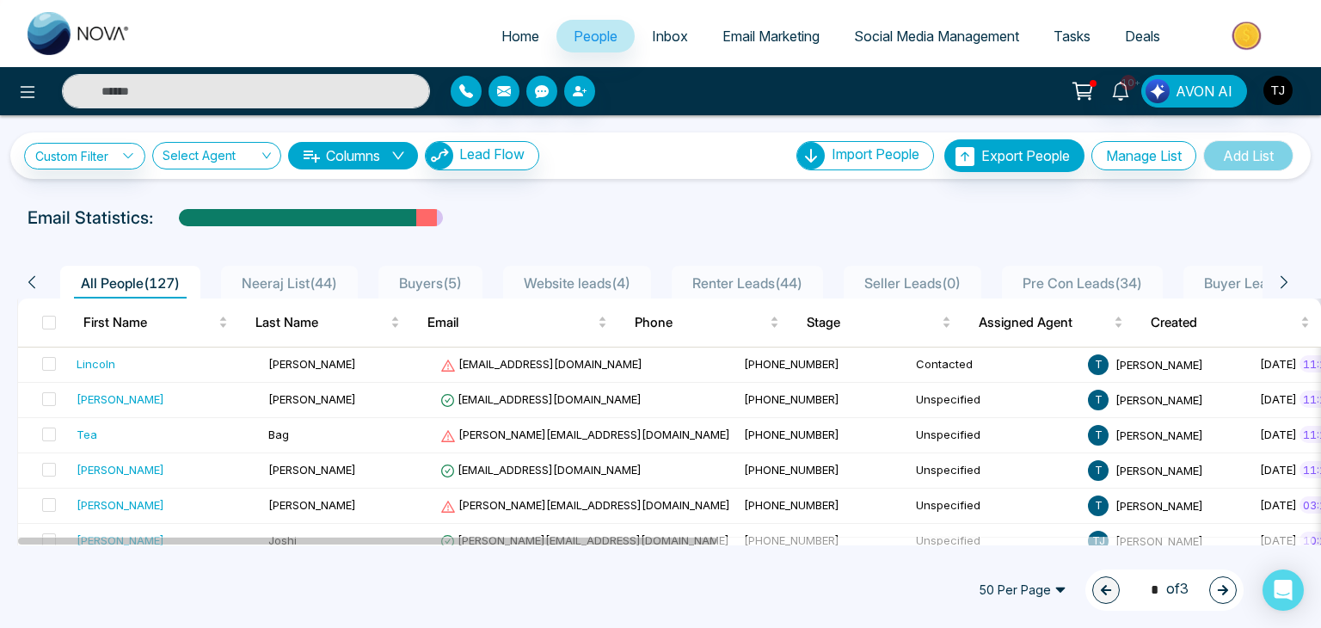
click at [623, 193] on div "Custom Filter Choose a filter Cancel Apply Select Agent Columns Lead Flow Impor…" at bounding box center [660, 330] width 1321 height 430
click at [652, 30] on span "Inbox" at bounding box center [670, 36] width 36 height 17
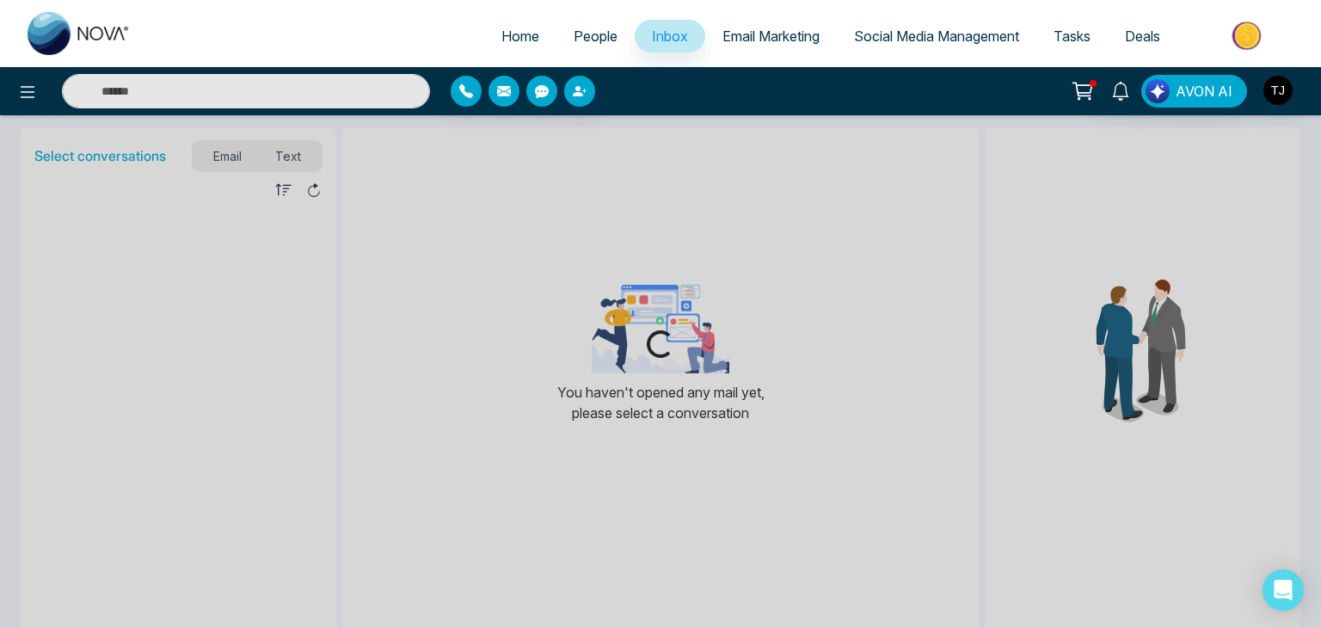
click at [509, 30] on span "Home" at bounding box center [521, 36] width 38 height 17
select select "*"
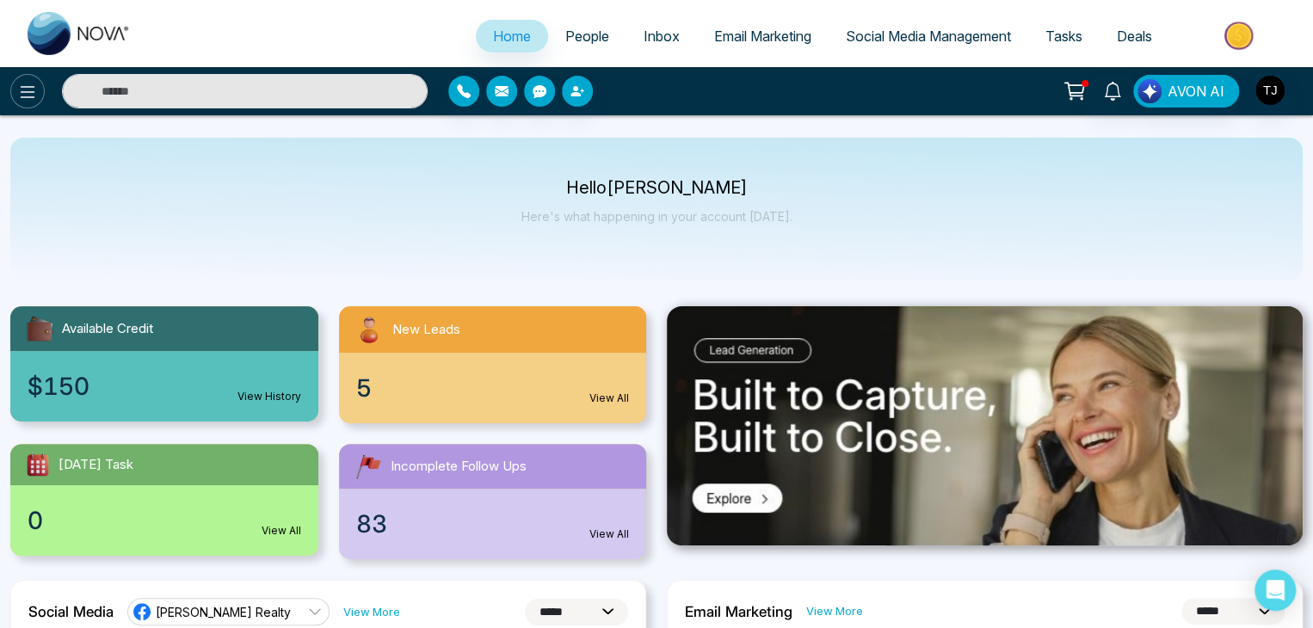
click at [20, 96] on icon at bounding box center [27, 92] width 21 height 21
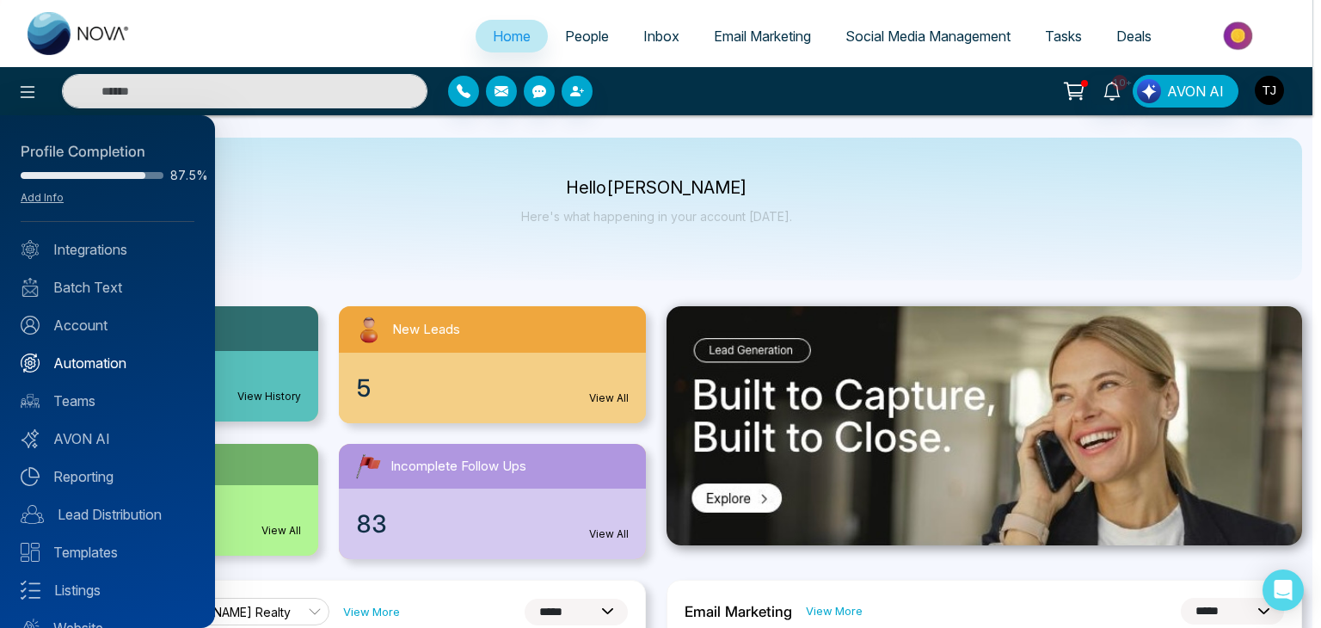
scroll to position [68, 0]
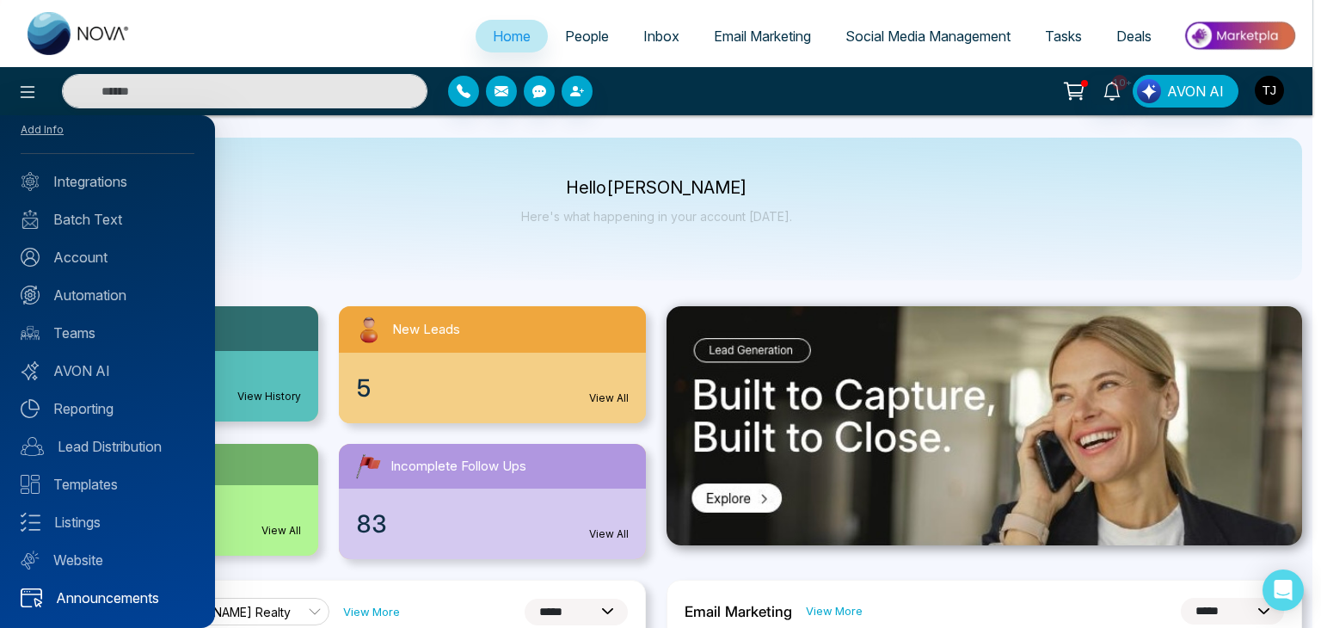
click at [110, 594] on link "Announcements" at bounding box center [108, 598] width 174 height 21
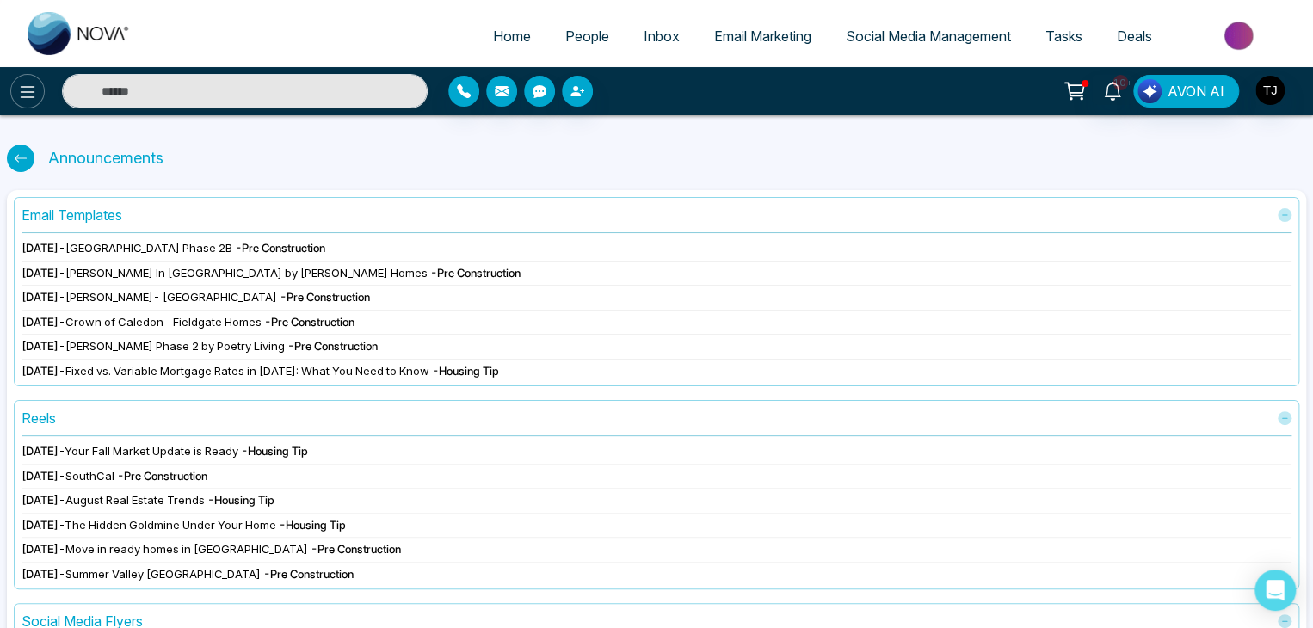
click at [32, 87] on icon at bounding box center [28, 92] width 15 height 12
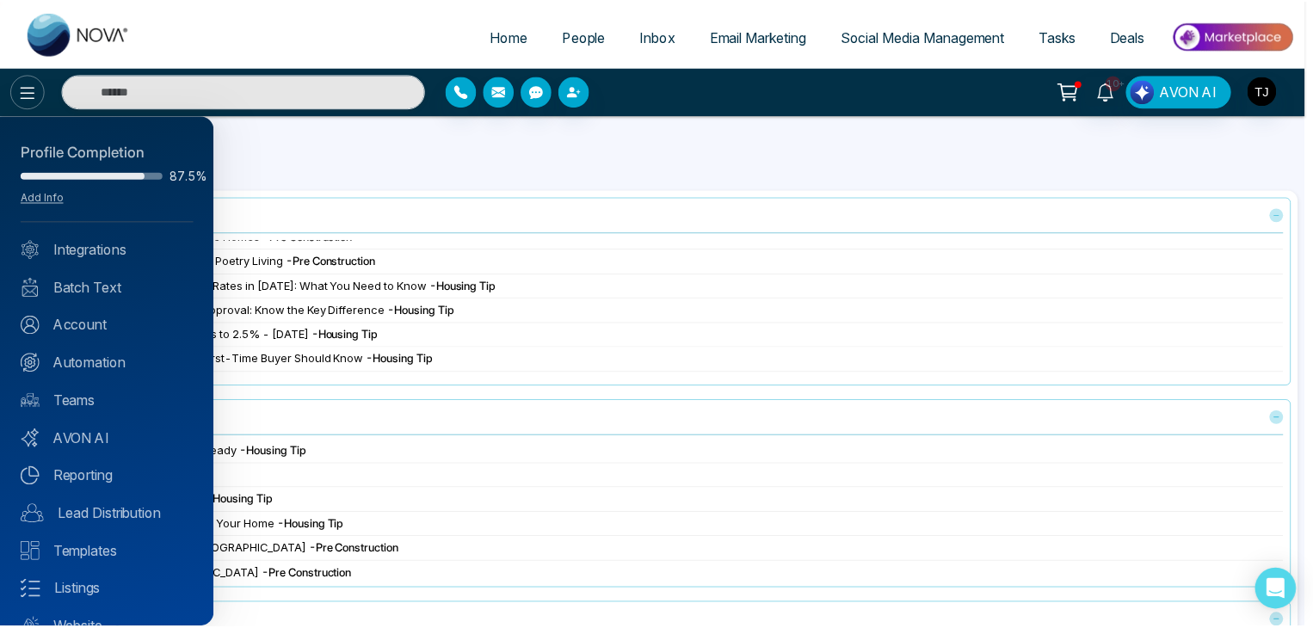
scroll to position [68, 0]
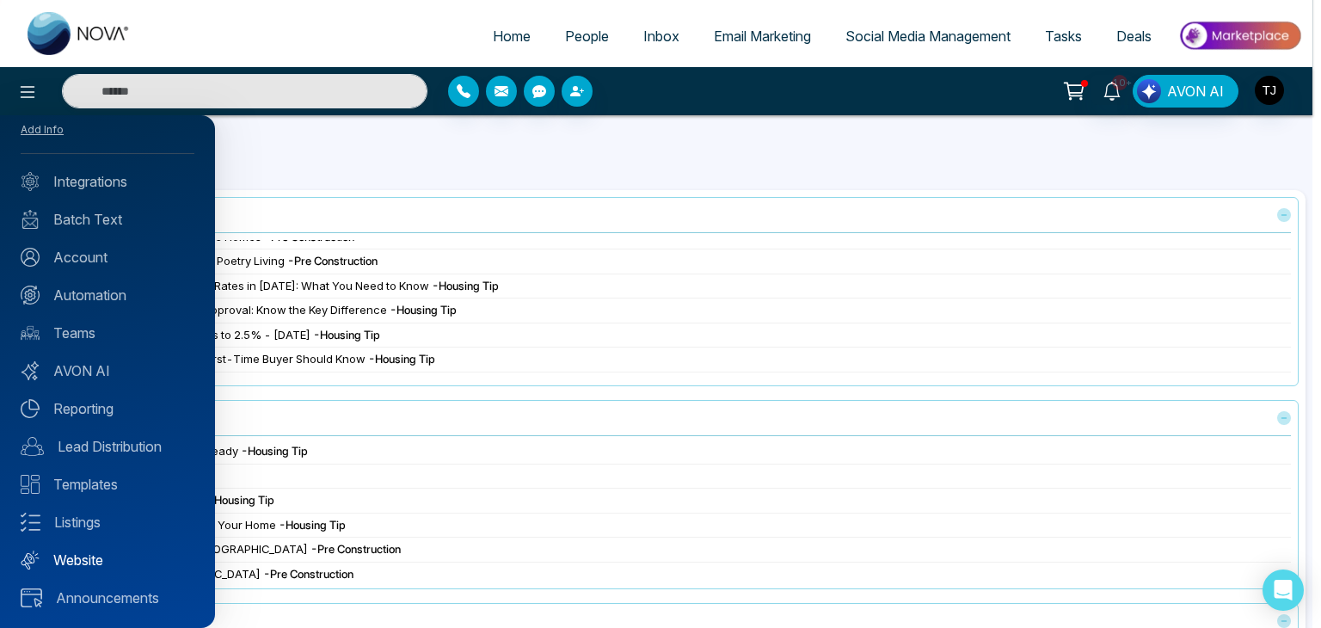
click at [89, 548] on div "Profile Completion 87.5% Add Info Integrations Batch Text Account Automation Te…" at bounding box center [107, 371] width 215 height 513
click at [93, 557] on link "Website" at bounding box center [108, 560] width 174 height 21
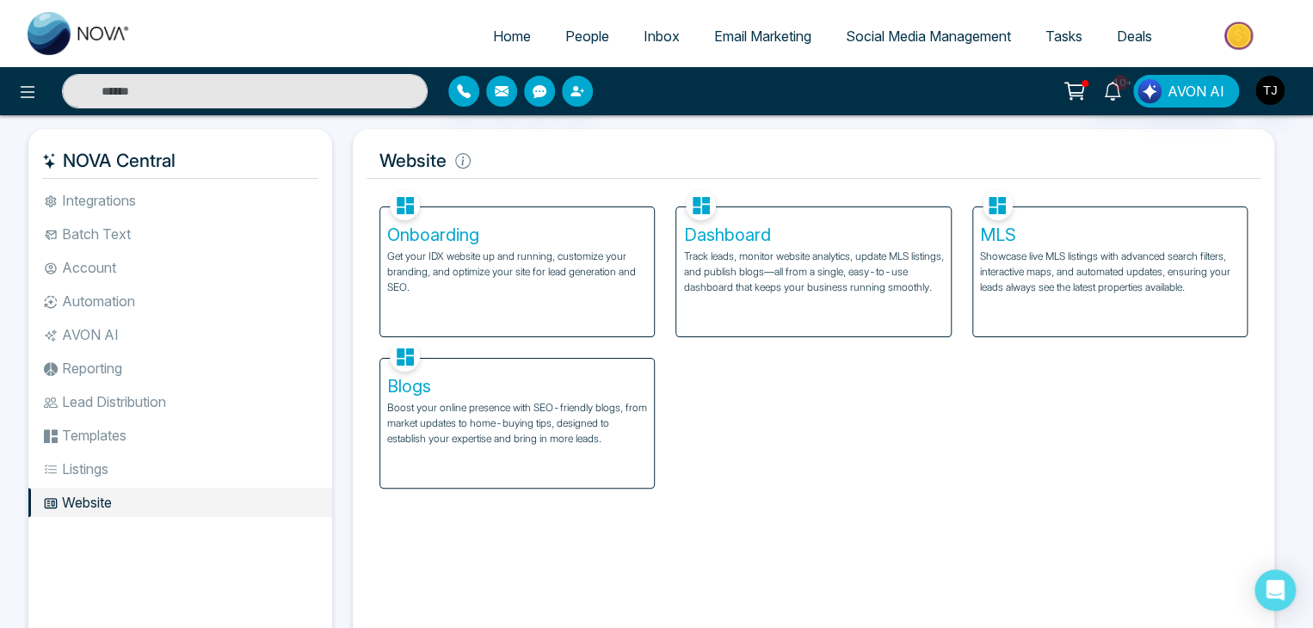
click at [163, 436] on li "Templates" at bounding box center [180, 435] width 304 height 29
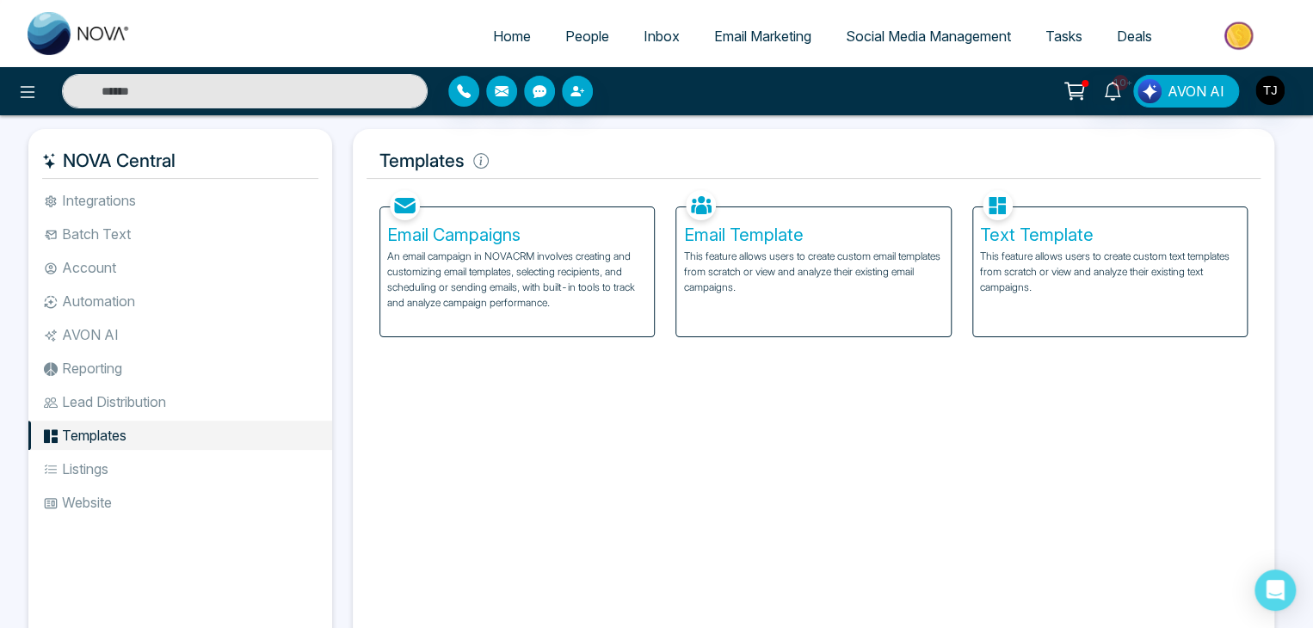
click at [169, 463] on li "Listings" at bounding box center [180, 468] width 304 height 29
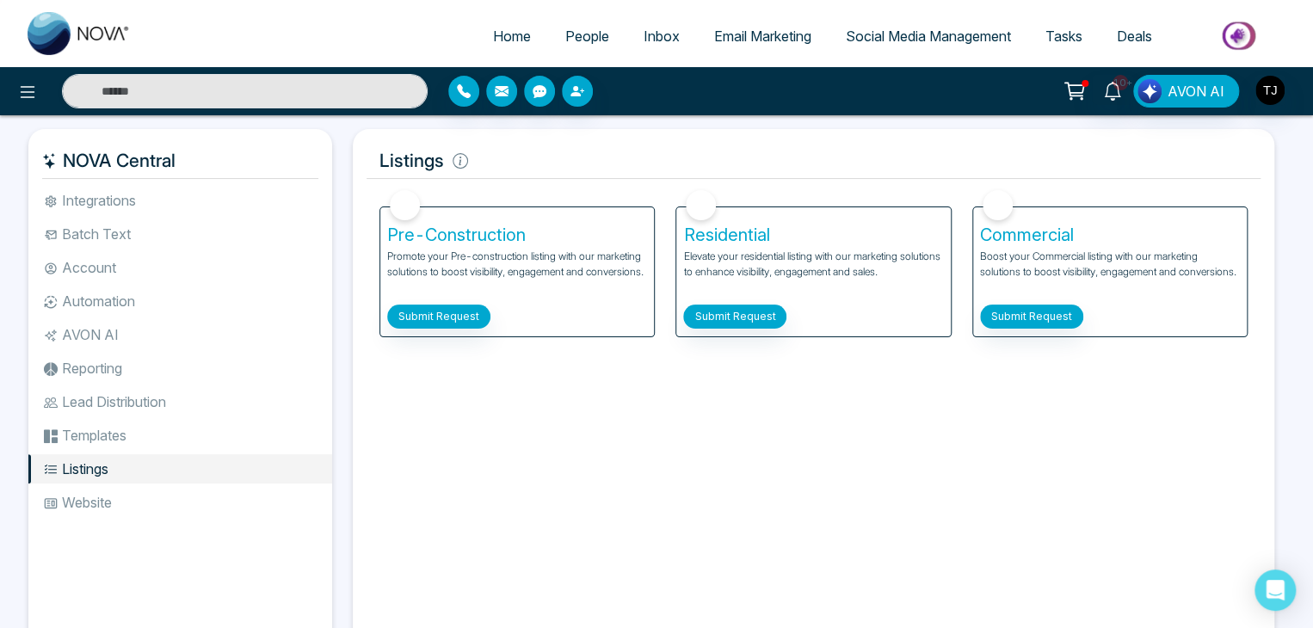
click at [189, 415] on li "Lead Distribution" at bounding box center [180, 401] width 304 height 29
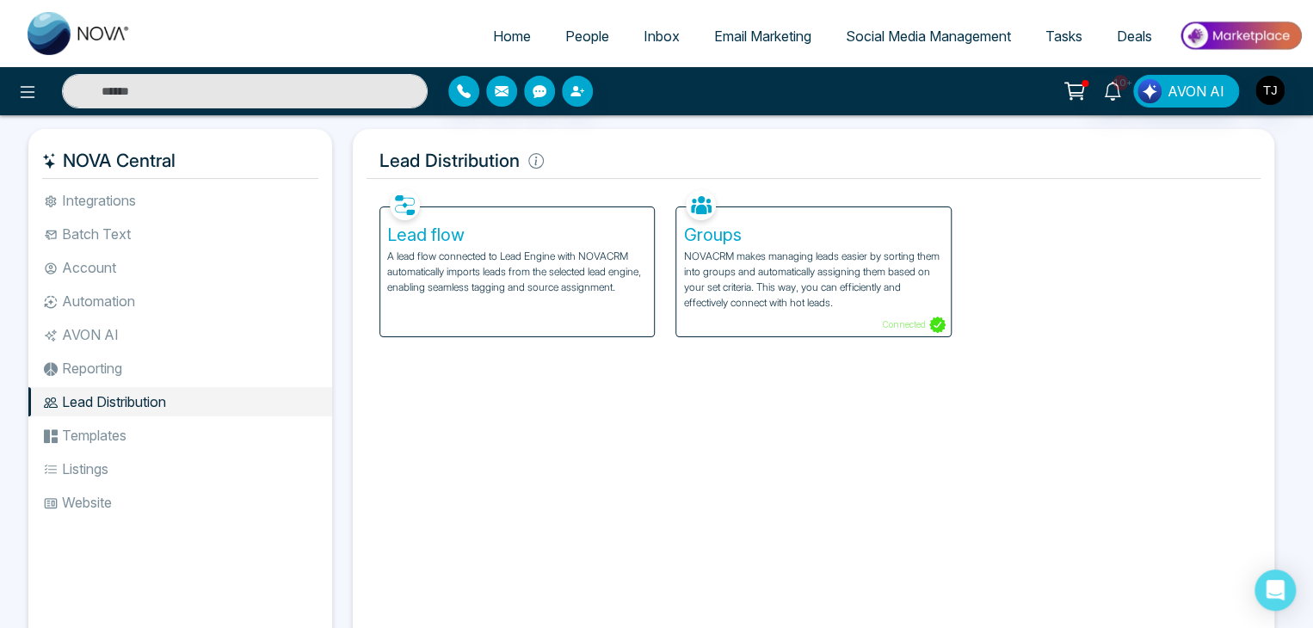
click at [209, 355] on li "Reporting" at bounding box center [180, 368] width 304 height 29
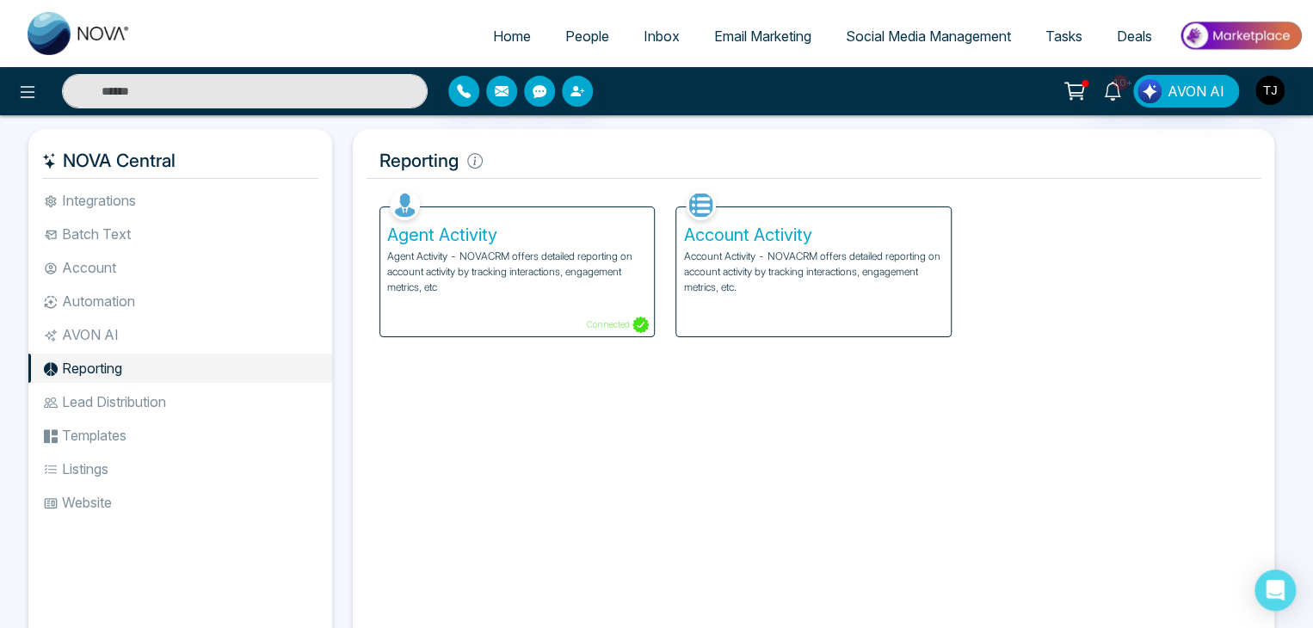
click at [219, 332] on li "AVON AI" at bounding box center [180, 334] width 304 height 29
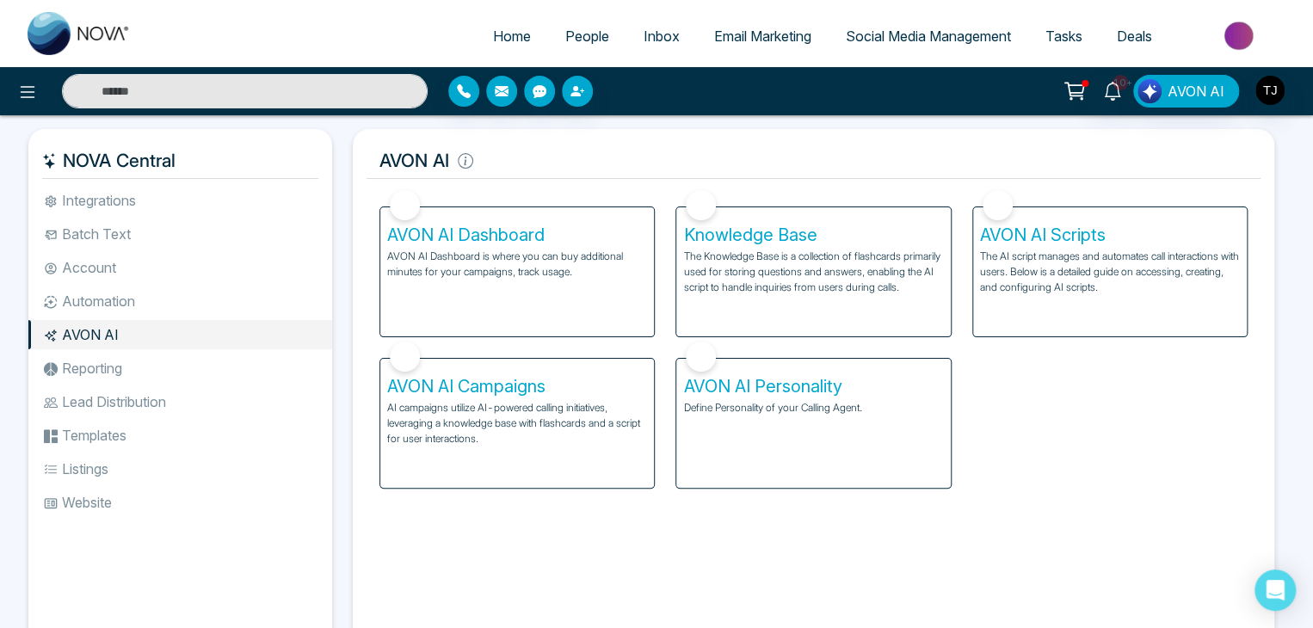
click at [224, 310] on li "Automation" at bounding box center [180, 300] width 304 height 29
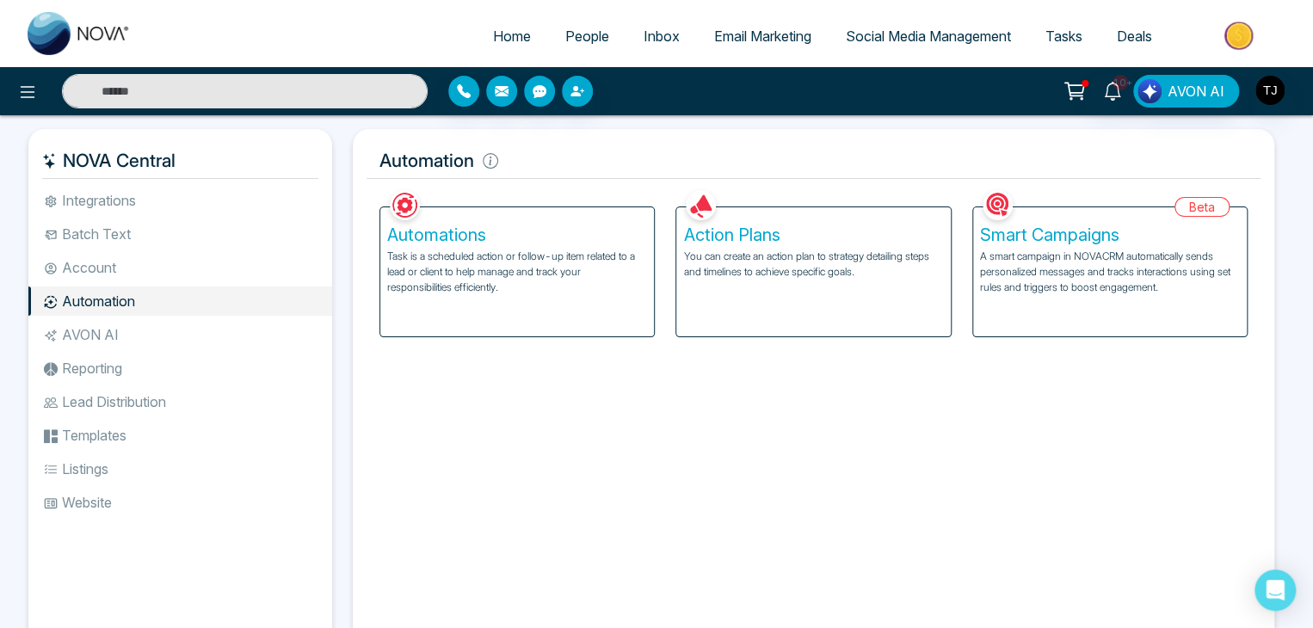
click at [227, 283] on ul "Integrations Batch Text Account Automation AVON AI Reporting Lead Distribution …" at bounding box center [180, 406] width 304 height 440
click at [236, 251] on ul "Integrations Batch Text Account Automation AVON AI Reporting Lead Distribution …" at bounding box center [180, 406] width 304 height 440
drag, startPoint x: 239, startPoint y: 242, endPoint x: 245, endPoint y: 208, distance: 34.1
click at [245, 208] on ul "Integrations Batch Text Account Automation AVON AI Reporting Lead Distribution …" at bounding box center [180, 406] width 304 height 440
click at [245, 208] on li "Integrations" at bounding box center [180, 200] width 304 height 29
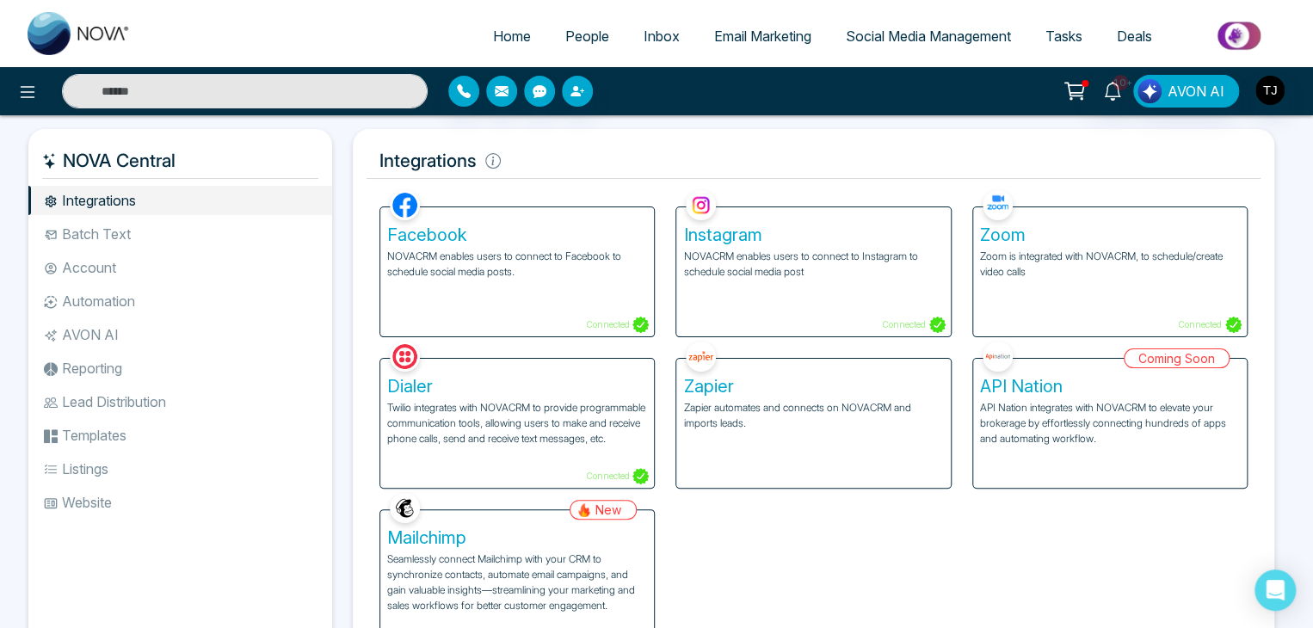
scroll to position [71, 0]
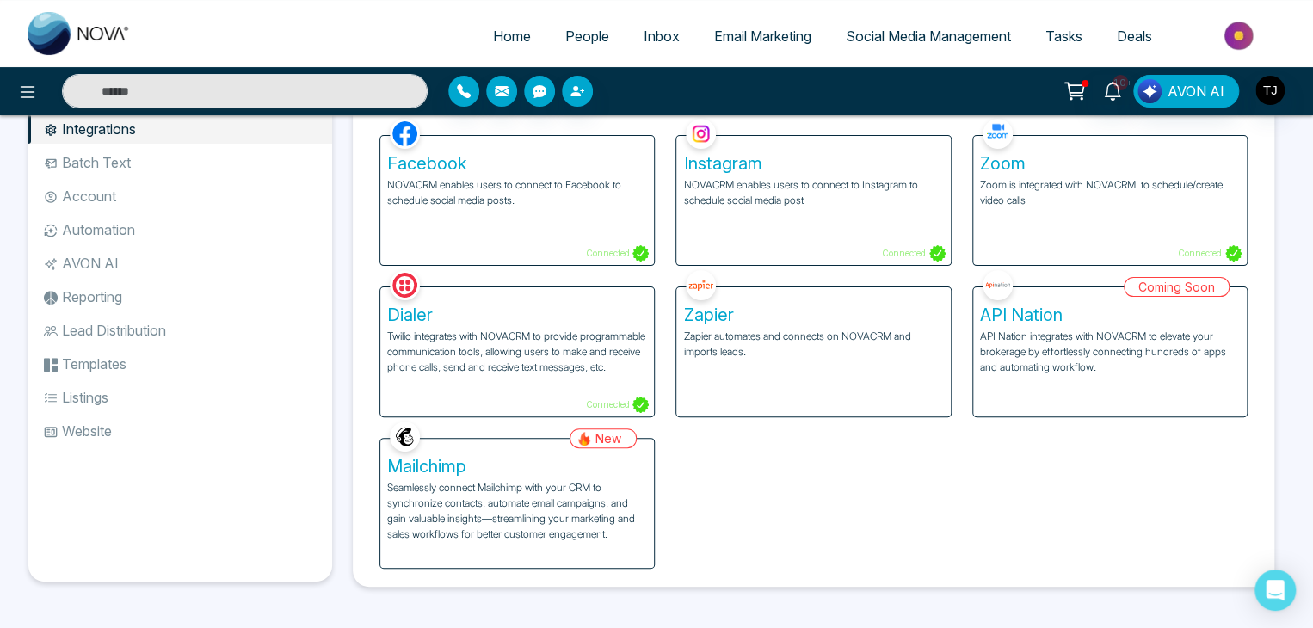
click at [249, 169] on li "Batch Text" at bounding box center [180, 162] width 304 height 29
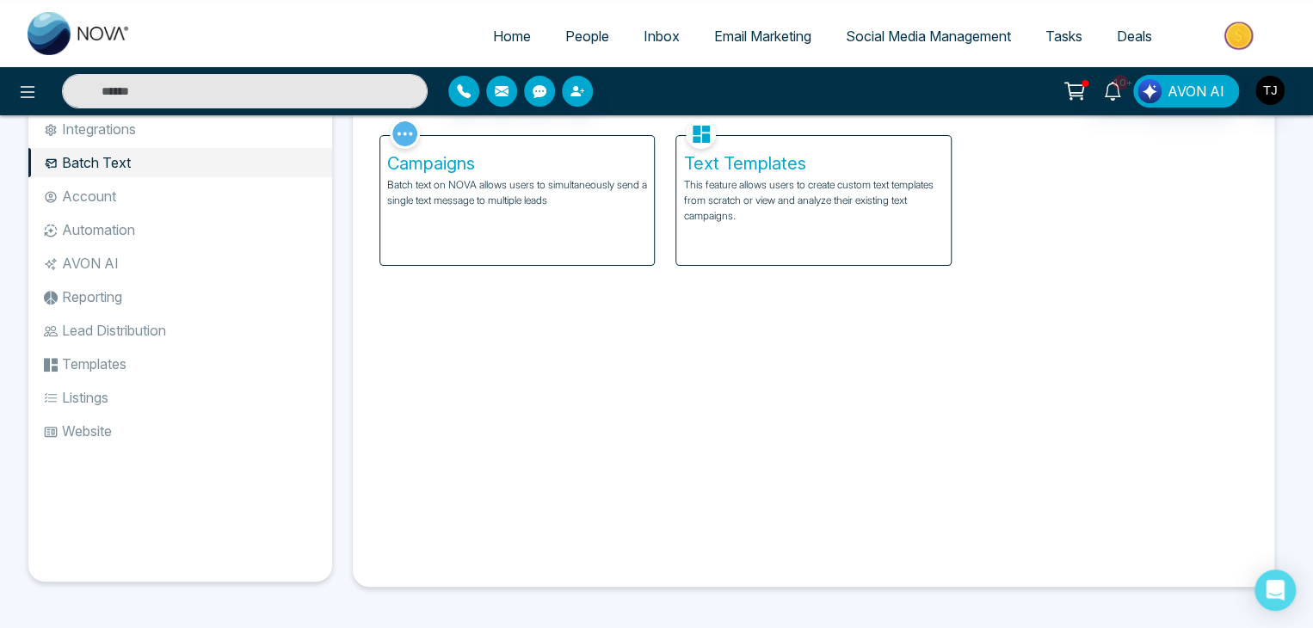
click at [249, 188] on li "Account" at bounding box center [180, 196] width 304 height 29
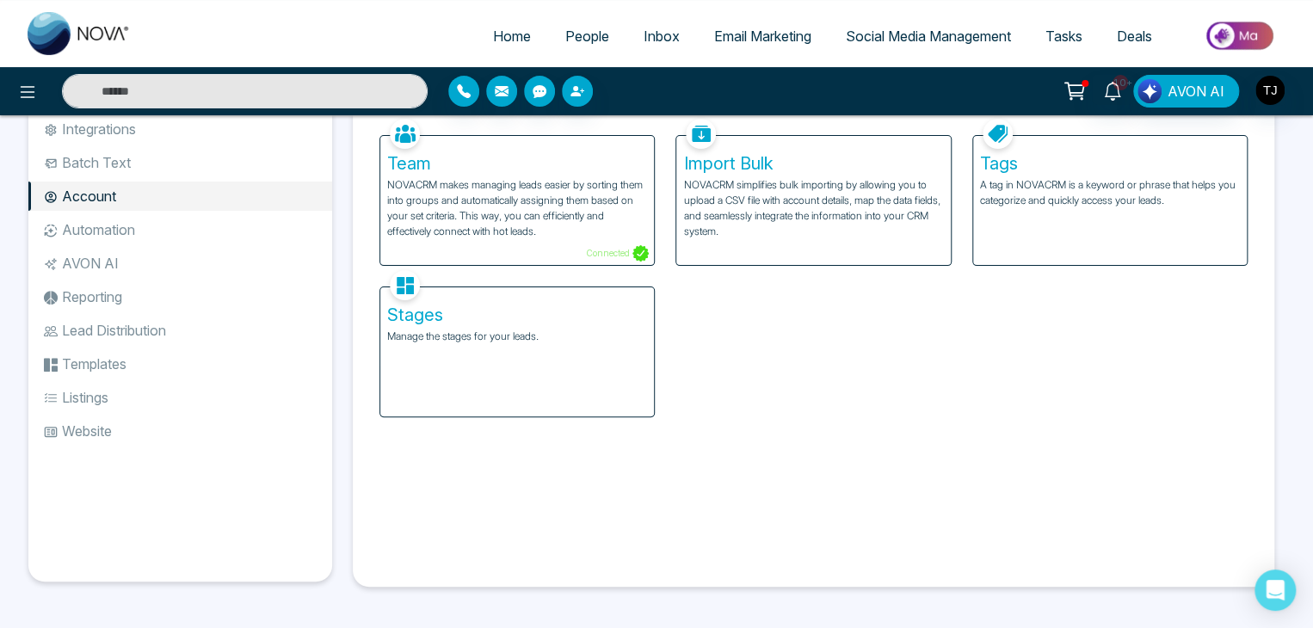
click at [248, 210] on li "Account" at bounding box center [180, 196] width 304 height 29
click at [493, 36] on span "Home" at bounding box center [512, 36] width 38 height 17
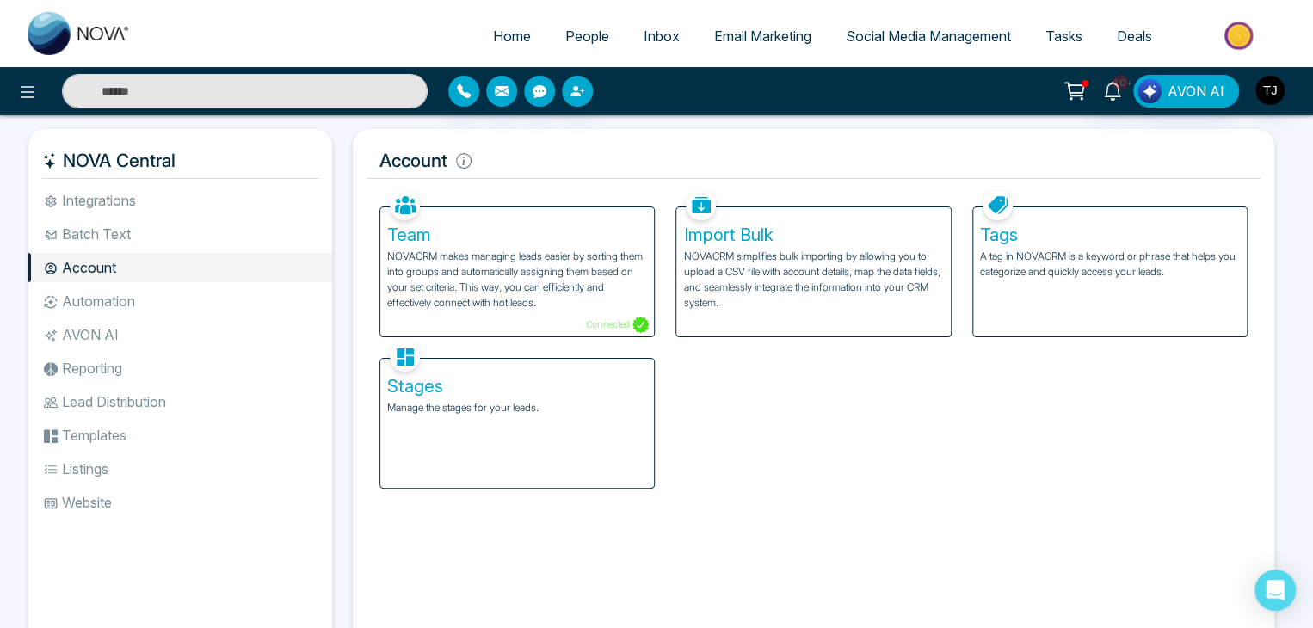
select select "*"
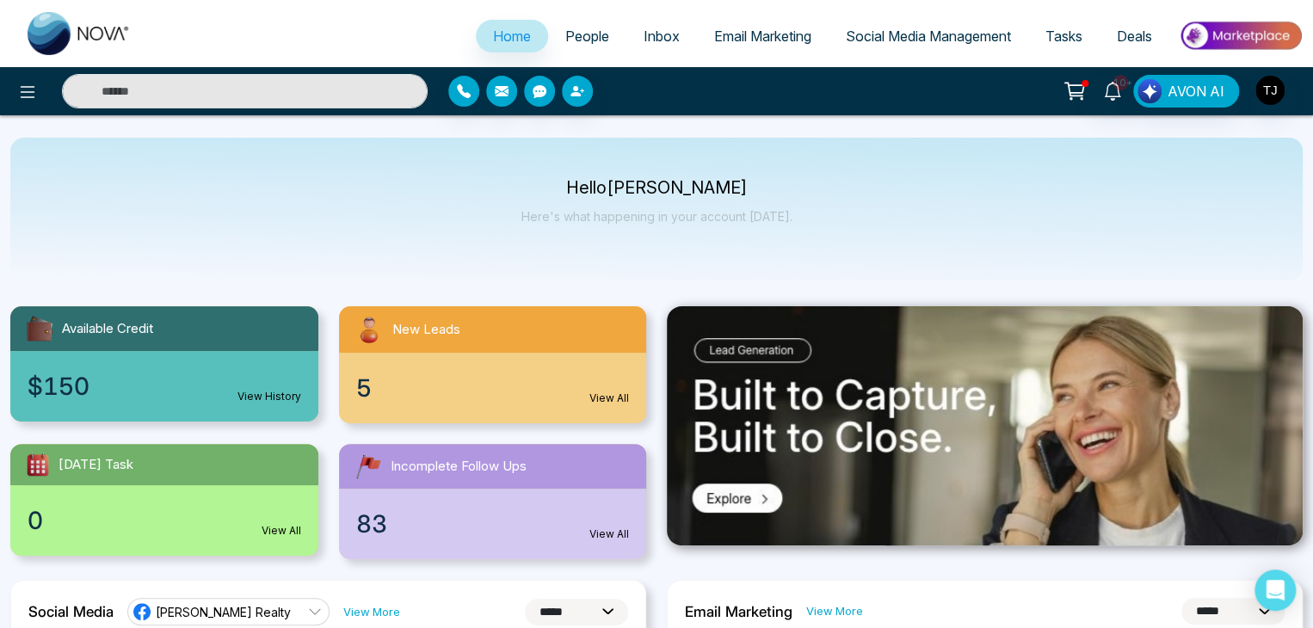
click at [724, 34] on span "Email Marketing" at bounding box center [762, 36] width 97 height 17
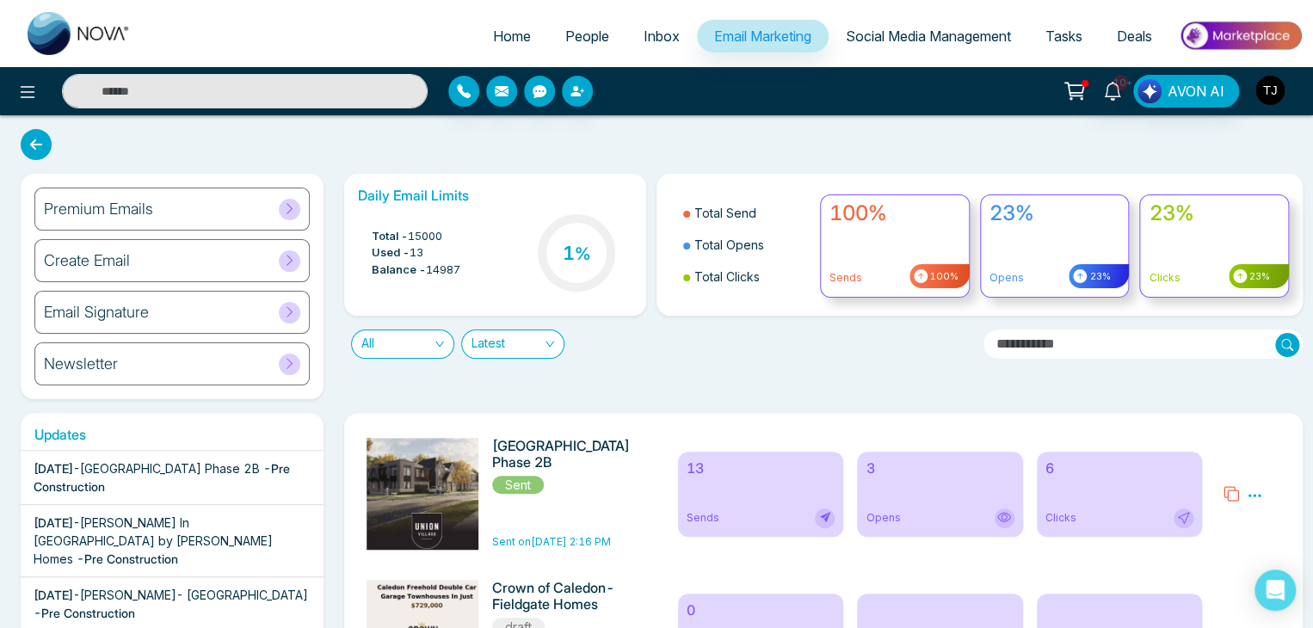
click at [1266, 89] on img "button" at bounding box center [1269, 90] width 29 height 29
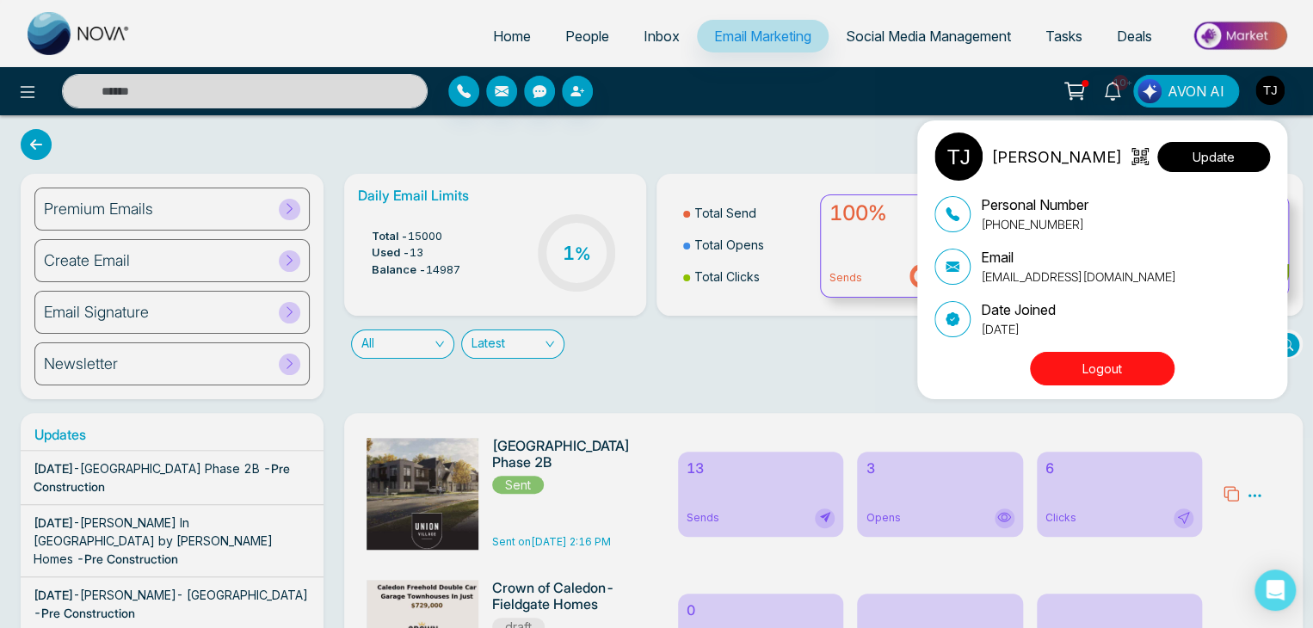
click at [1224, 164] on button "Update" at bounding box center [1213, 157] width 113 height 30
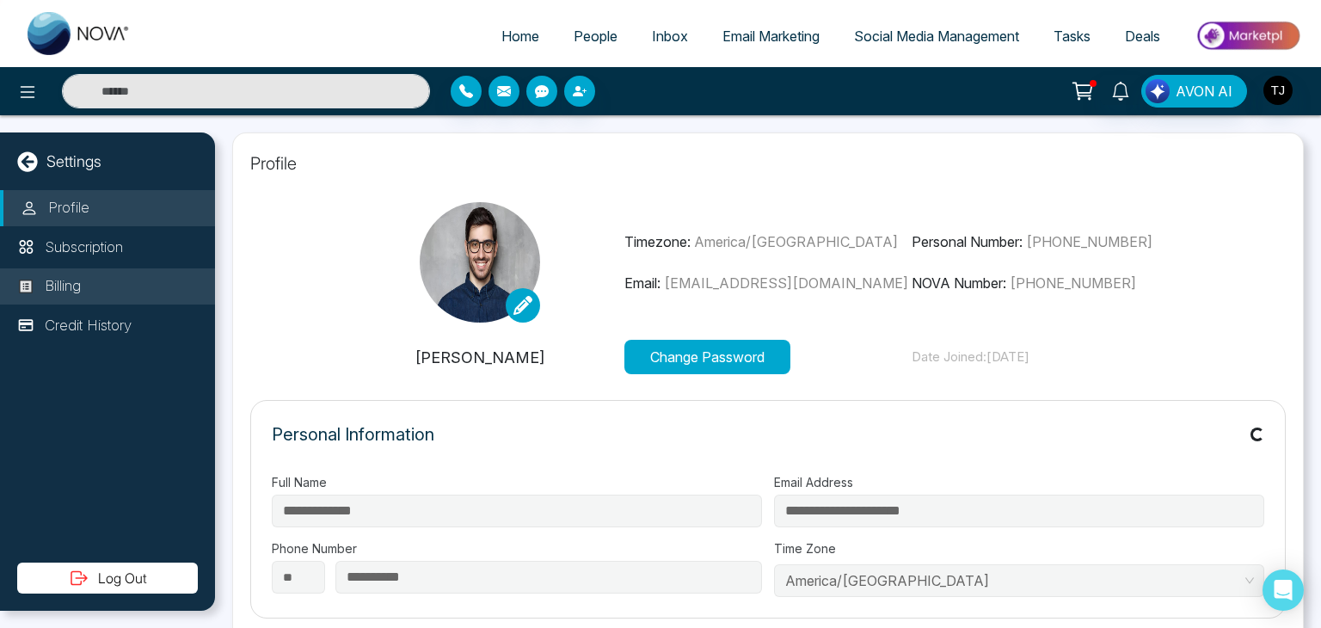
click at [120, 286] on li "Billing" at bounding box center [107, 286] width 215 height 36
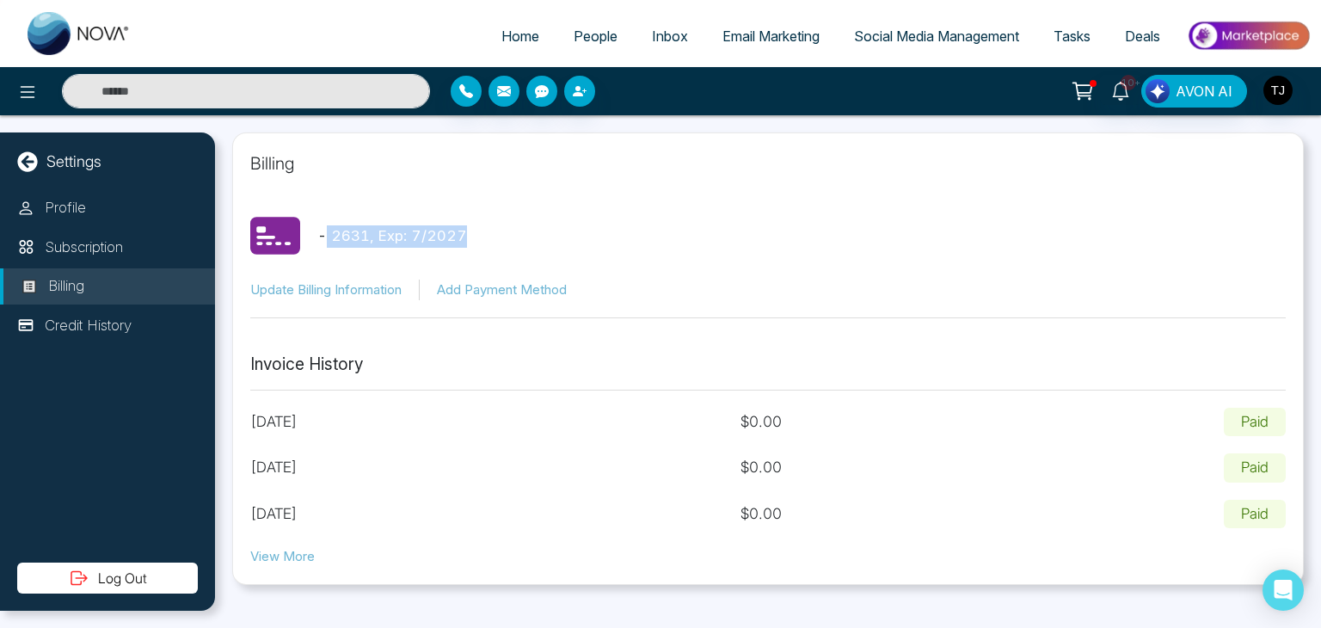
drag, startPoint x: 467, startPoint y: 228, endPoint x: 310, endPoint y: 218, distance: 157.8
click at [310, 218] on div "- 2631 , Exp: 7 / 2027" at bounding box center [768, 237] width 1036 height 52
click at [527, 225] on div "- 2631 , Exp: 7 / 2027" at bounding box center [768, 237] width 1036 height 52
click at [765, 47] on link "Email Marketing" at bounding box center [771, 36] width 132 height 33
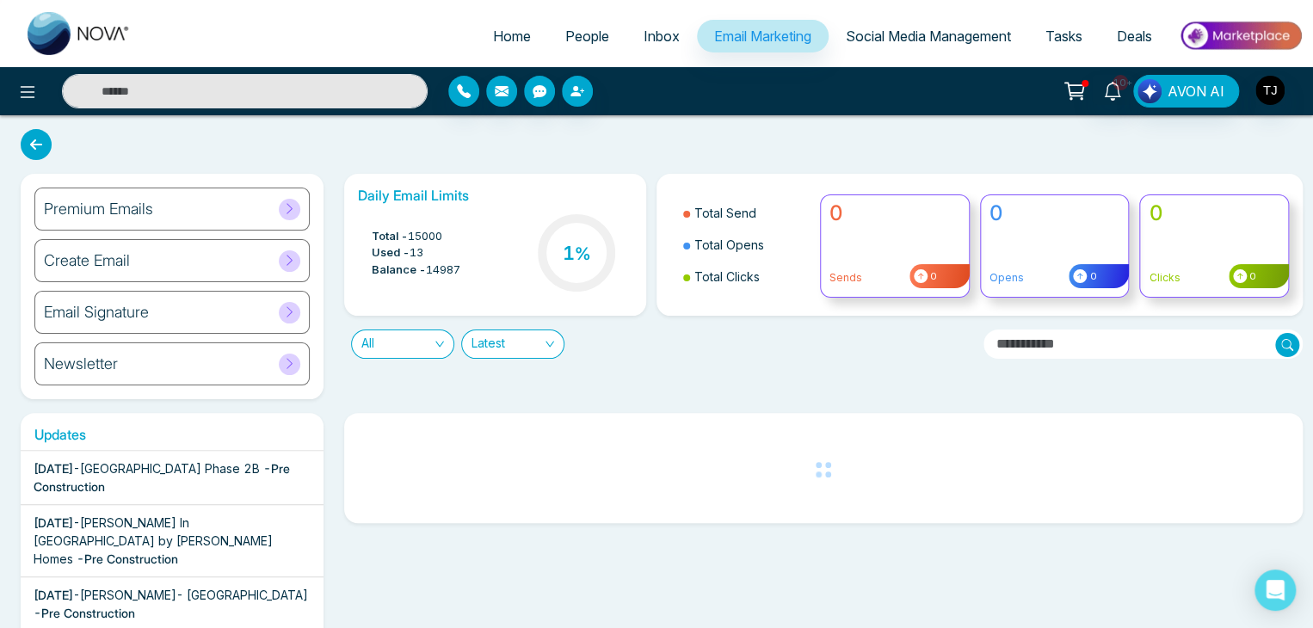
click at [262, 200] on div "Premium Emails" at bounding box center [171, 209] width 275 height 43
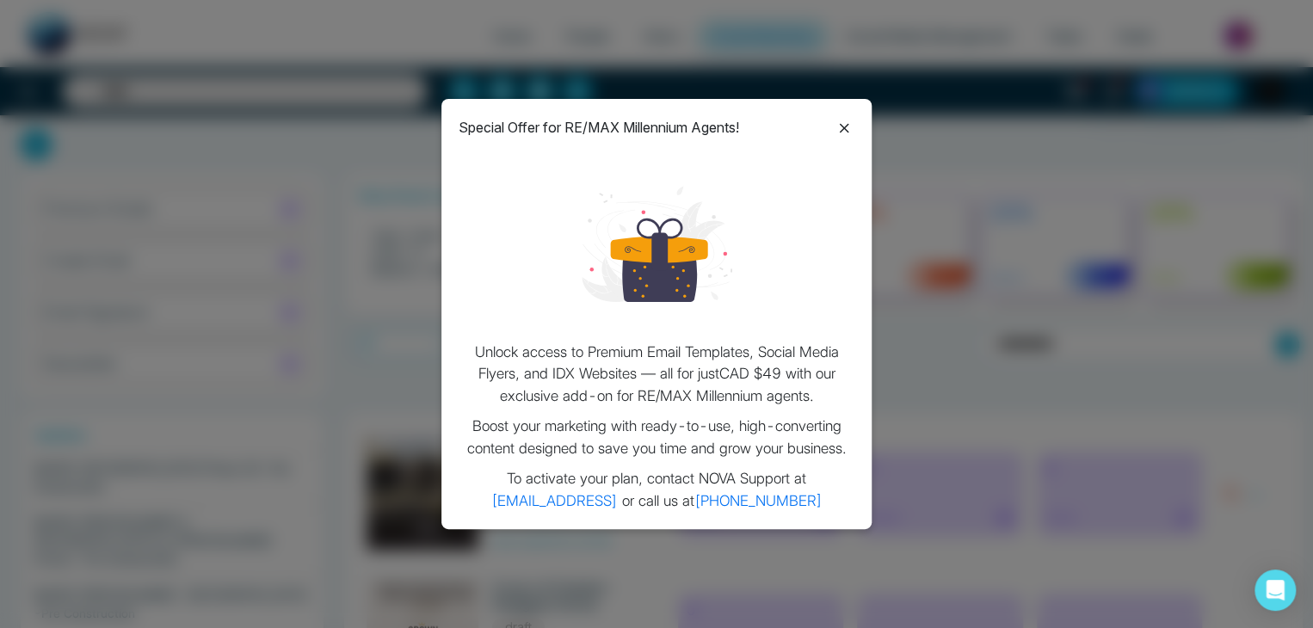
click at [850, 126] on icon at bounding box center [844, 128] width 21 height 21
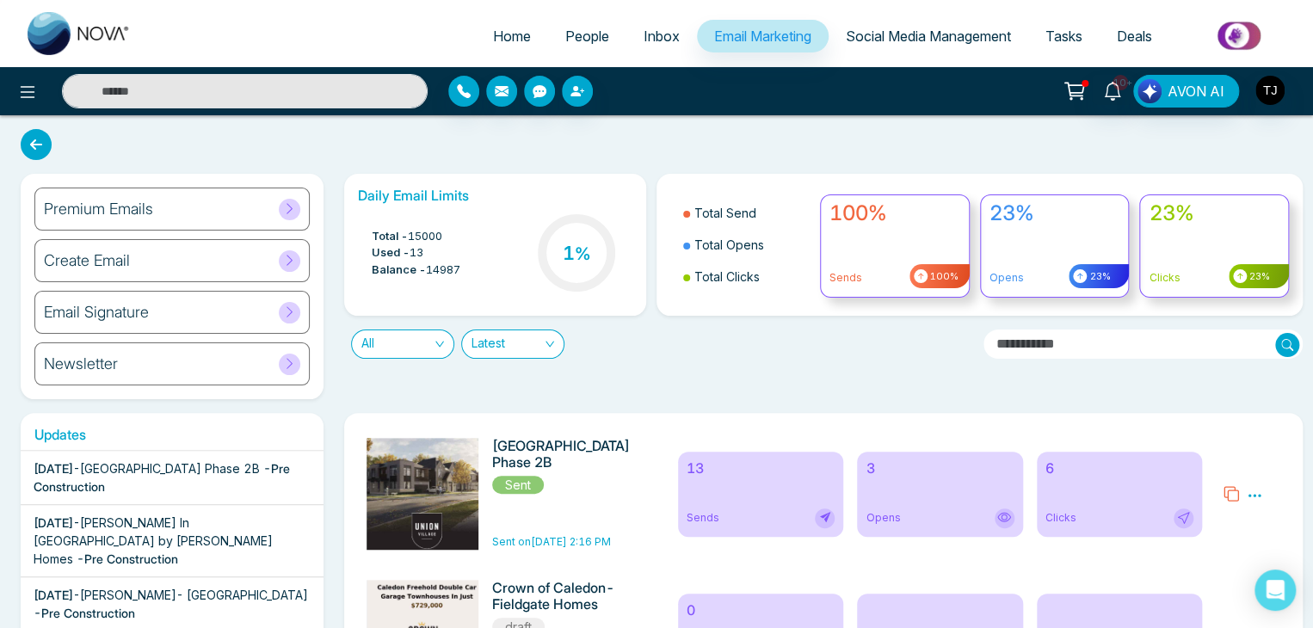
click at [1081, 97] on icon at bounding box center [1075, 91] width 24 height 24
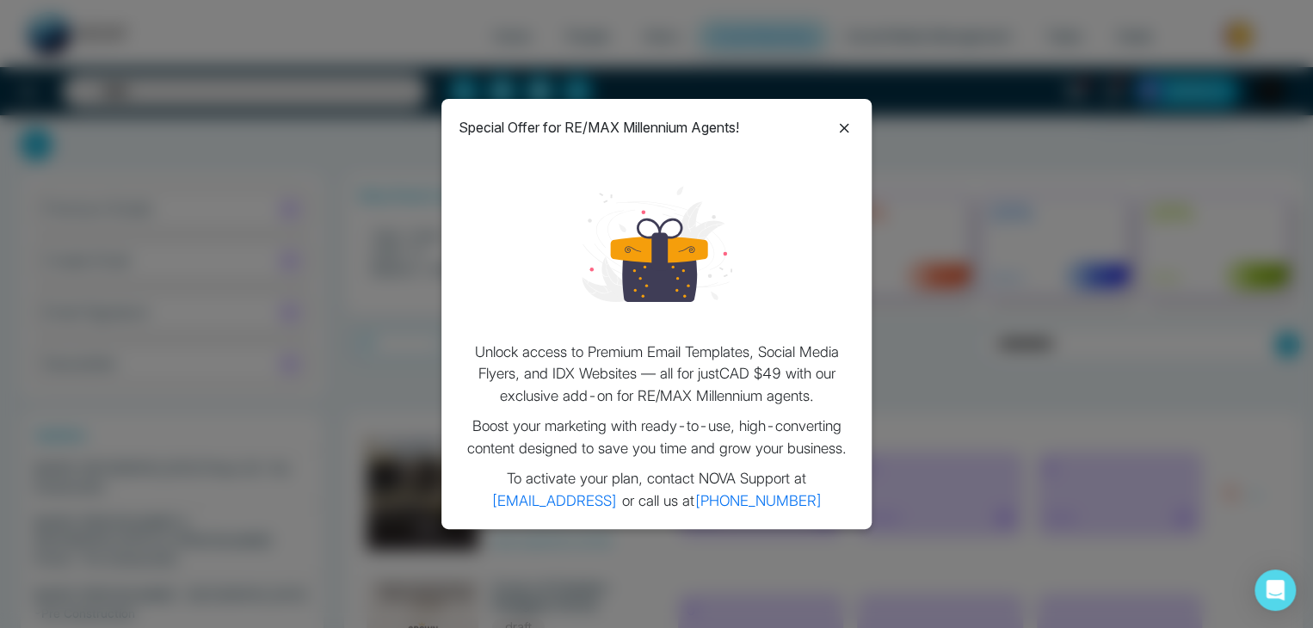
click at [849, 120] on icon at bounding box center [844, 128] width 21 height 21
click at [843, 126] on icon at bounding box center [844, 128] width 21 height 21
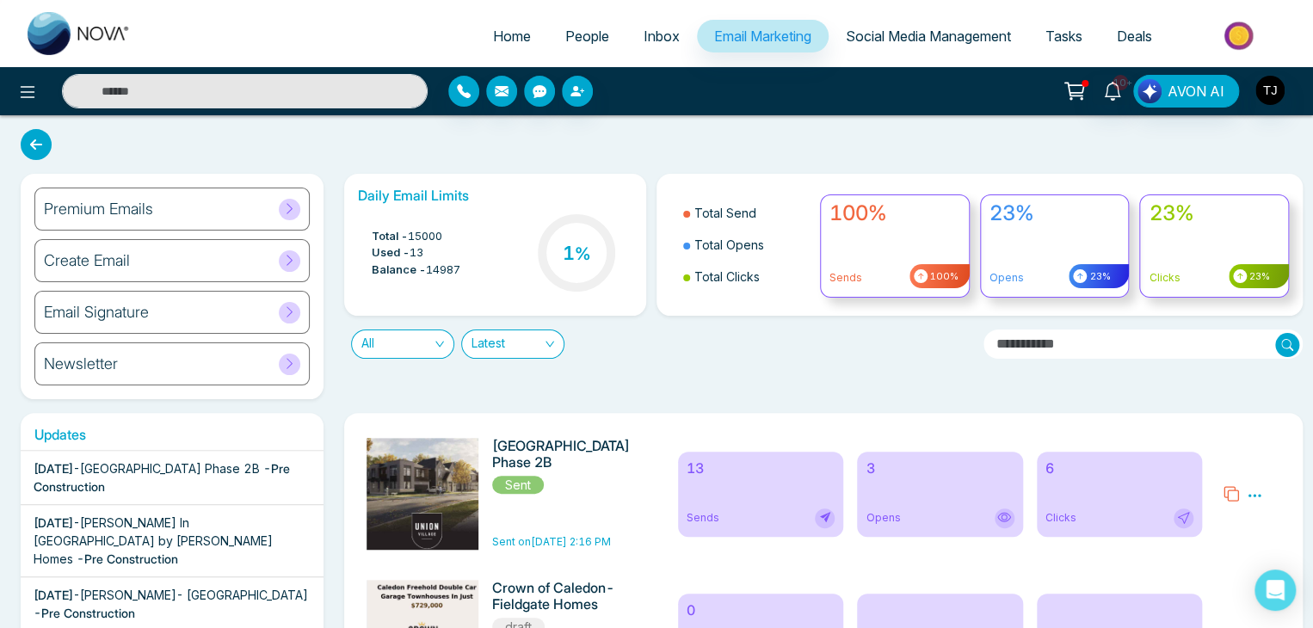
click at [1077, 92] on icon at bounding box center [1076, 89] width 15 height 8
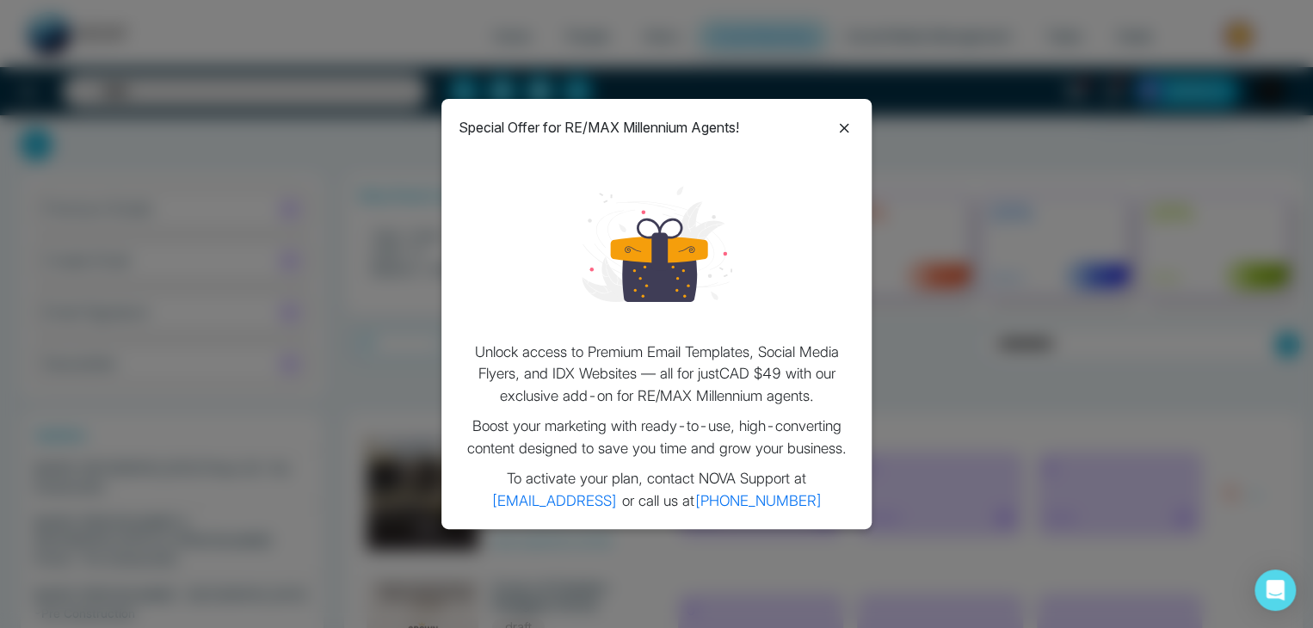
click at [841, 128] on icon at bounding box center [844, 127] width 9 height 9
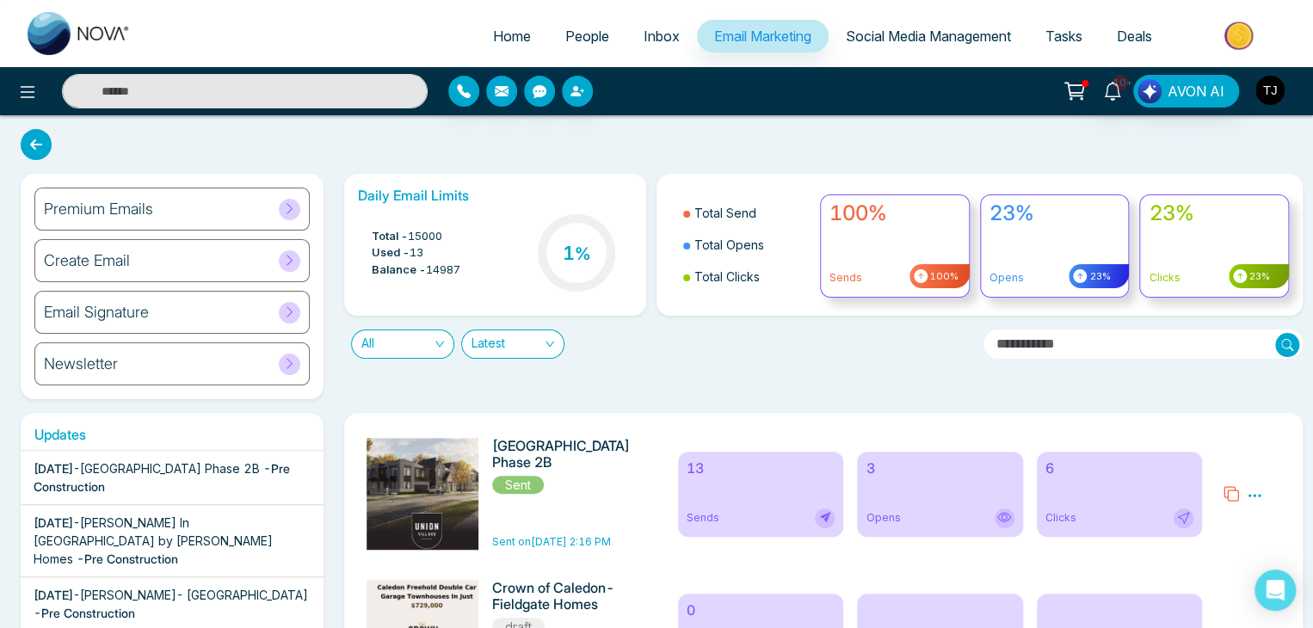
click at [1260, 83] on img "button" at bounding box center [1269, 90] width 29 height 29
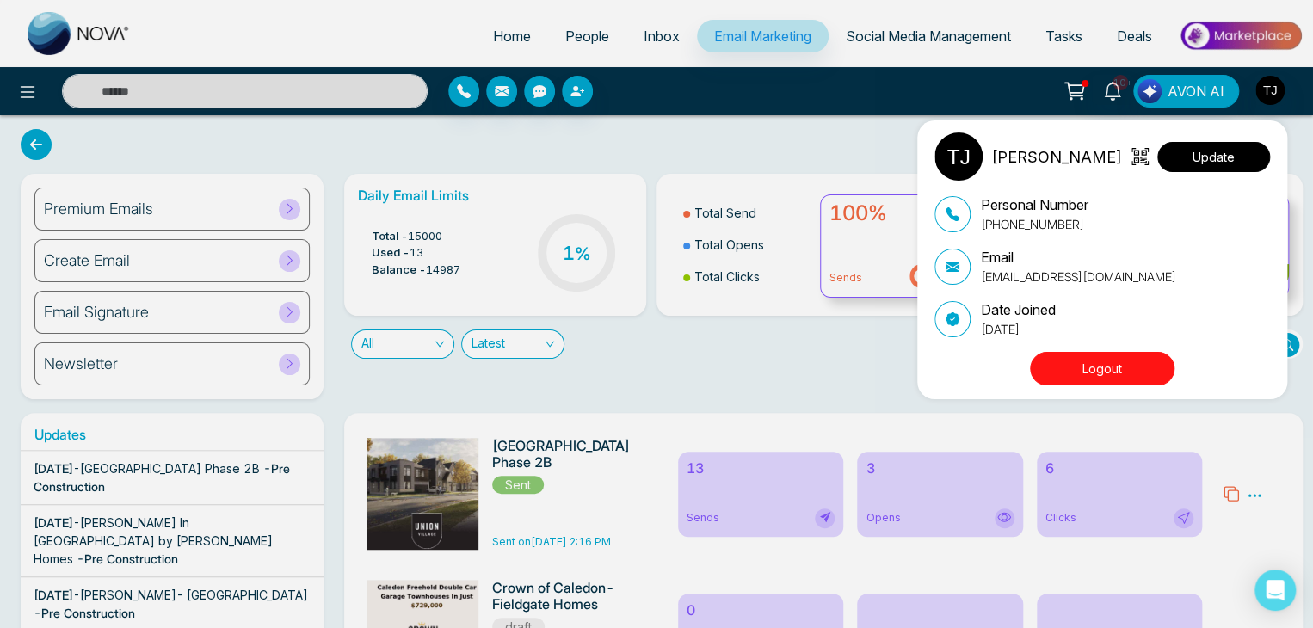
click at [1225, 164] on button "Update" at bounding box center [1213, 157] width 113 height 30
select select
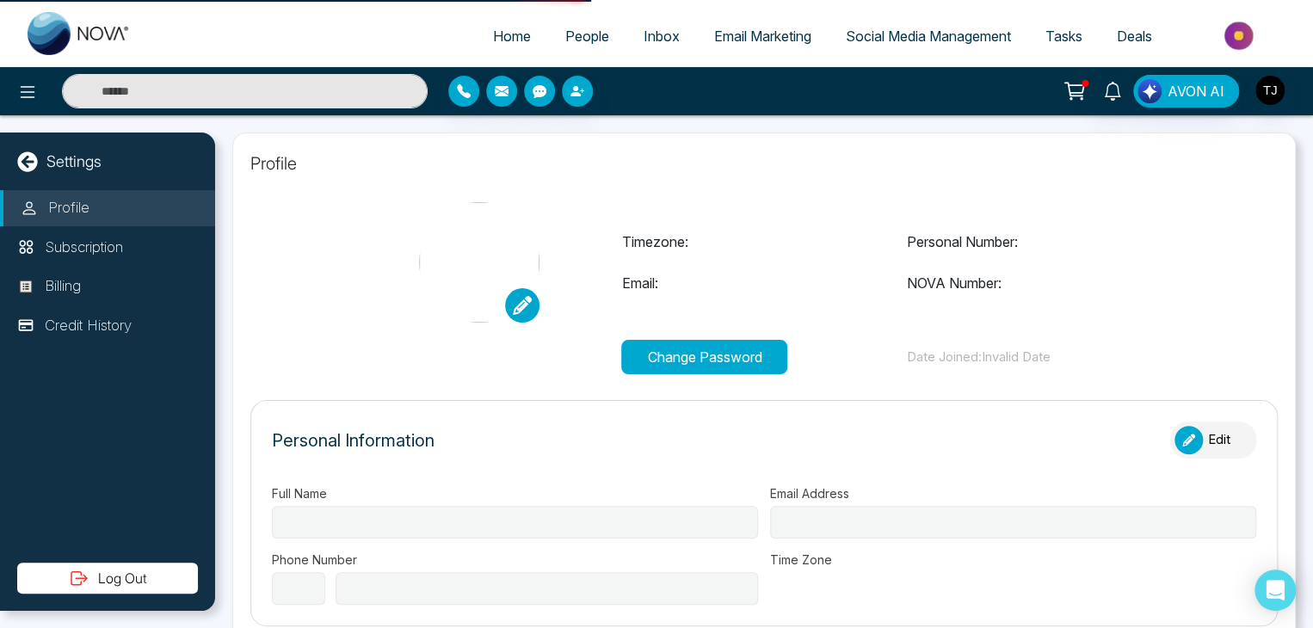
type input "**********"
select select "**"
type input "**********"
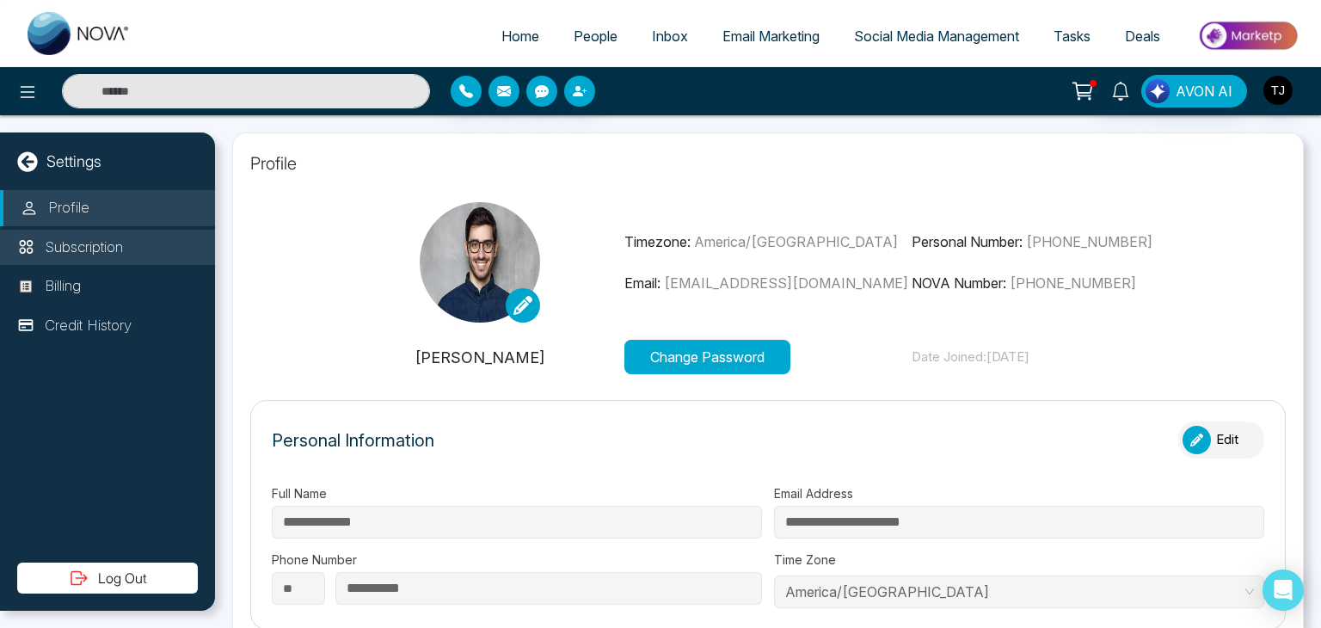
click at [155, 253] on li "Subscription" at bounding box center [107, 248] width 215 height 36
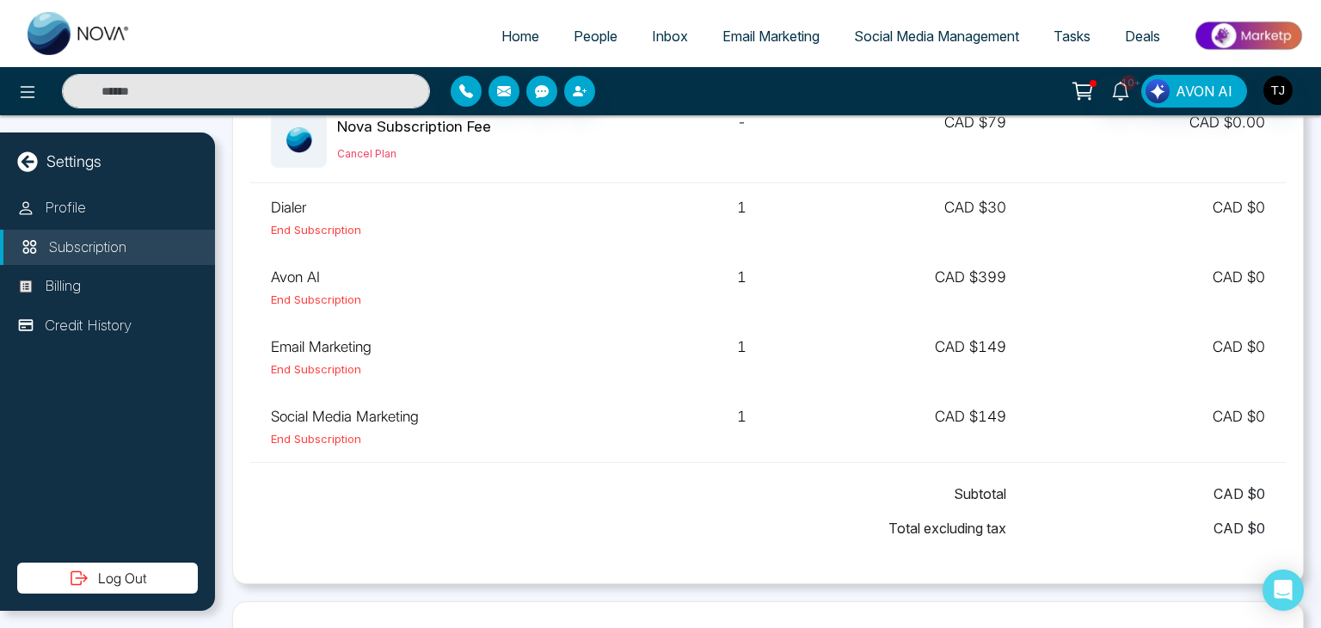
scroll to position [155, 0]
drag, startPoint x: 925, startPoint y: 336, endPoint x: 1050, endPoint y: 331, distance: 124.9
click at [1050, 331] on tr "Email Marketing End Subscription 1 CAD $149 CAD $ 0" at bounding box center [768, 357] width 1036 height 70
click at [1050, 331] on td "CAD $ 0" at bounding box center [1156, 357] width 259 height 70
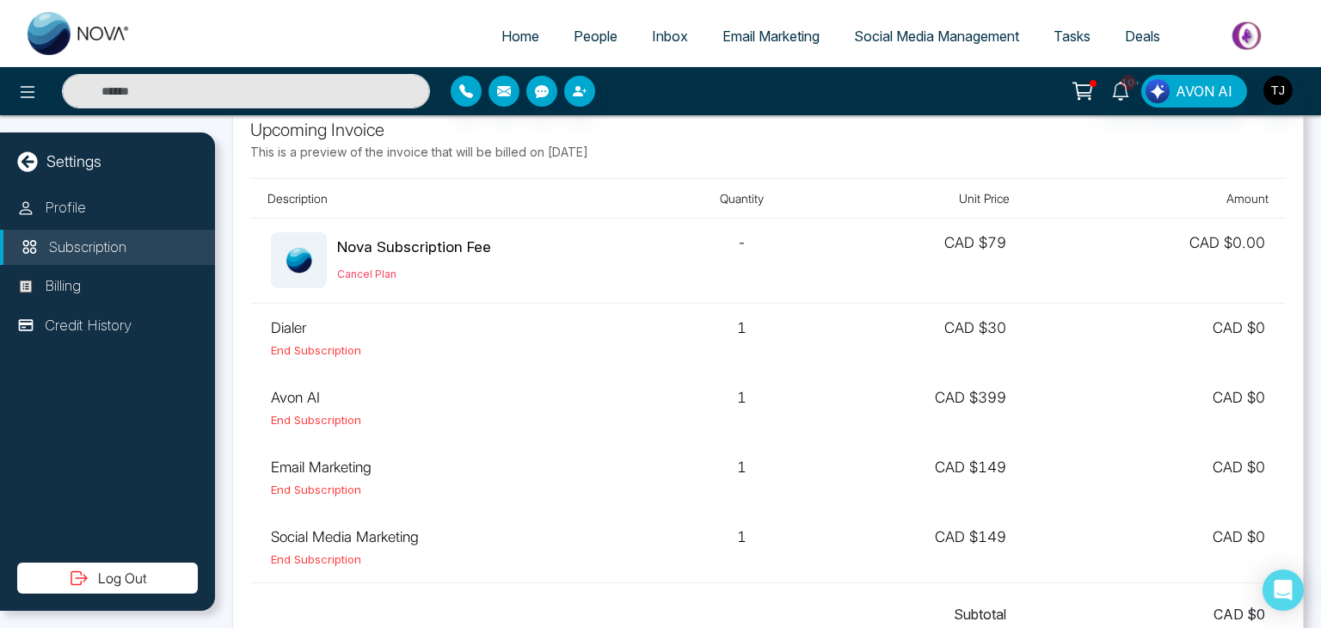
scroll to position [0, 0]
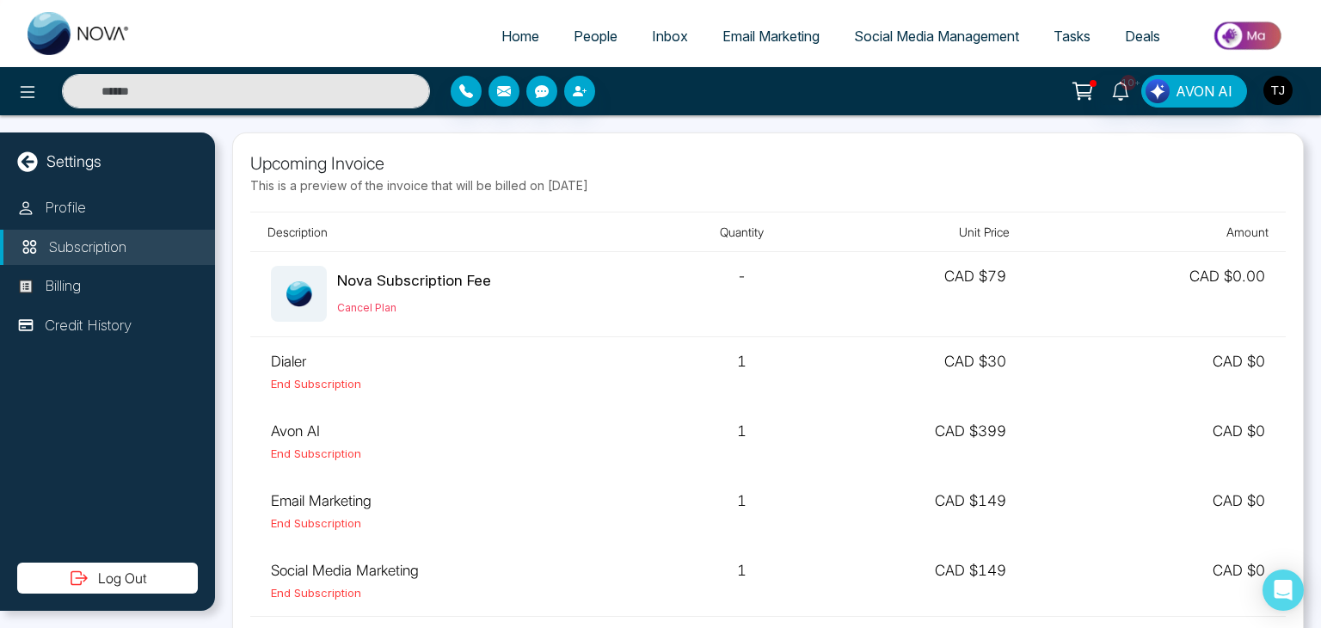
drag, startPoint x: 249, startPoint y: 177, endPoint x: 645, endPoint y: 186, distance: 396.7
click at [645, 186] on div "Upcoming Invoice This is a preview of the invoice that will be billed on [DATE]…" at bounding box center [768, 435] width 1072 height 606
click at [645, 186] on p "This is a preview of the invoice that will be billed on [DATE]" at bounding box center [768, 185] width 1036 height 18
drag, startPoint x: 645, startPoint y: 186, endPoint x: 238, endPoint y: 197, distance: 407.1
click at [238, 197] on div "Upcoming Invoice This is a preview of the invoice that will be billed on [DATE]…" at bounding box center [768, 435] width 1072 height 606
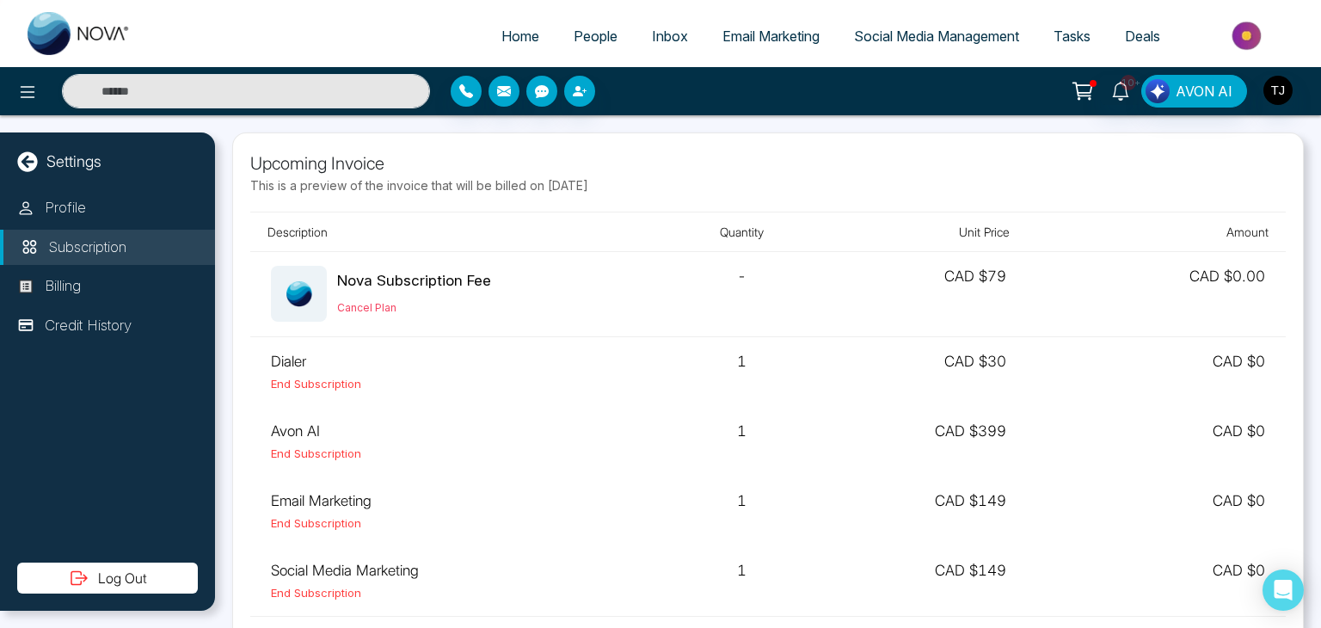
click at [403, 189] on p "This is a preview of the invoice that will be billed on [DATE]" at bounding box center [768, 185] width 1036 height 18
click at [154, 280] on li "Billing" at bounding box center [107, 286] width 215 height 36
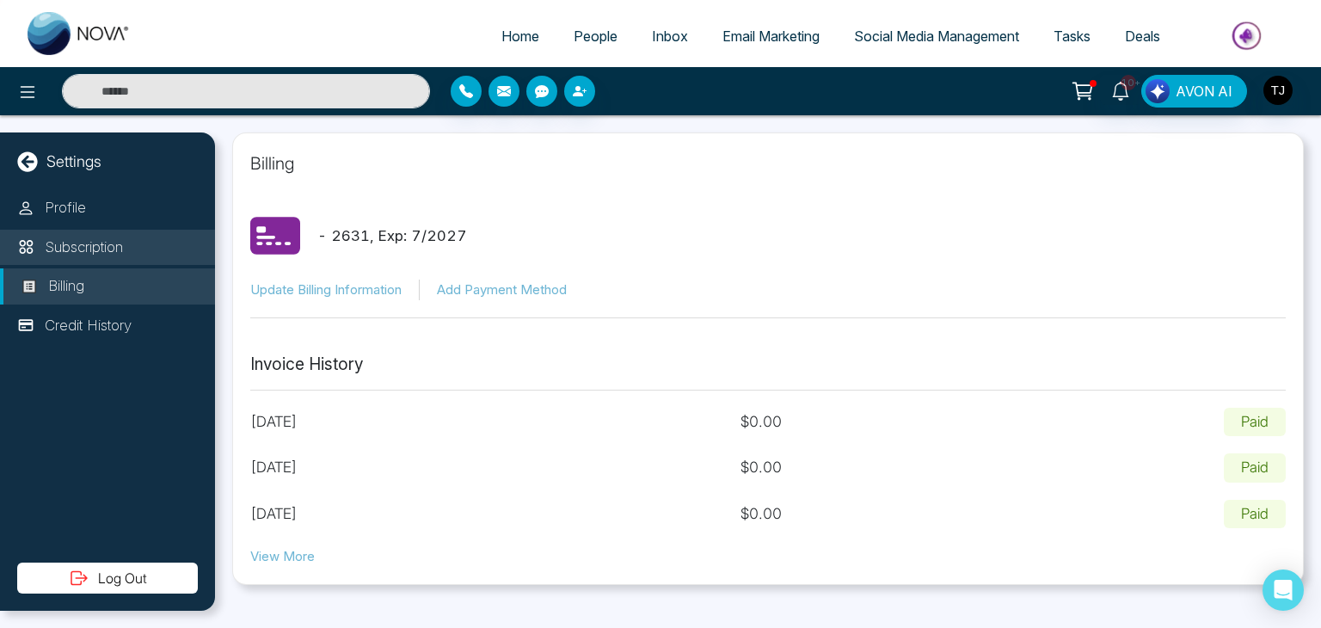
click at [140, 244] on li "Subscription" at bounding box center [107, 248] width 215 height 36
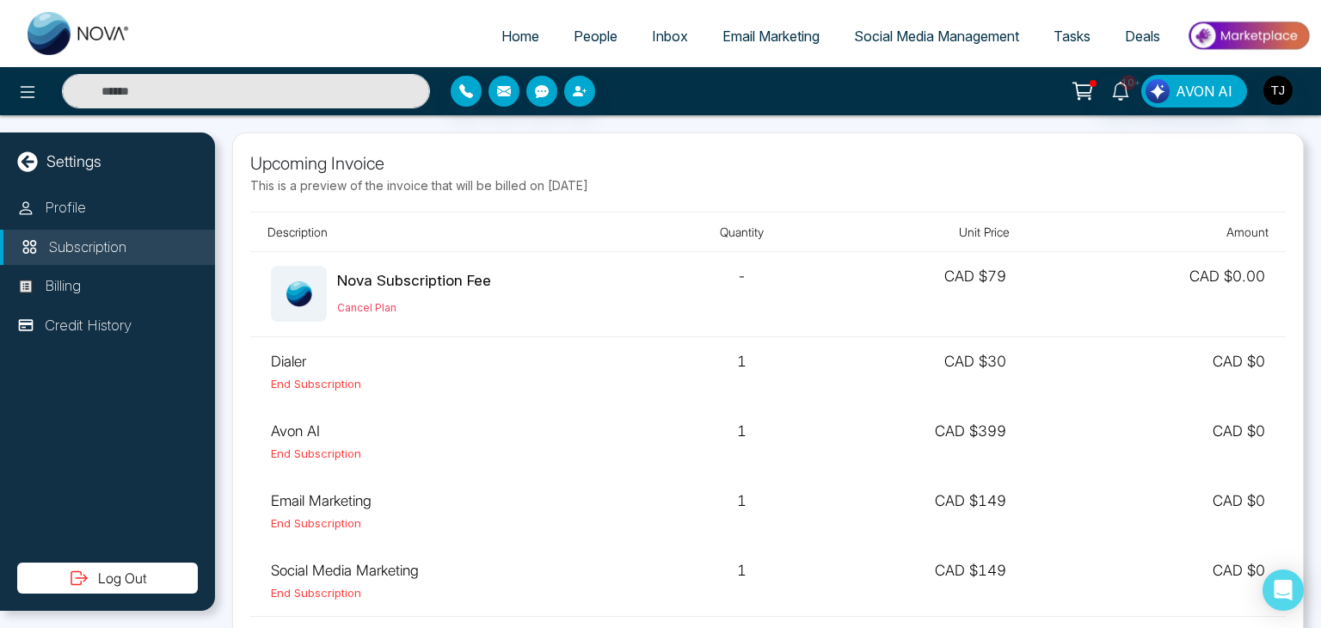
drag, startPoint x: 654, startPoint y: 182, endPoint x: 251, endPoint y: 196, distance: 402.9
click at [251, 196] on div "Upcoming Invoice This is a preview of the invoice that will be billed on [DATE]" at bounding box center [768, 177] width 1036 height 52
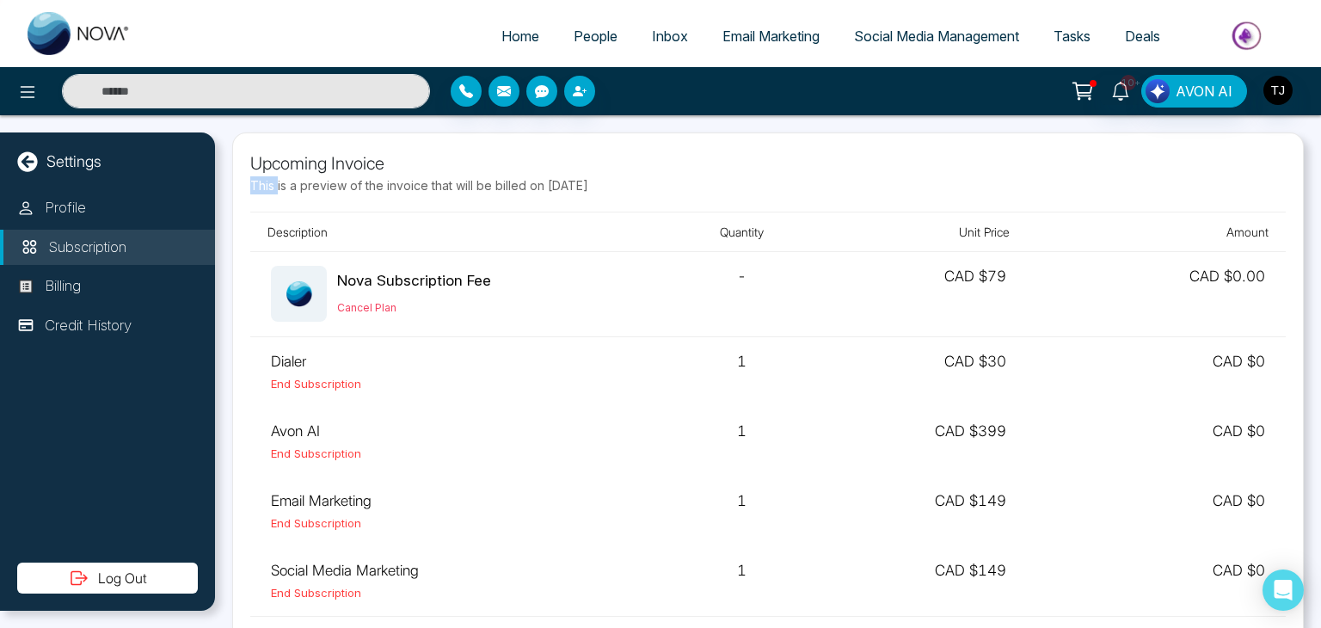
click at [251, 196] on div "Upcoming Invoice This is a preview of the invoice that will be billed on [DATE]" at bounding box center [768, 177] width 1036 height 52
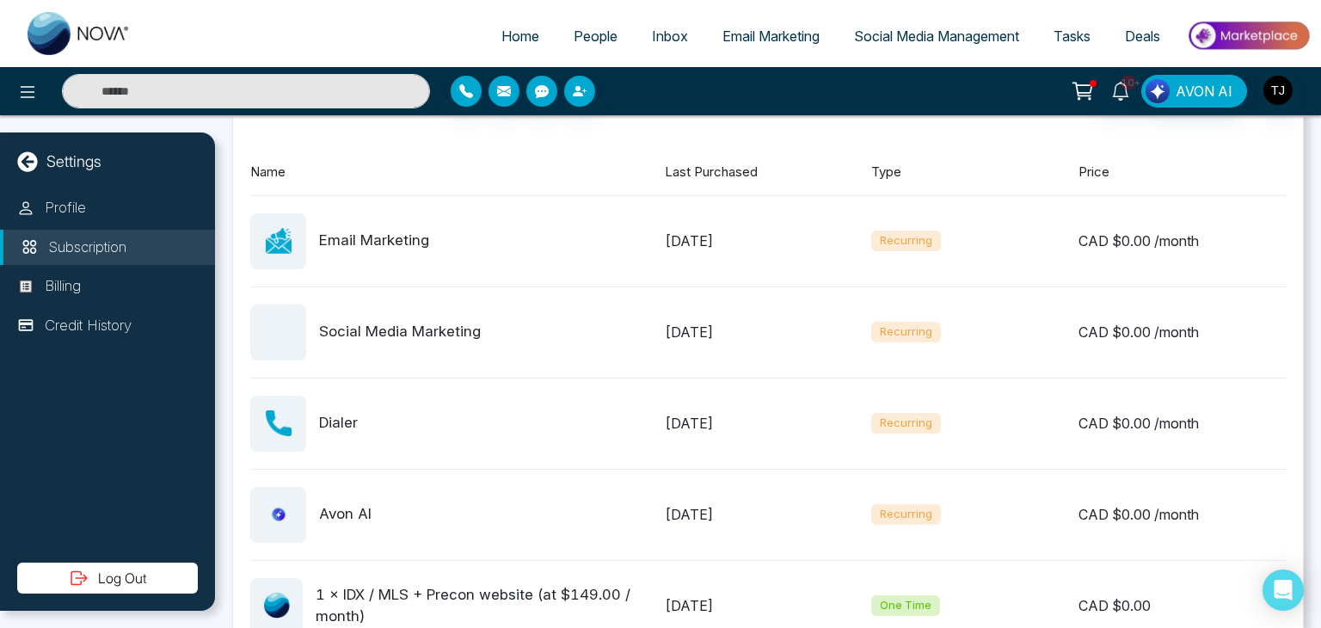
scroll to position [709, 0]
drag, startPoint x: 658, startPoint y: 257, endPoint x: 799, endPoint y: 222, distance: 145.4
click at [799, 222] on div "Email Marketing [DATE] Recurring CAD $ 0.00 /month" at bounding box center [768, 241] width 1036 height 91
click at [800, 247] on div "[DATE]" at bounding box center [768, 241] width 207 height 21
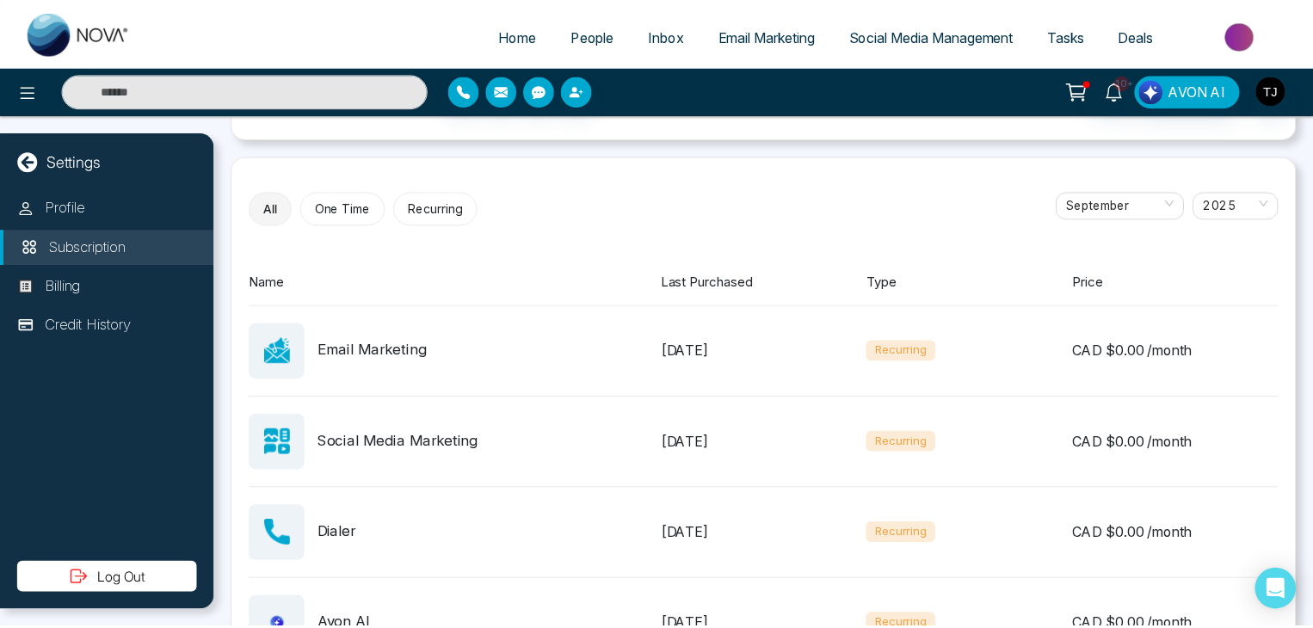
scroll to position [0, 0]
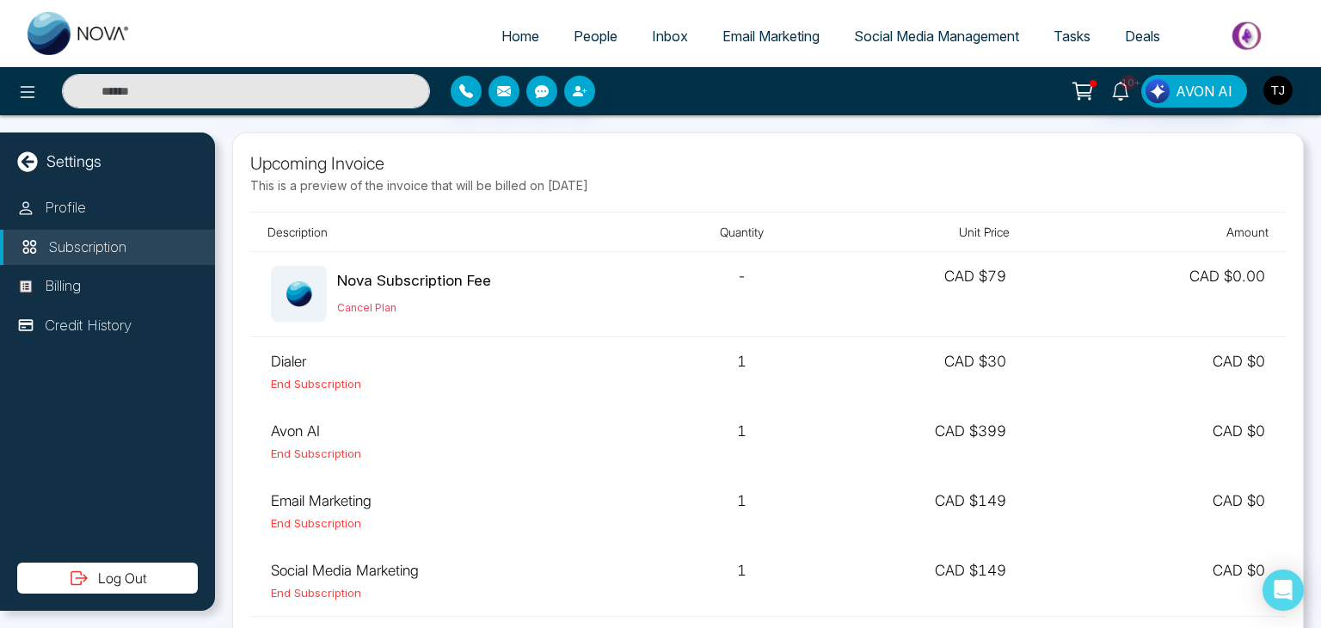
click at [788, 32] on span "Email Marketing" at bounding box center [771, 36] width 97 height 17
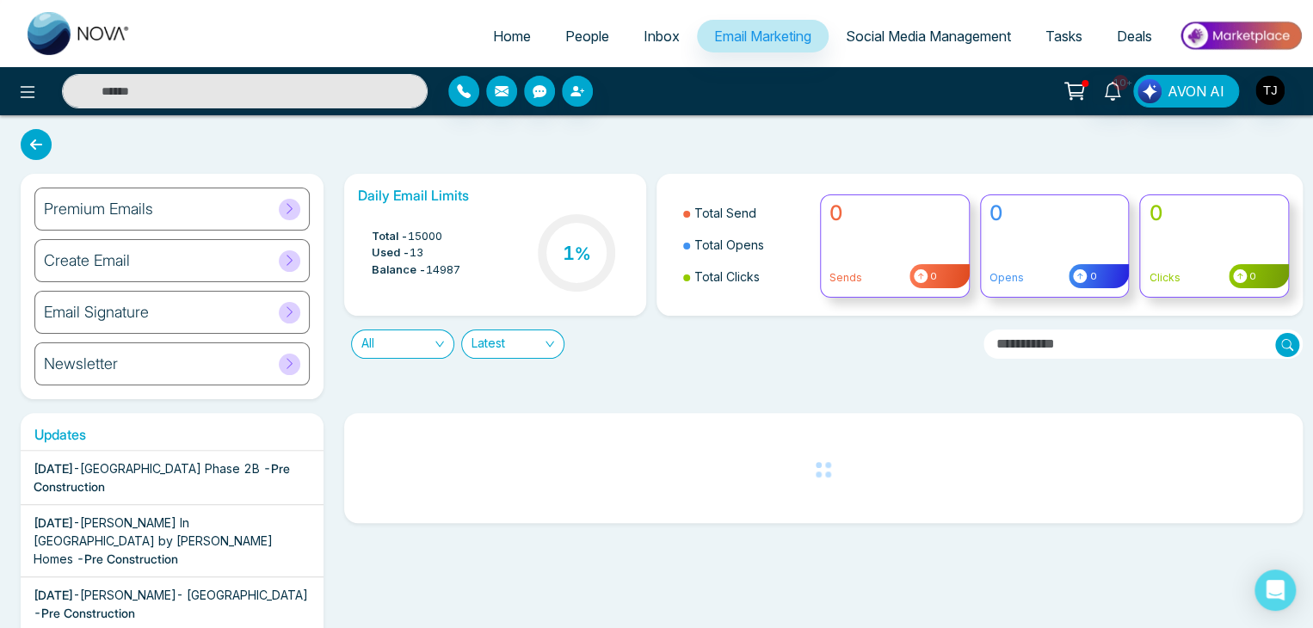
click at [257, 202] on div "Premium Emails" at bounding box center [171, 209] width 275 height 43
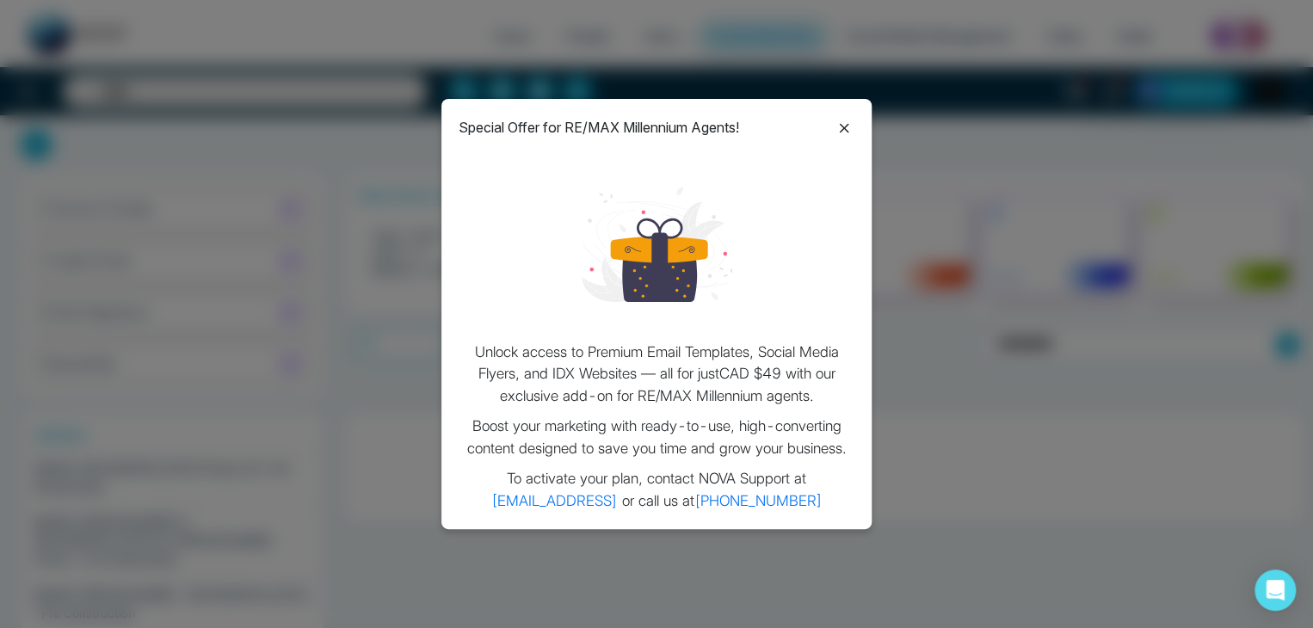
click at [841, 124] on icon at bounding box center [844, 128] width 21 height 21
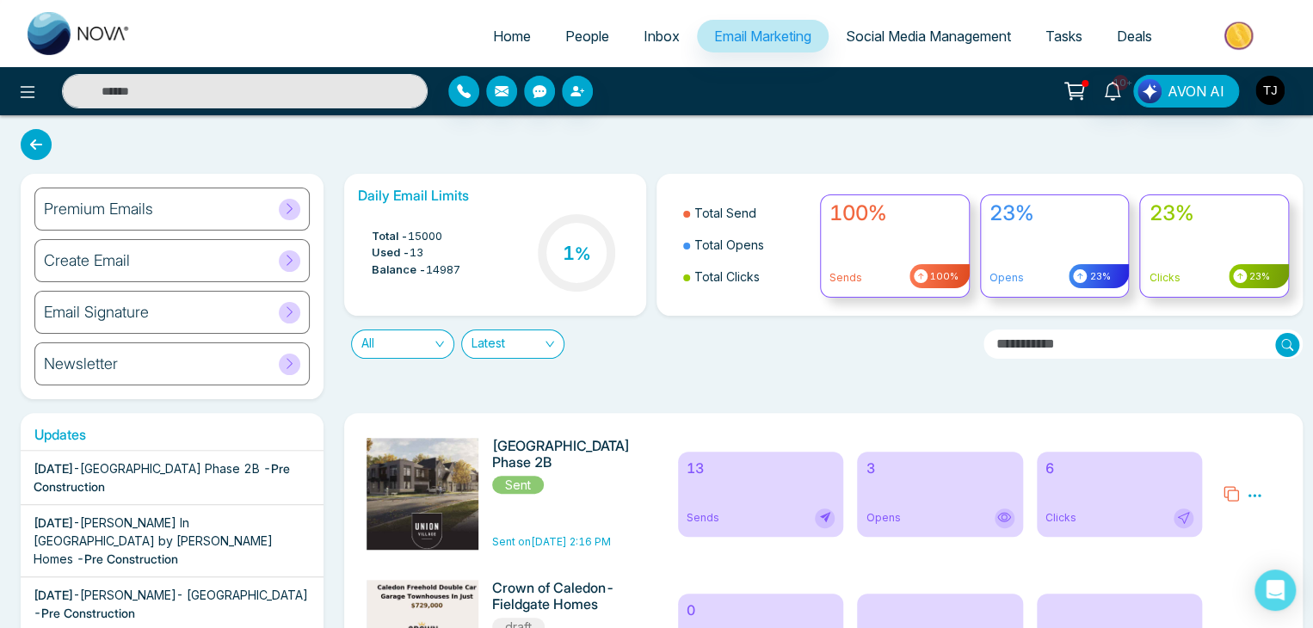
click at [253, 197] on div "Premium Emails" at bounding box center [171, 209] width 275 height 43
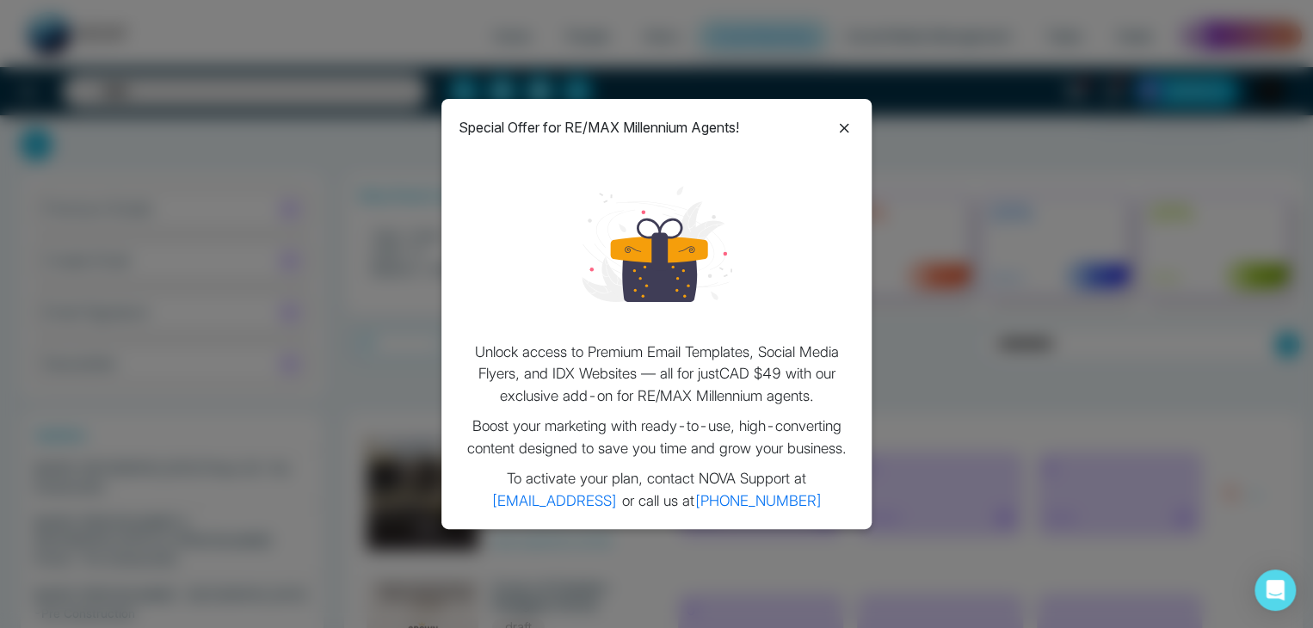
click at [843, 121] on icon at bounding box center [844, 128] width 21 height 21
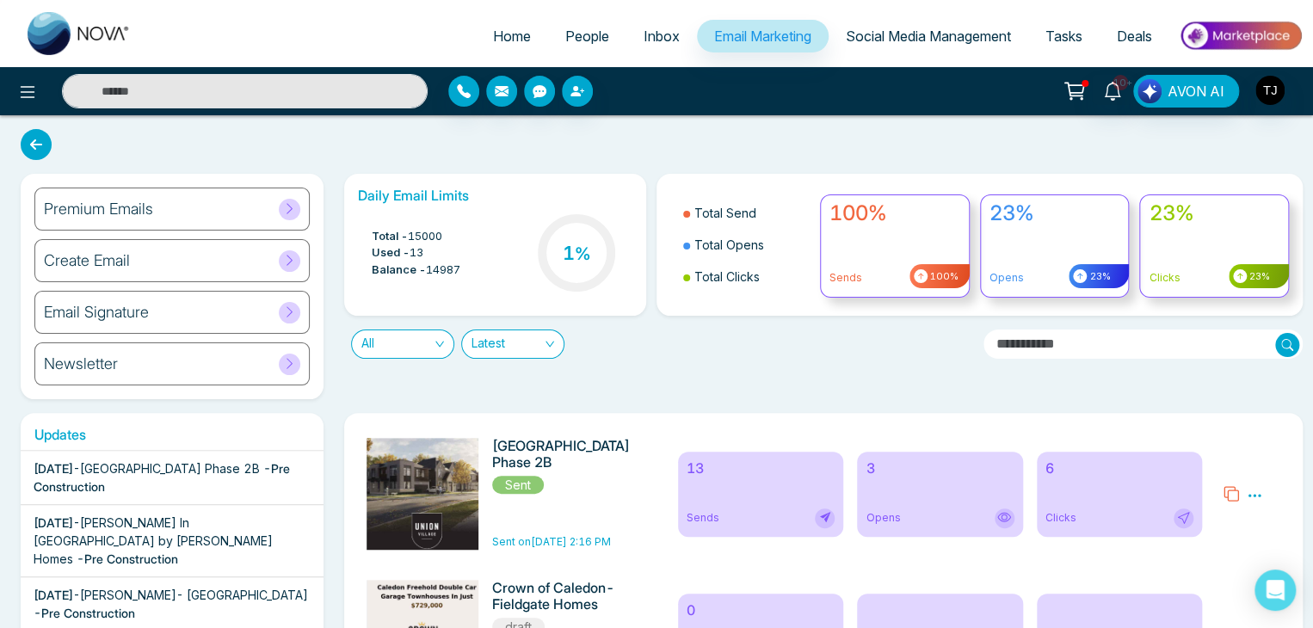
click at [194, 371] on div "Newsletter" at bounding box center [171, 363] width 275 height 43
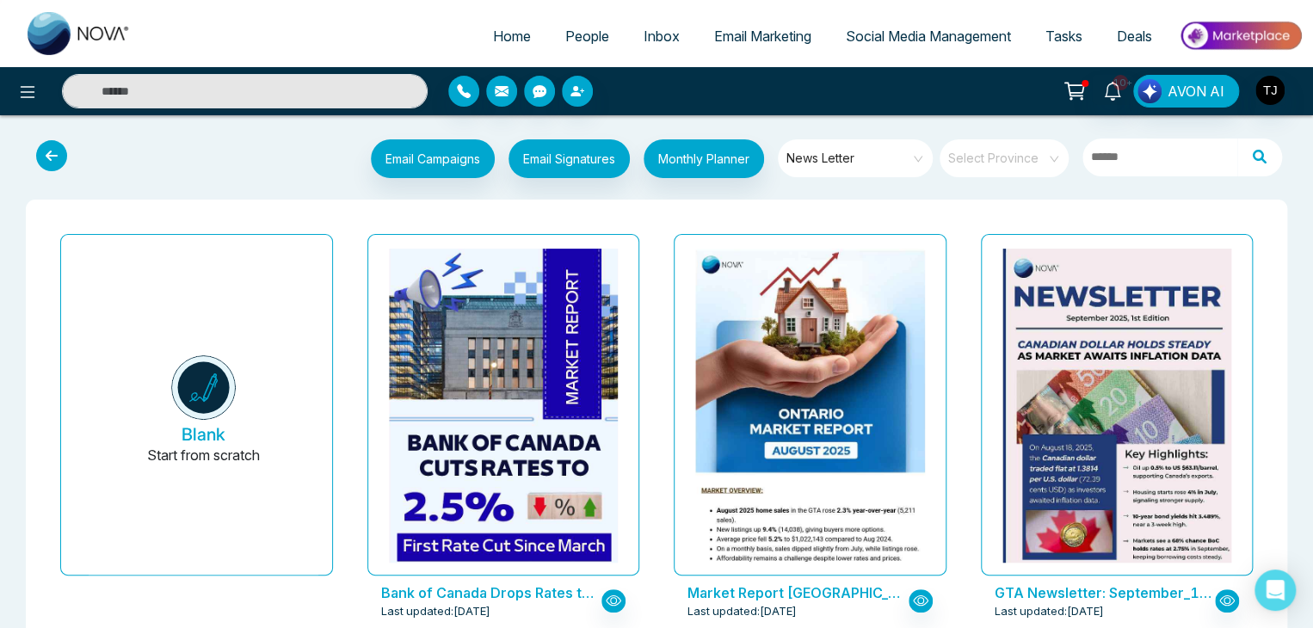
click at [902, 149] on span "News Letter" at bounding box center [856, 158] width 140 height 26
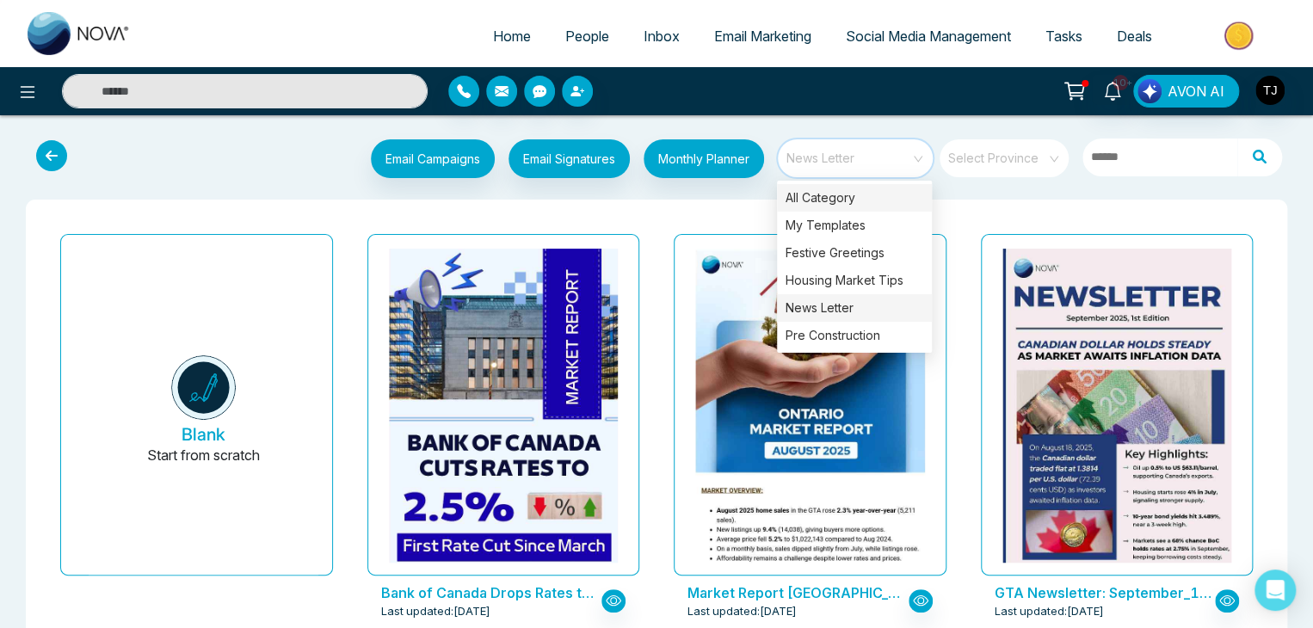
click at [874, 188] on div "All Category" at bounding box center [854, 198] width 155 height 28
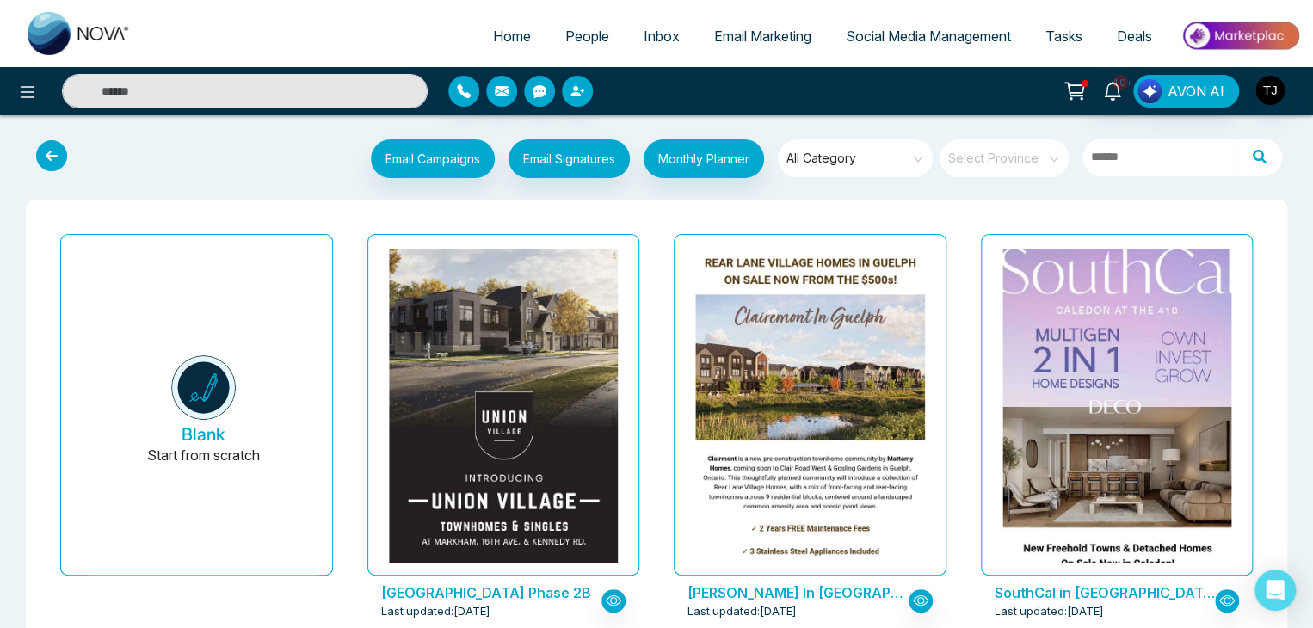
click at [773, 42] on span "Email Marketing" at bounding box center [762, 36] width 97 height 17
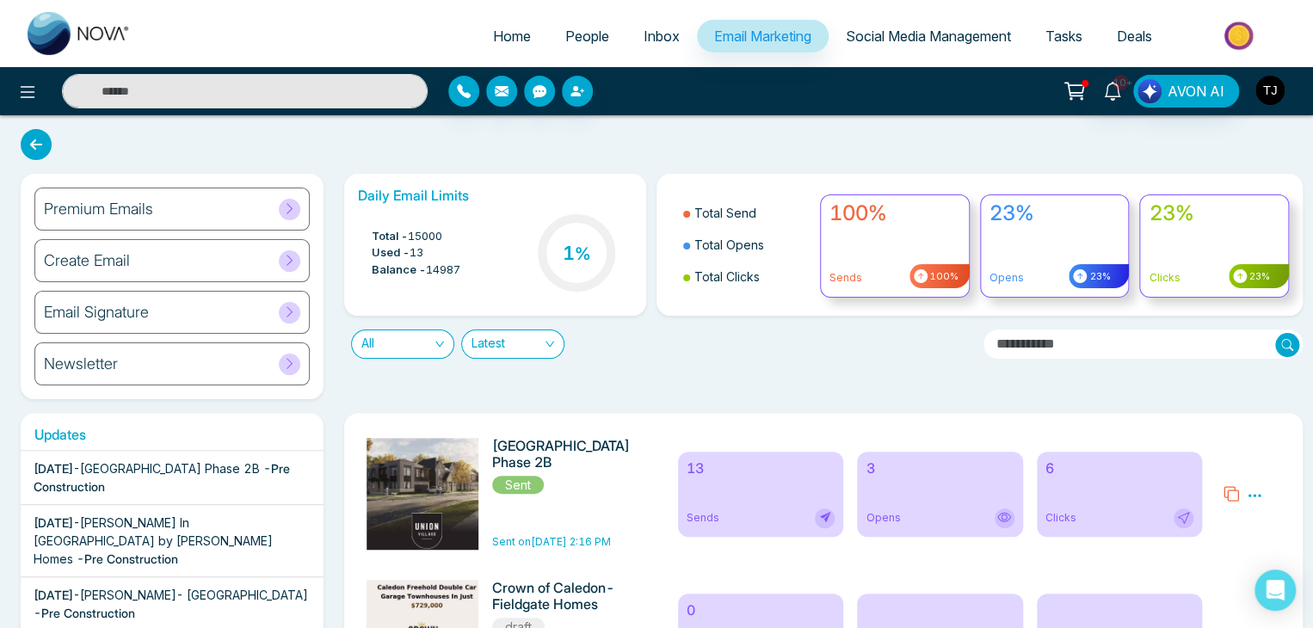
click at [1276, 98] on img "button" at bounding box center [1269, 90] width 29 height 29
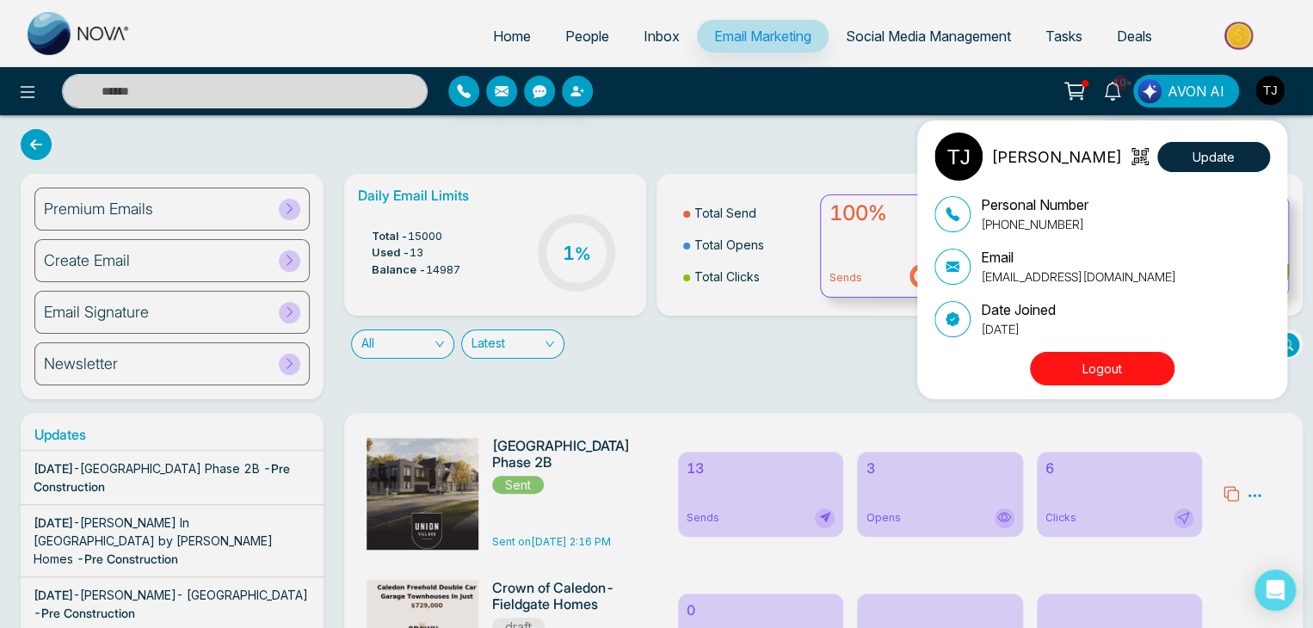
click at [1118, 371] on button "Logout" at bounding box center [1102, 369] width 145 height 34
